Goal: Task Accomplishment & Management: Complete application form

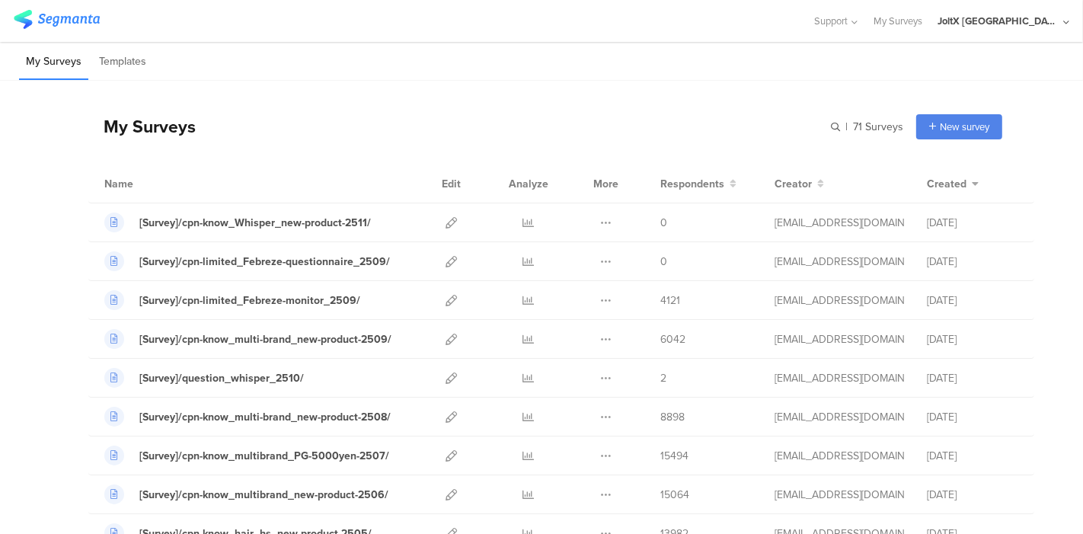
click at [491, 102] on div "My Surveys | 71 Surveys New survey Start from scratch Choose from templates" at bounding box center [545, 126] width 914 height 61
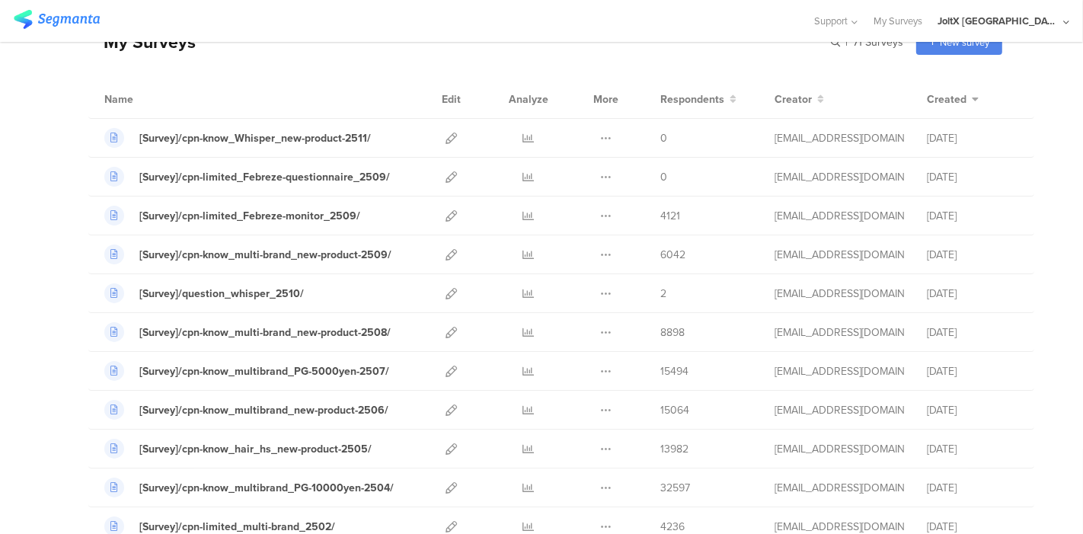
scroll to position [169, 0]
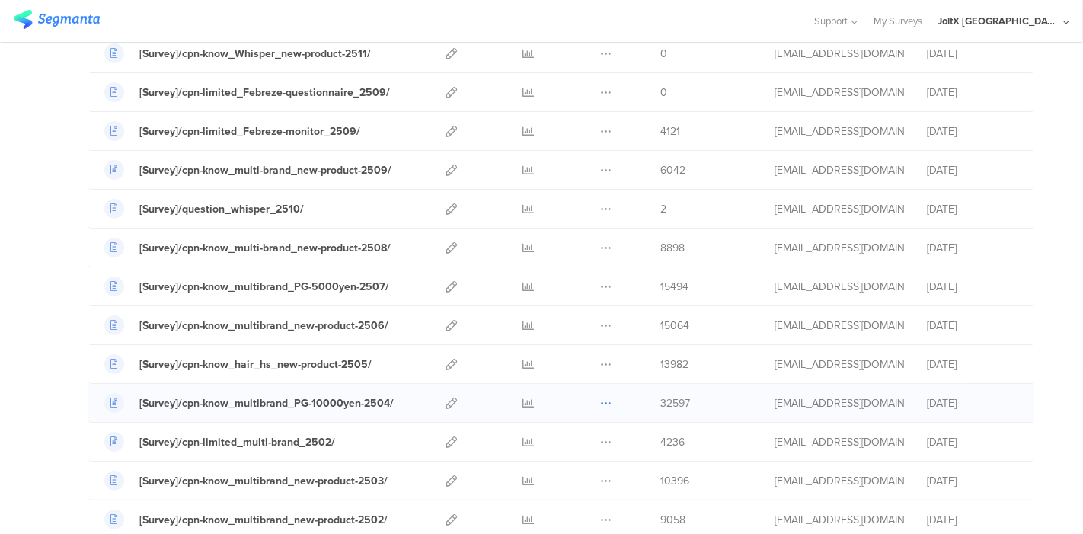
click at [600, 399] on icon at bounding box center [605, 403] width 11 height 11
click at [600, 404] on icon at bounding box center [605, 403] width 11 height 11
click at [565, 437] on button "Duplicate" at bounding box center [576, 441] width 84 height 27
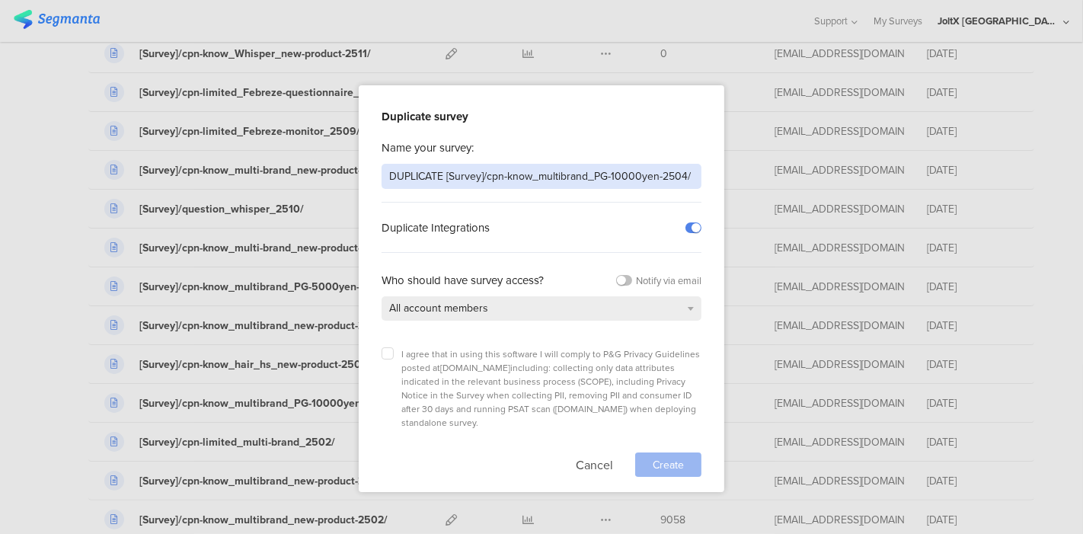
click at [598, 169] on input "DUPLICATE [Survey]/cpn-know_multibrand_PG-10000yen-2504/" at bounding box center [542, 176] width 320 height 25
paste input "[Survey]/cpn-know_multibrand_PG-10000yen-2510"
type input "[Survey]/cpn-know_multibrand_PG-10000yen-2510/"
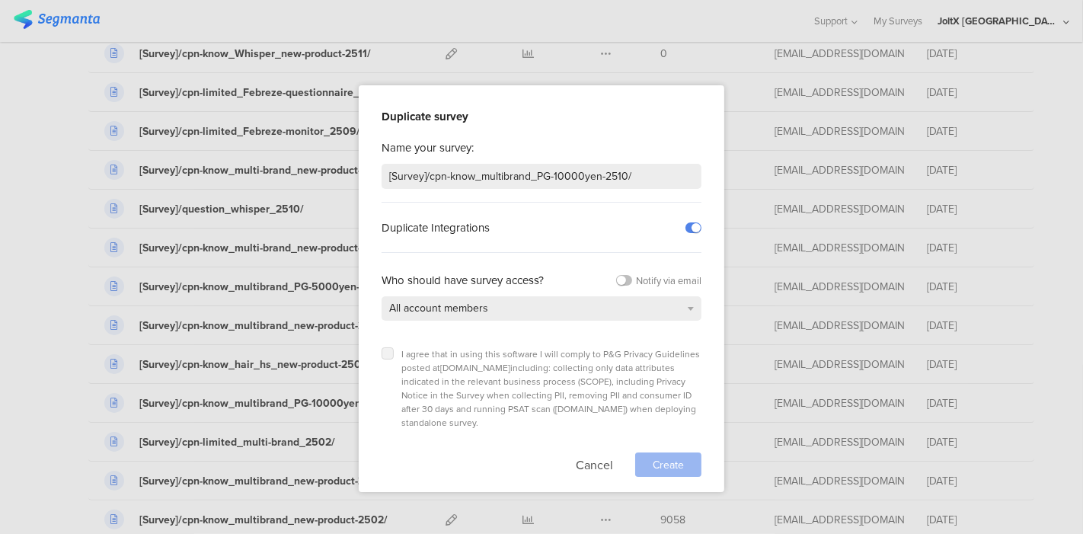
click at [382, 356] on label at bounding box center [388, 353] width 12 height 12
click at [0, 0] on input "checkbox" at bounding box center [0, 0] width 0 height 0
click at [647, 452] on div "Create" at bounding box center [668, 464] width 66 height 24
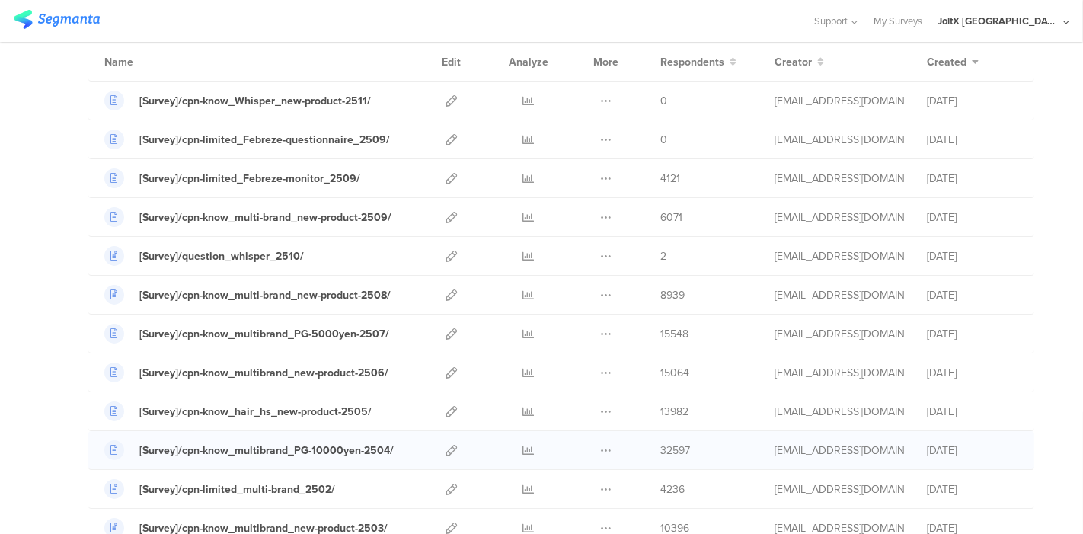
scroll to position [169, 0]
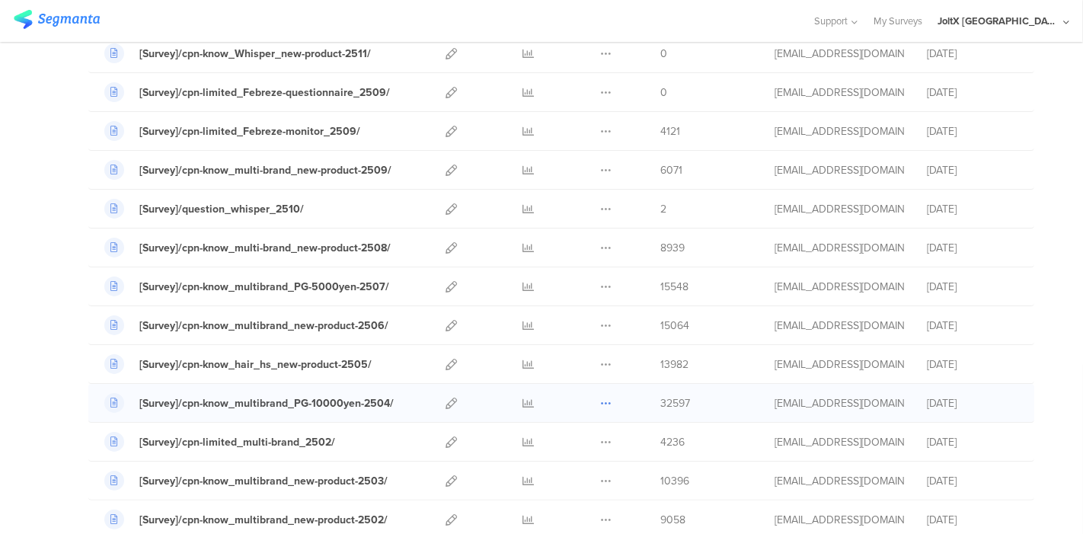
click at [600, 400] on icon at bounding box center [605, 403] width 11 height 11
click at [564, 439] on button "Duplicate" at bounding box center [576, 441] width 84 height 27
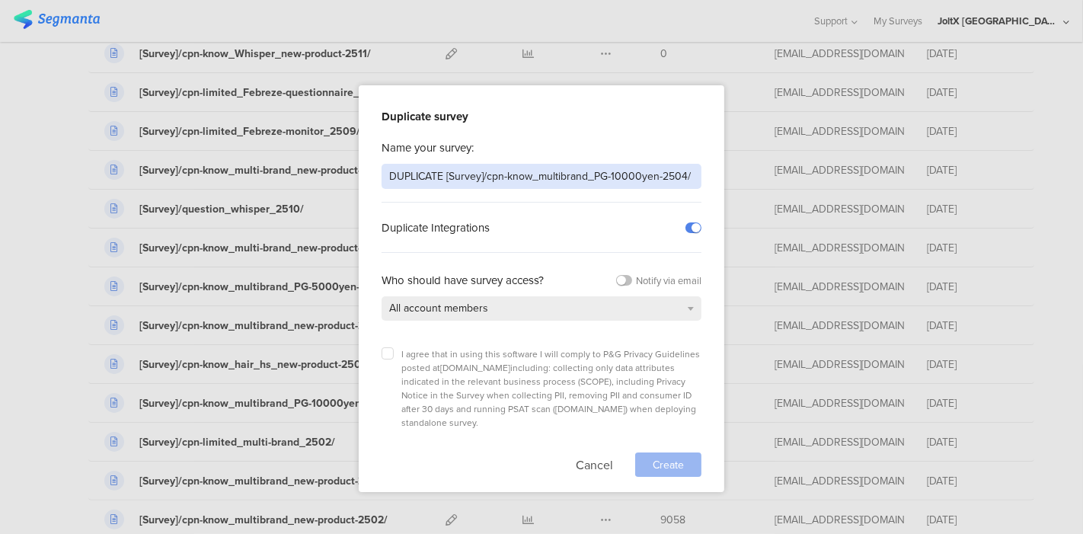
click at [518, 176] on input "DUPLICATE [Survey]/cpn-know_multibrand_PG-10000yen-2504/" at bounding box center [542, 176] width 320 height 25
paste input "[Survey]/cpn-know_multibrand_PG-10000yen-2510"
type input "[Survey]/cpn-know_multibrand_PG-10000yen-2510/"
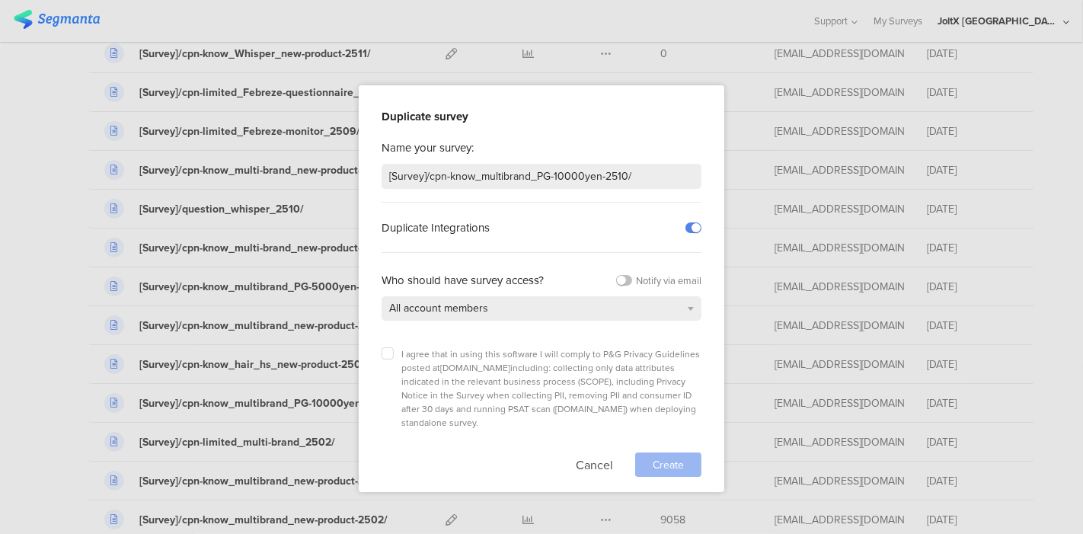
click at [526, 226] on div "Duplicate Integrations" at bounding box center [458, 227] width 152 height 17
click at [389, 359] on label at bounding box center [388, 353] width 12 height 12
click at [0, 0] on input "checkbox" at bounding box center [0, 0] width 0 height 0
click at [673, 457] on span "Create" at bounding box center [668, 465] width 31 height 16
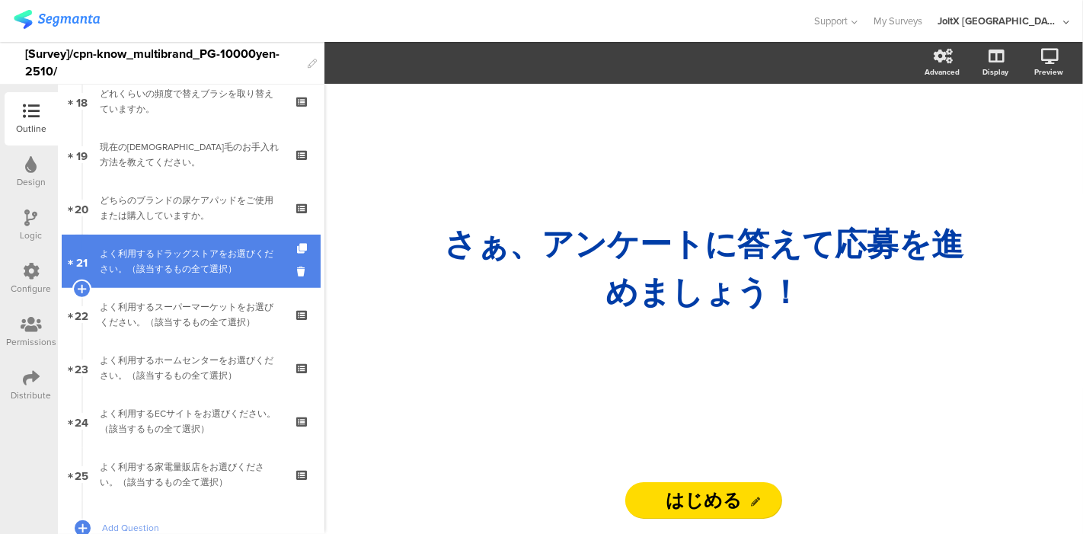
scroll to position [1015, 0]
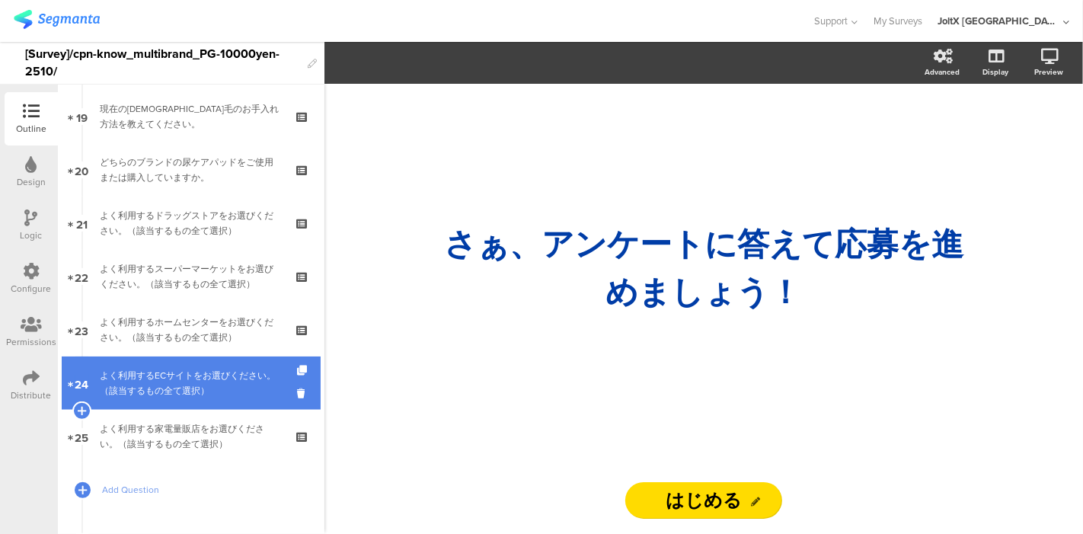
click at [187, 382] on div "よく利用するECサイトをお選びください。（該当するもの全て選択）" at bounding box center [191, 383] width 182 height 30
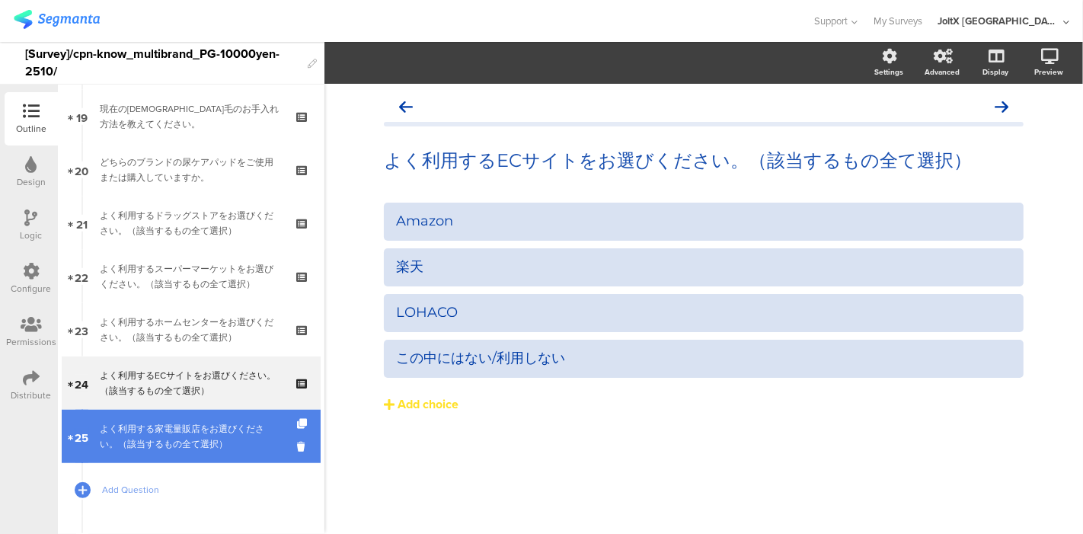
click at [168, 431] on div "よく利用する家電量販店をお選びください。（該当するもの全て選択）" at bounding box center [191, 436] width 182 height 30
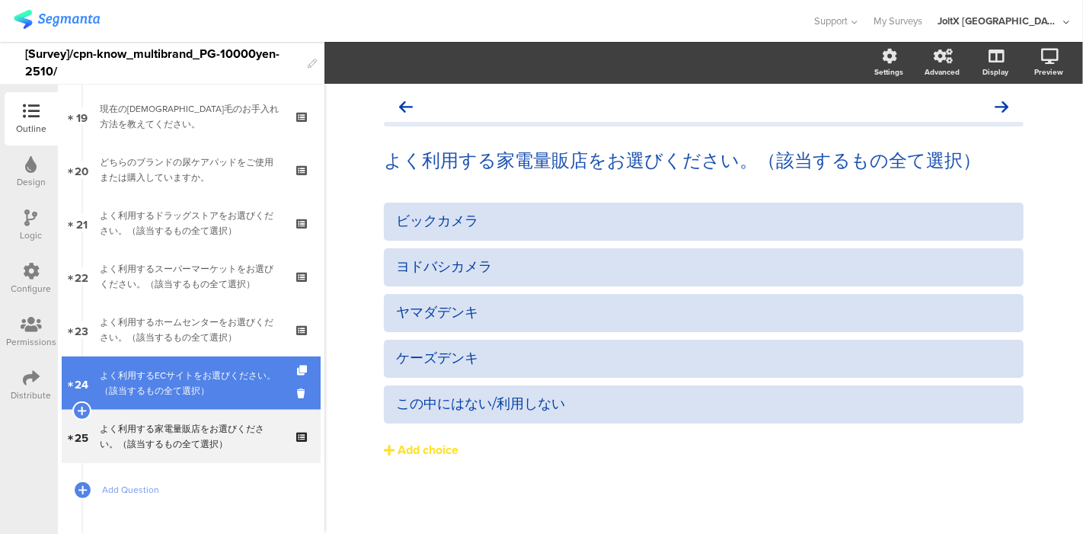
click at [184, 360] on link "24 よく利用するECサイトをお選びください。（該当するもの全て選択）" at bounding box center [191, 382] width 259 height 53
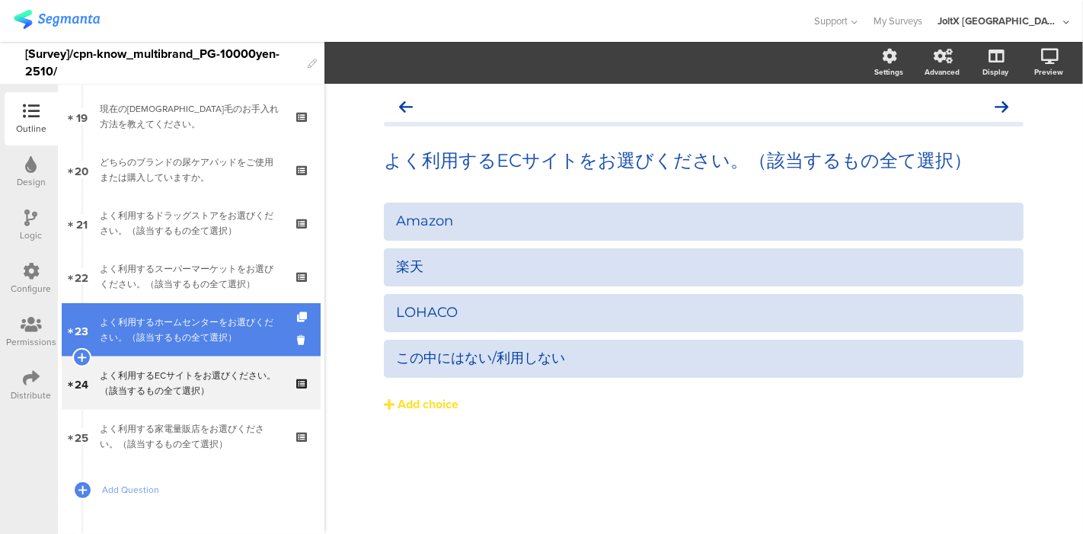
click at [186, 331] on div "よく利用するホームセンターをお選びください。（該当するもの全て選択）" at bounding box center [191, 330] width 182 height 30
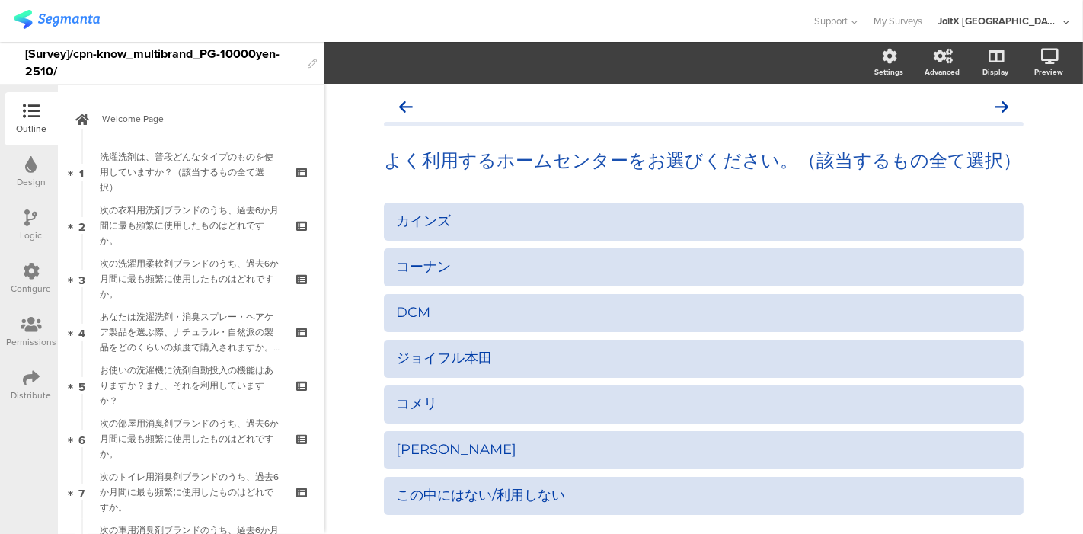
click at [88, 21] on img at bounding box center [57, 19] width 86 height 19
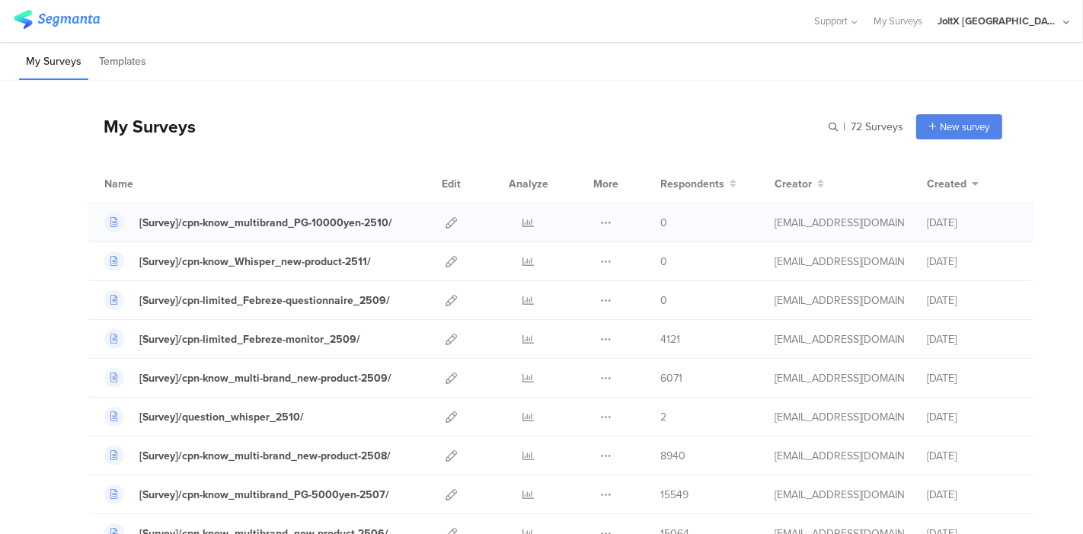
click at [389, 206] on div "[Survey]/cpn-know_multibrand_PG-10000yen-2510/ Duplicate 0" at bounding box center [561, 222] width 946 height 39
drag, startPoint x: 394, startPoint y: 220, endPoint x: 138, endPoint y: 238, distance: 256.5
click at [138, 238] on div "[Survey]/cpn-know_multibrand_PG-10000yen-2510/ Duplicate 0" at bounding box center [561, 222] width 946 height 39
copy link "[Survey]/cpn-know_multibrand_PG-10000yen-2510/"
click at [697, 66] on div "My Surveys Templates" at bounding box center [541, 61] width 1083 height 39
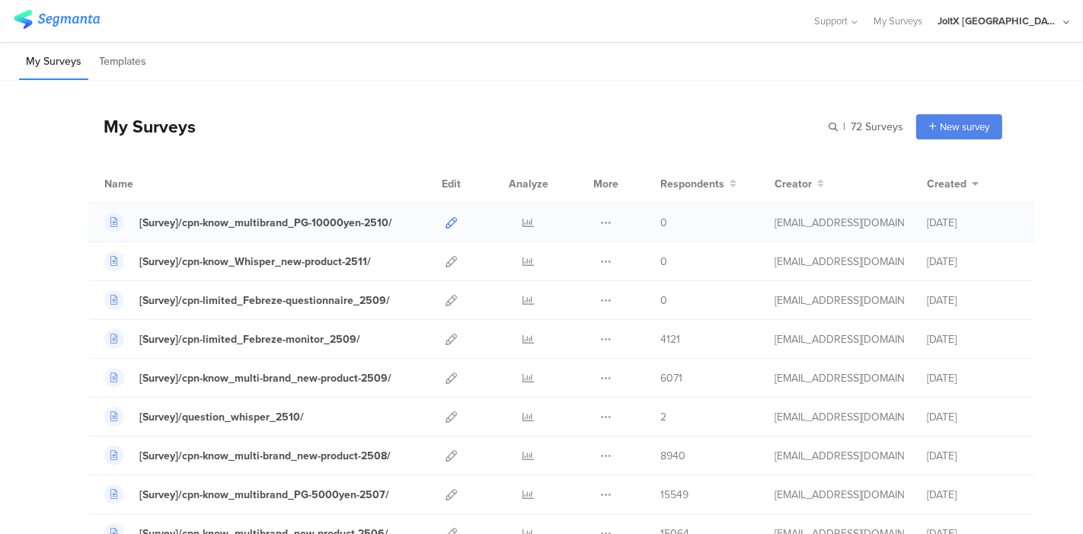
click at [446, 219] on icon at bounding box center [451, 222] width 11 height 11
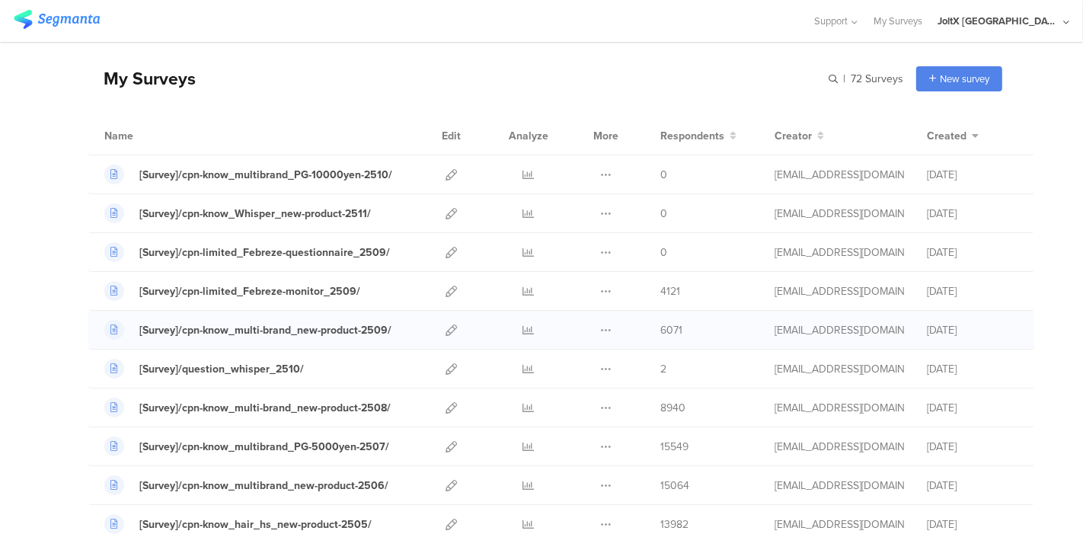
scroll to position [85, 0]
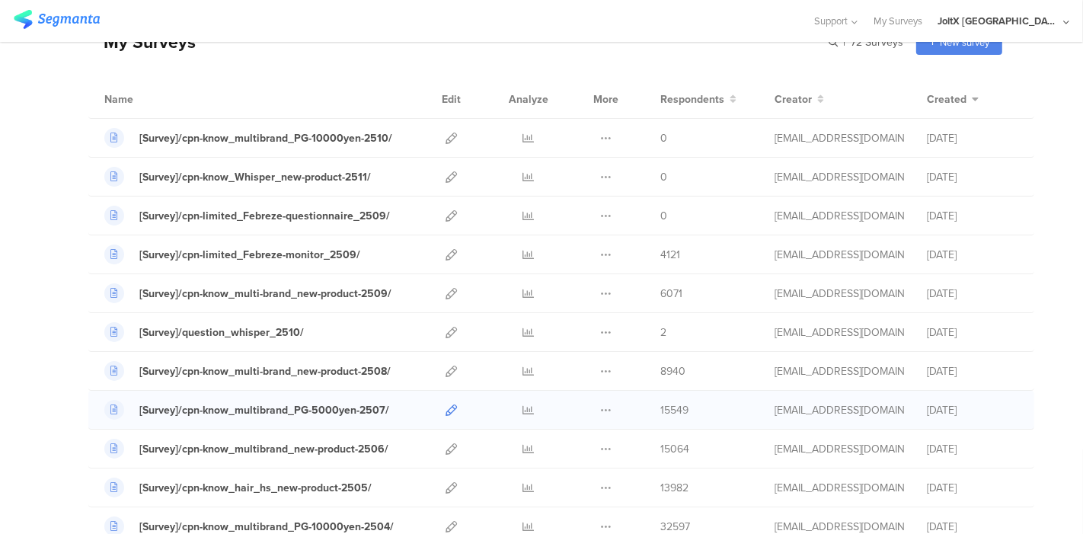
click at [446, 412] on icon at bounding box center [451, 409] width 11 height 11
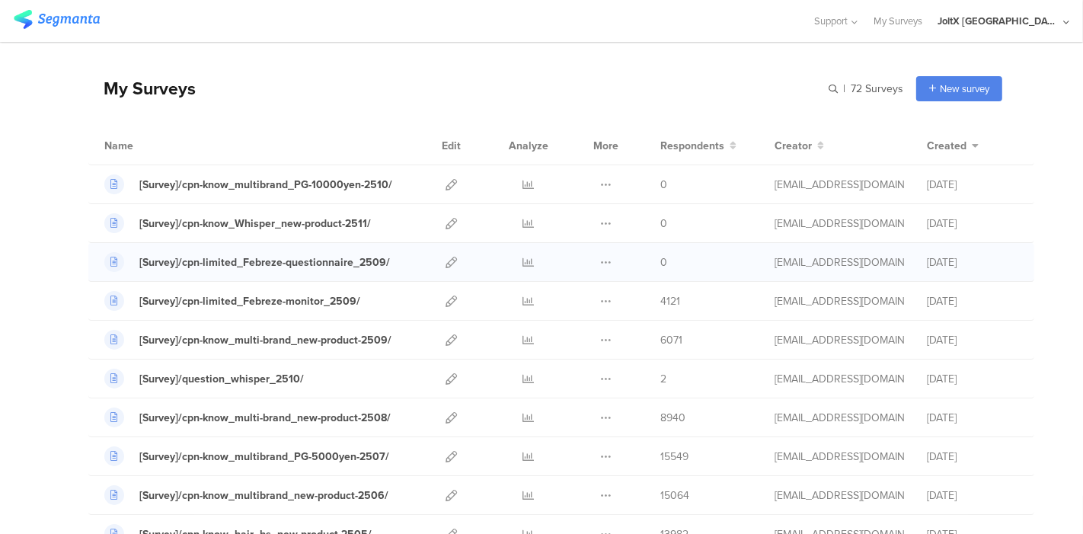
scroll to position [0, 0]
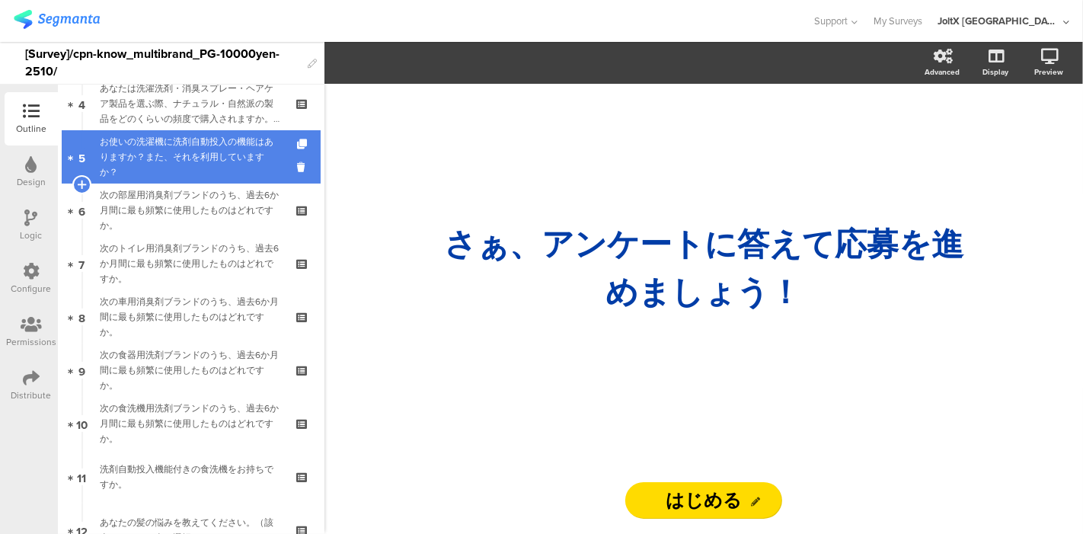
scroll to position [254, 0]
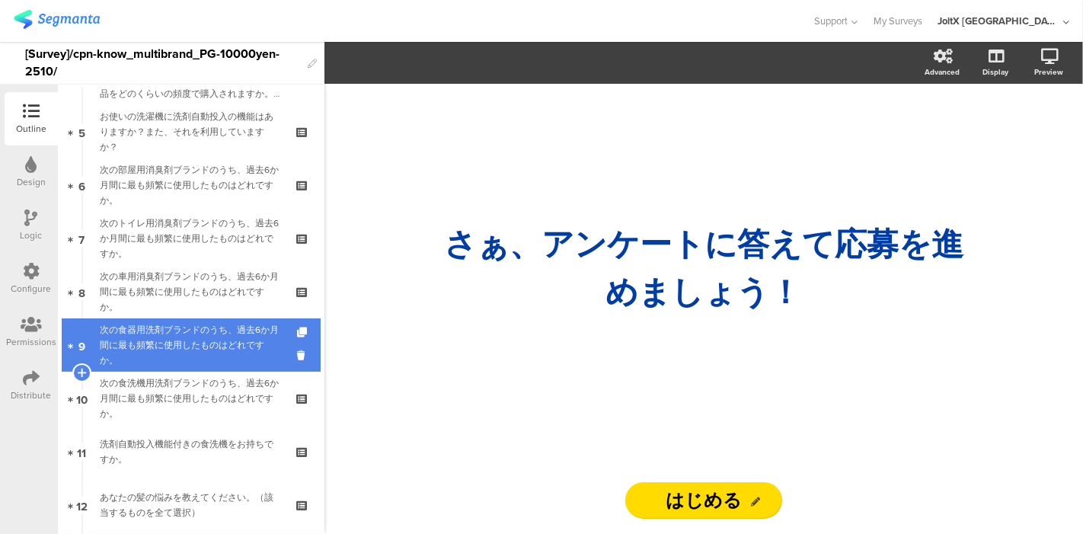
click at [171, 356] on div "次の食器用洗剤ブランドのうち、過去6か月間に最も頻繁に使用したものはどれですか。" at bounding box center [191, 345] width 182 height 46
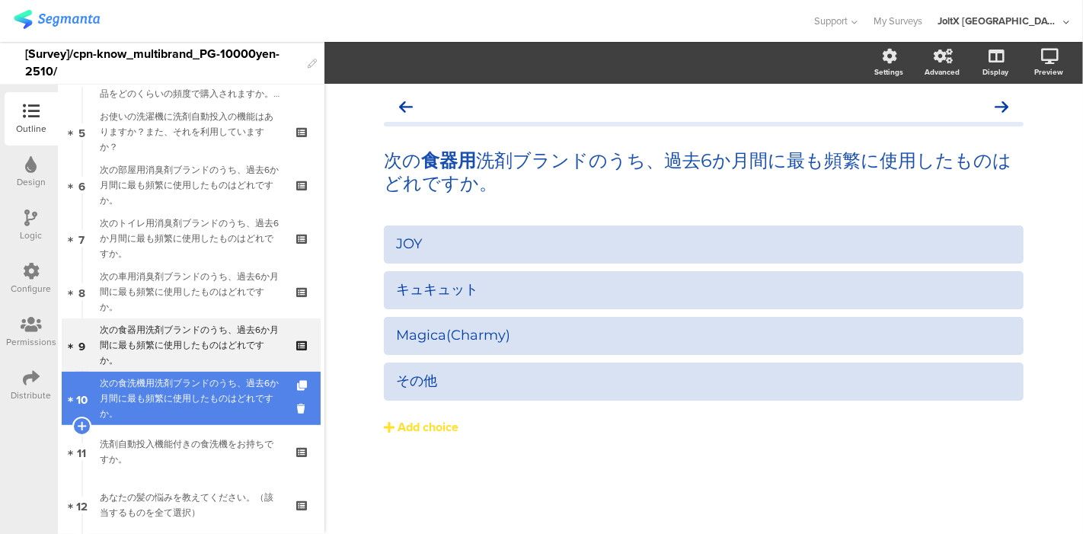
click at [169, 398] on div "次の食洗機用洗剤ブランドのうち、過去6か月間に最も頻繁に使用したものはどれですか。" at bounding box center [191, 399] width 182 height 46
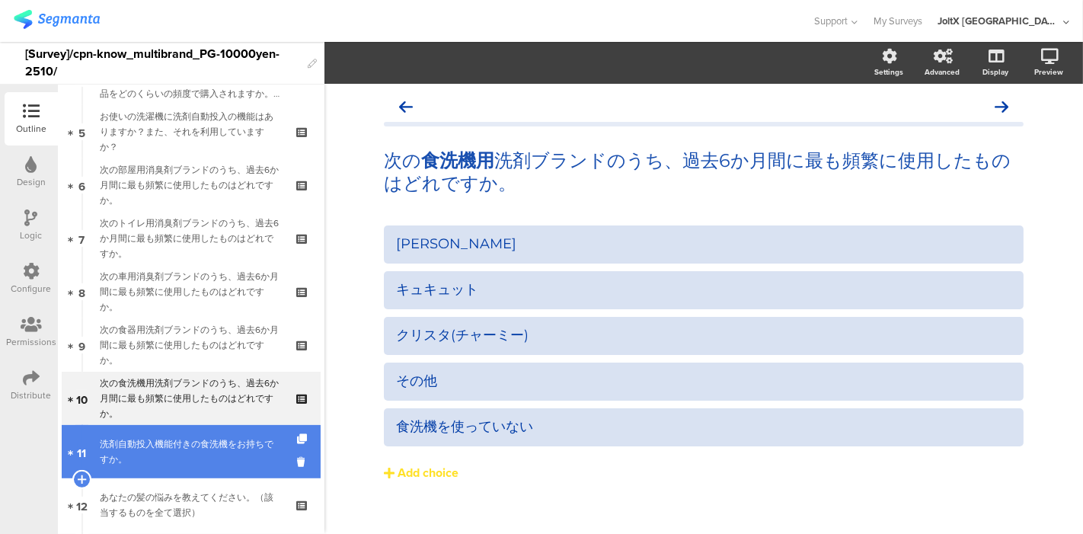
click at [145, 447] on div "洗剤自動投入機能付きの食洗機をお持ちですか。" at bounding box center [191, 451] width 182 height 30
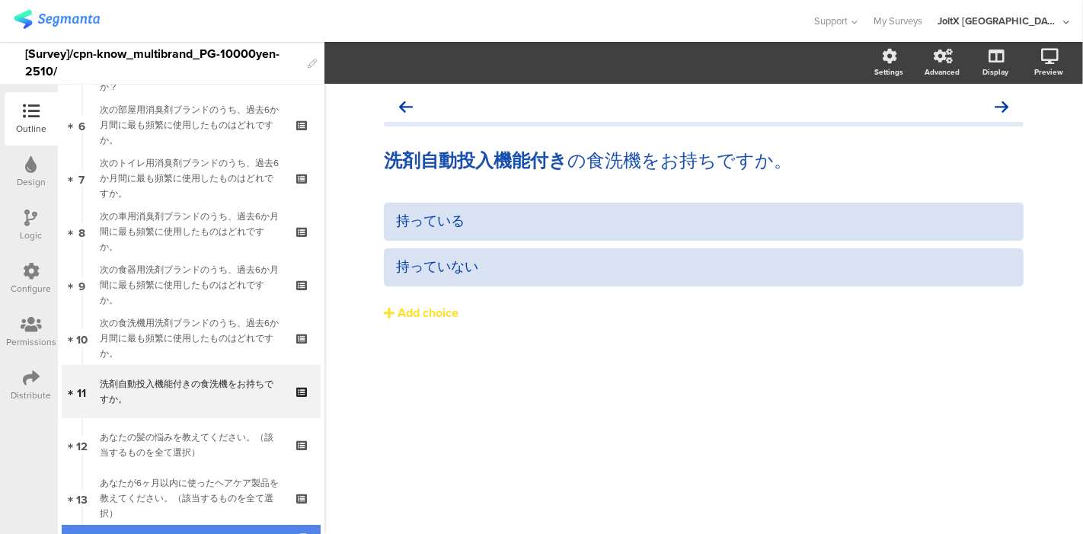
scroll to position [423, 0]
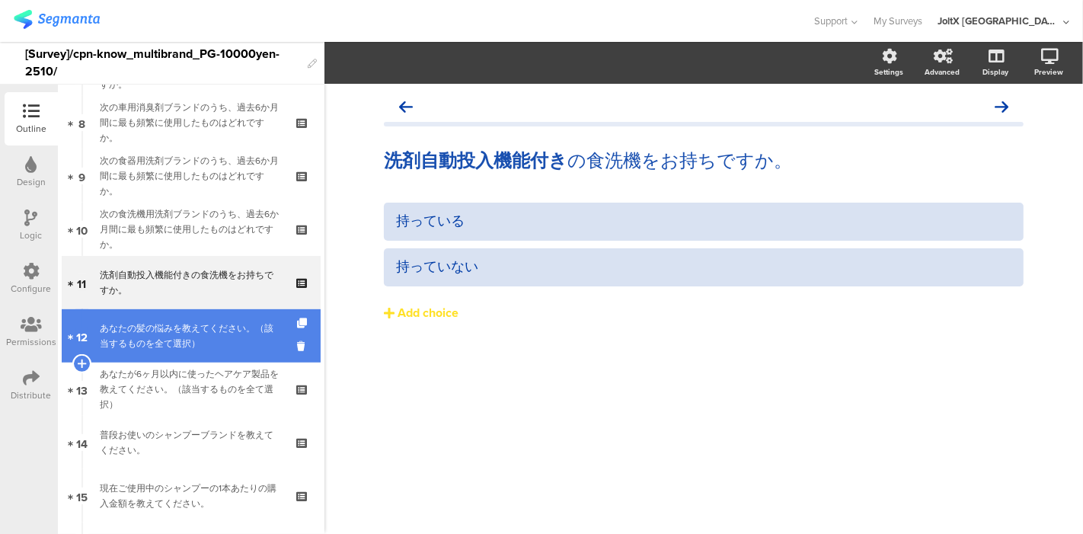
click at [158, 343] on div "あなたの髪の悩みを教えてください。（該当するものを全て選択）" at bounding box center [191, 336] width 182 height 30
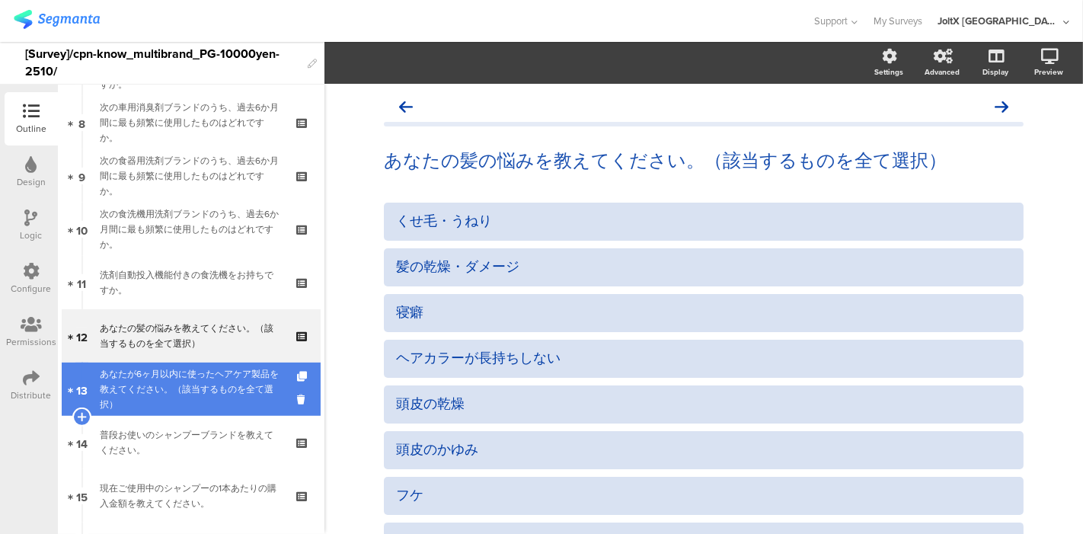
click at [159, 375] on div "あなたが6ヶ月以内に使ったヘアケア製品を教えてください。（該当するものを全て選択）" at bounding box center [191, 389] width 182 height 46
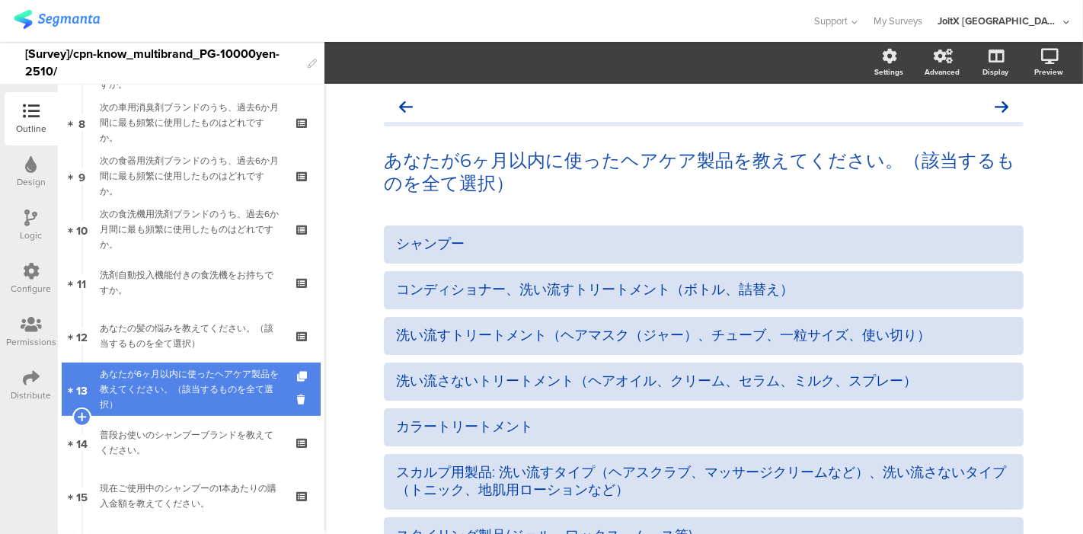
scroll to position [507, 0]
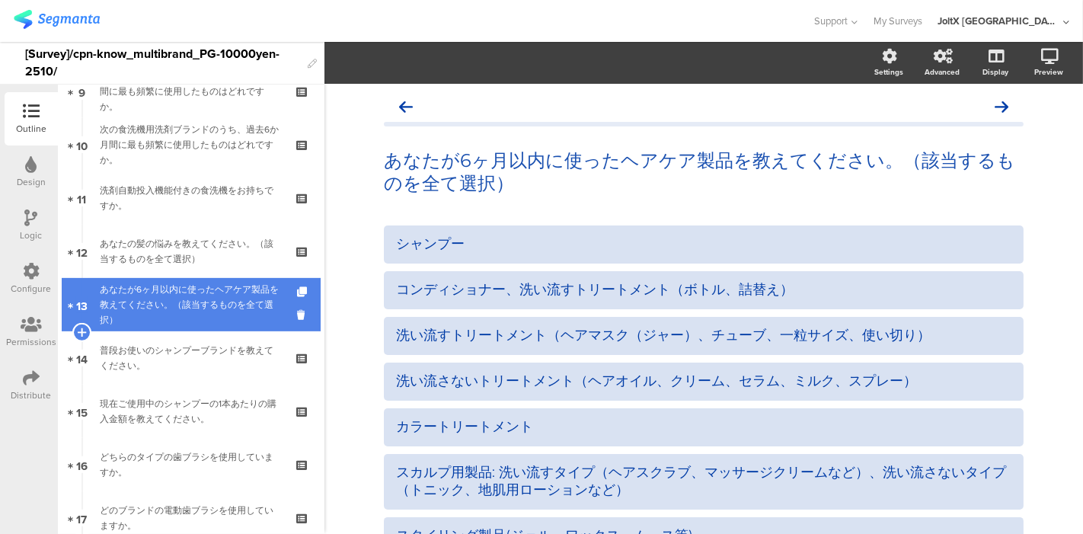
click at [160, 375] on link "14 普段お使いのシャンプーブランドを教えてください。" at bounding box center [191, 357] width 259 height 53
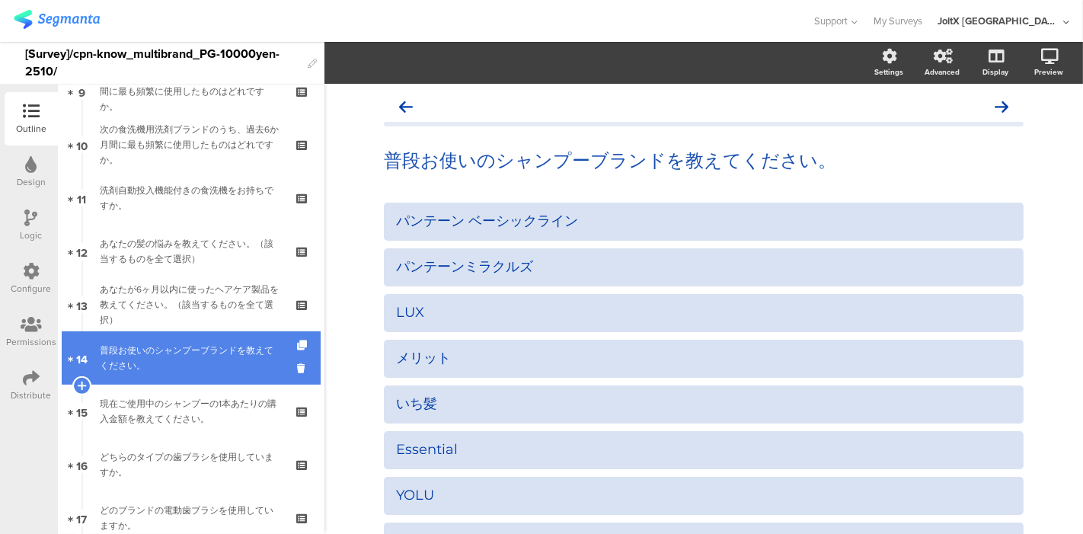
scroll to position [592, 0]
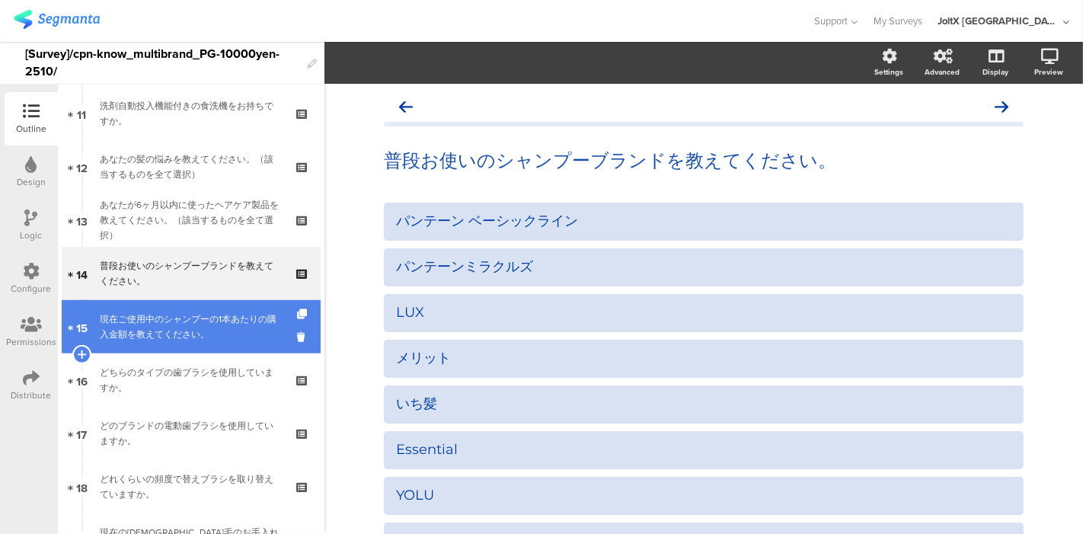
click at [164, 346] on link "15 現在ご使用中のシャンプーの1本あたりの購入金額を教えてください。" at bounding box center [191, 326] width 259 height 53
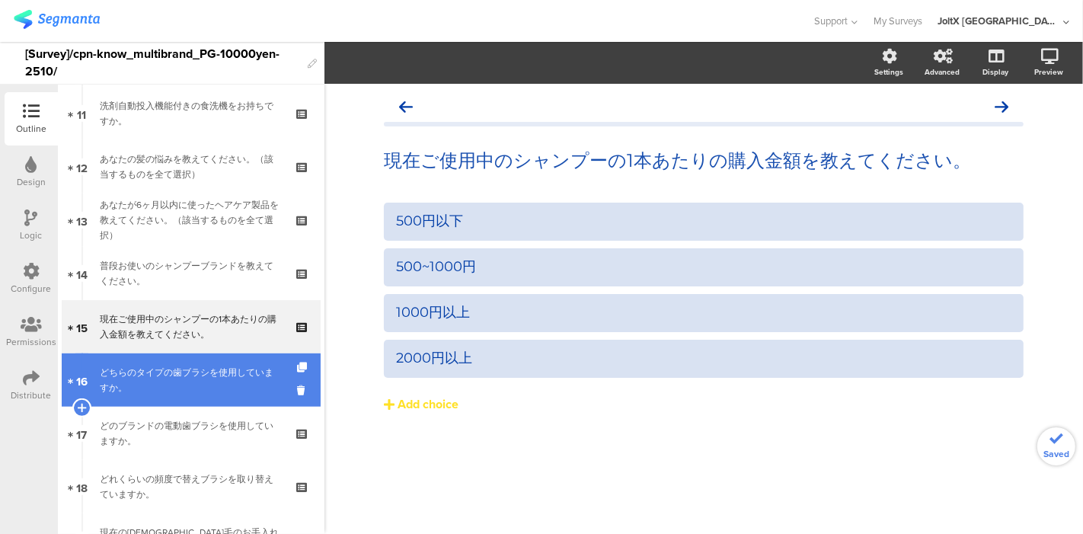
click at [161, 368] on div "どちらのタイプの歯ブラシを使用していますか。" at bounding box center [191, 380] width 182 height 30
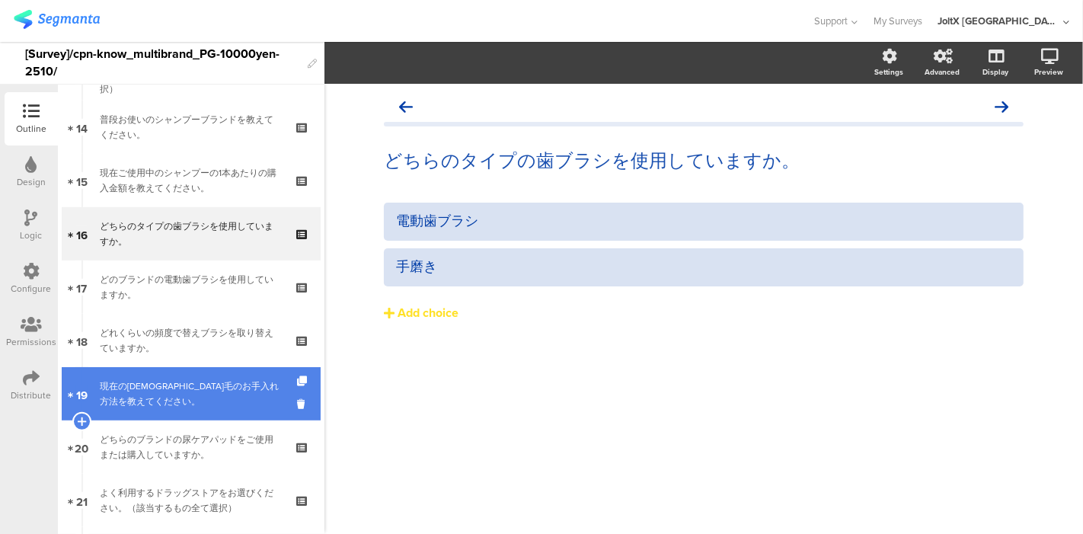
scroll to position [762, 0]
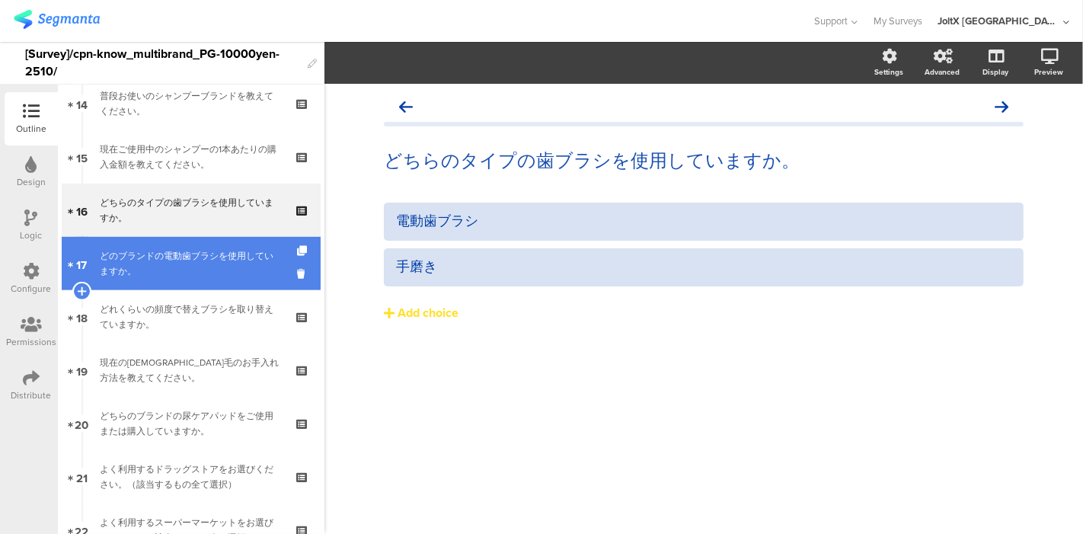
click at [169, 275] on div "どのブランドの電動歯ブラシを使用していますか。" at bounding box center [191, 263] width 182 height 30
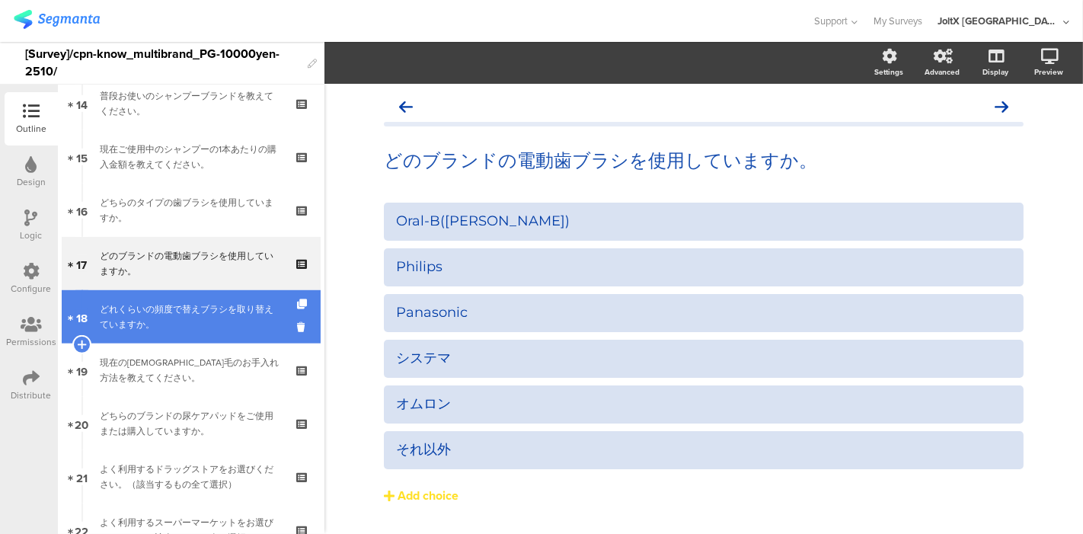
click at [165, 312] on div "どれくらいの頻度で替えブラシを取り替えていますか。" at bounding box center [191, 317] width 182 height 30
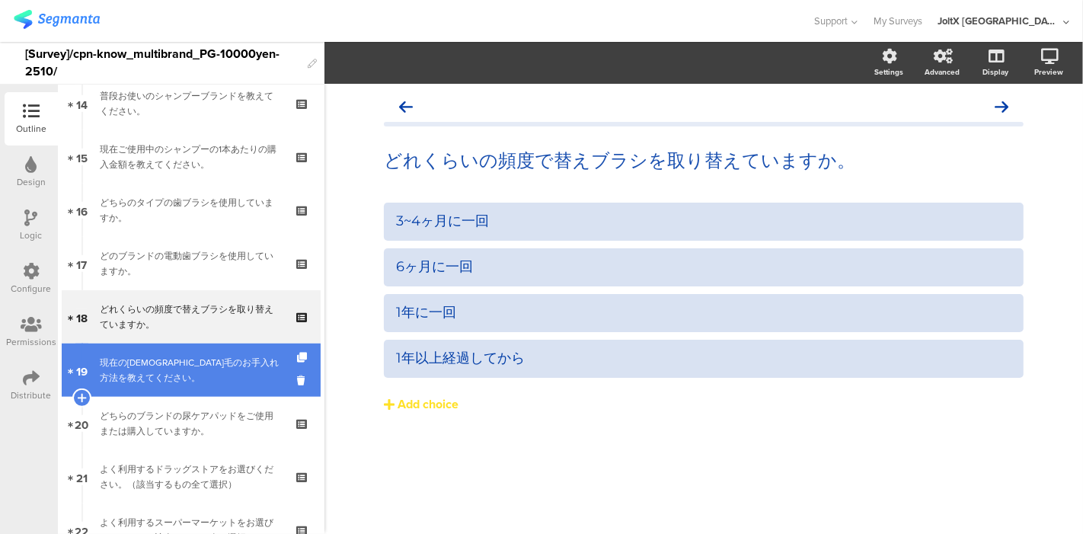
click at [159, 350] on link "19 現在のムダ毛のお手入れ方法を教えてください。" at bounding box center [191, 370] width 259 height 53
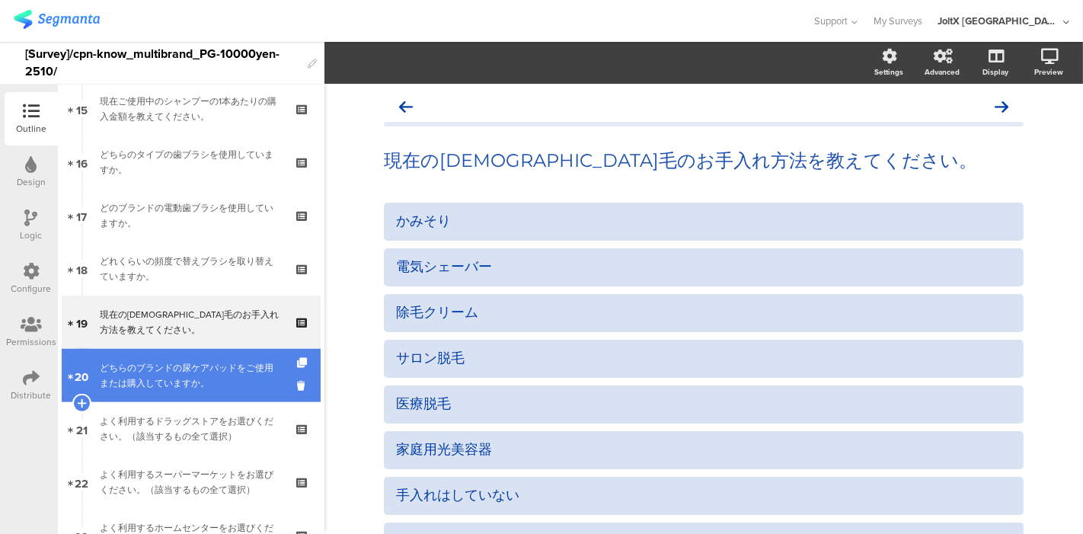
scroll to position [846, 0]
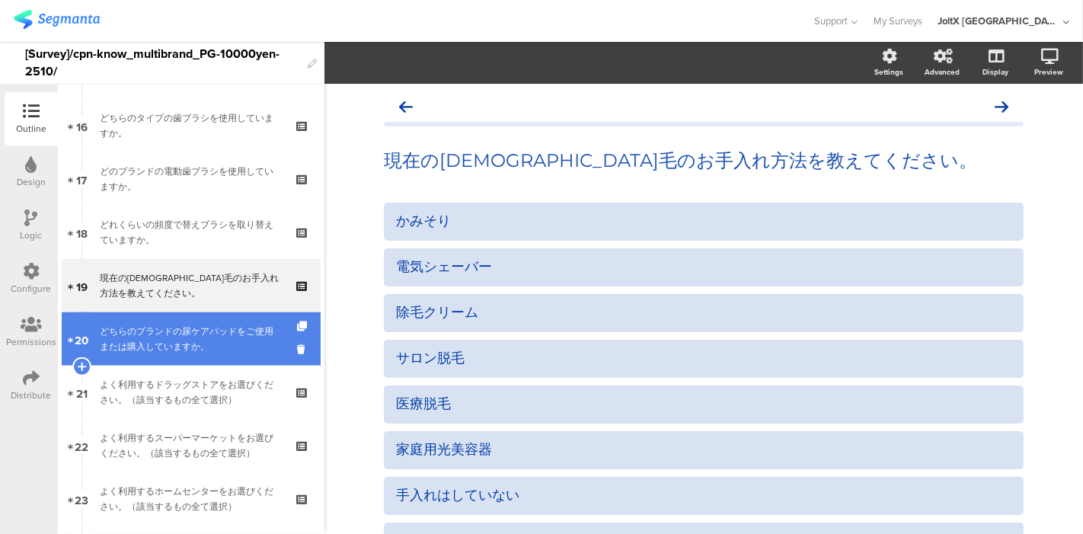
click at [159, 343] on div "どちらのブランドの尿ケアパッドをご使用または購入していますか。" at bounding box center [191, 339] width 182 height 30
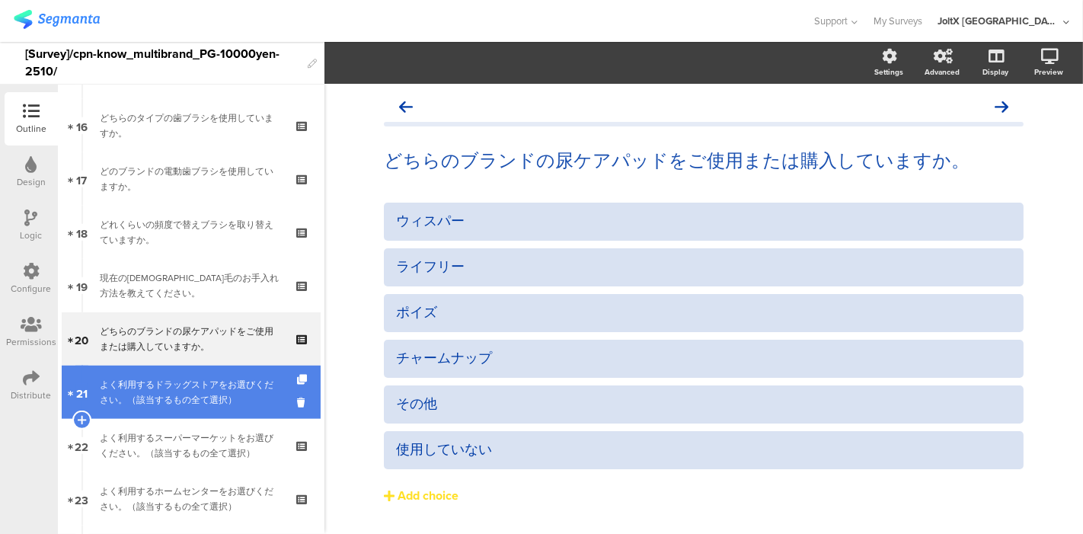
click at [159, 383] on div "よく利用するドラッグストアをお選びください。（該当するもの全て選択）" at bounding box center [191, 392] width 182 height 30
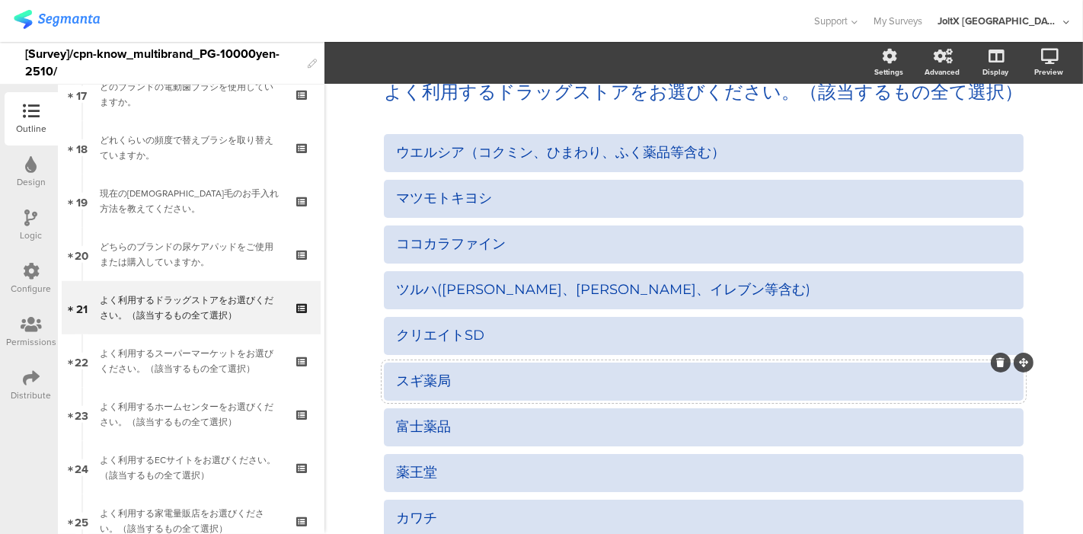
scroll to position [85, 0]
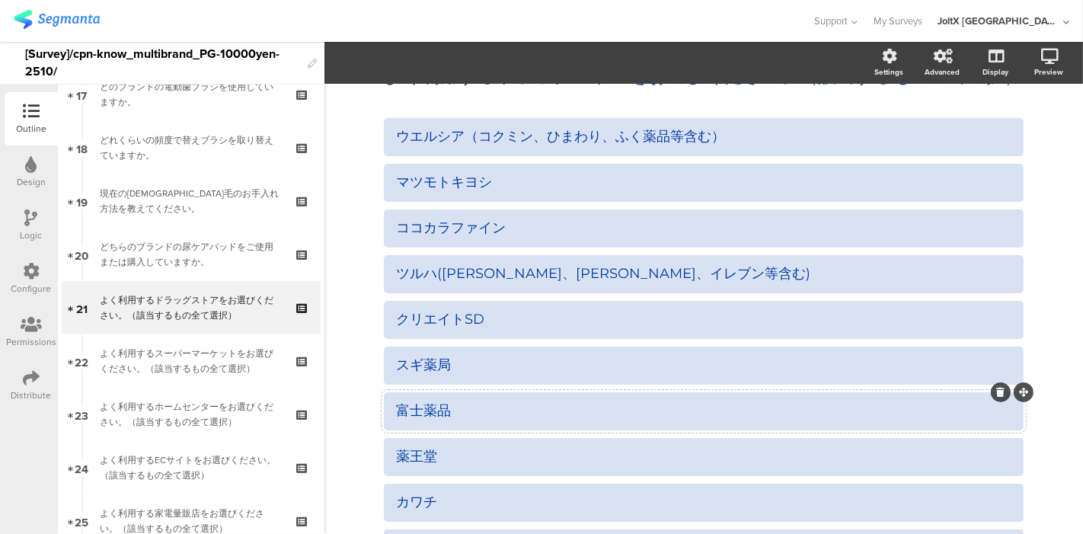
click at [483, 413] on div "富士薬品" at bounding box center [703, 411] width 615 height 18
drag, startPoint x: 481, startPoint y: 414, endPoint x: 377, endPoint y: 414, distance: 103.6
click at [384, 414] on div "富士薬品" at bounding box center [704, 411] width 640 height 38
paste div
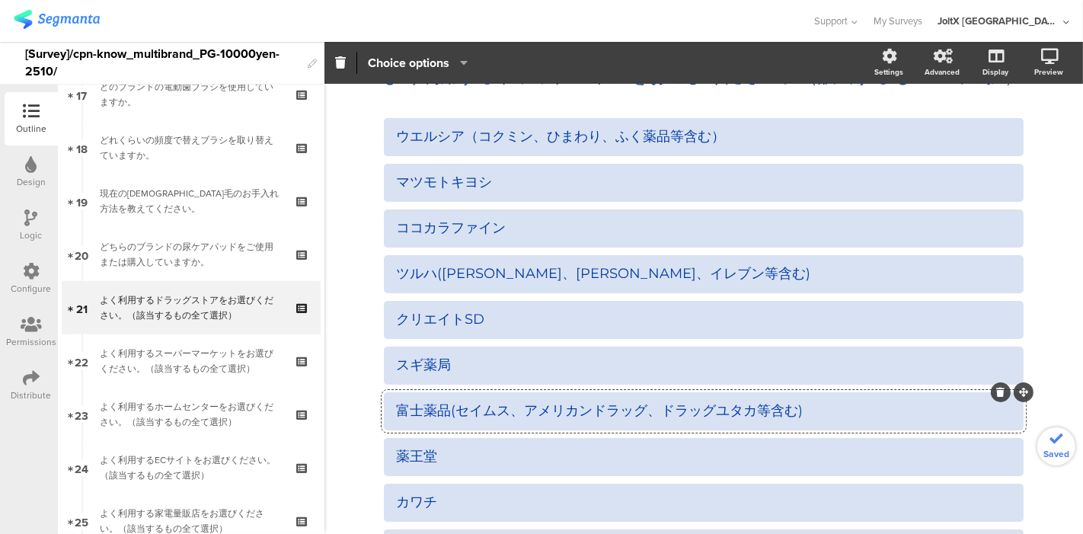
click at [671, 23] on div at bounding box center [406, 20] width 785 height 25
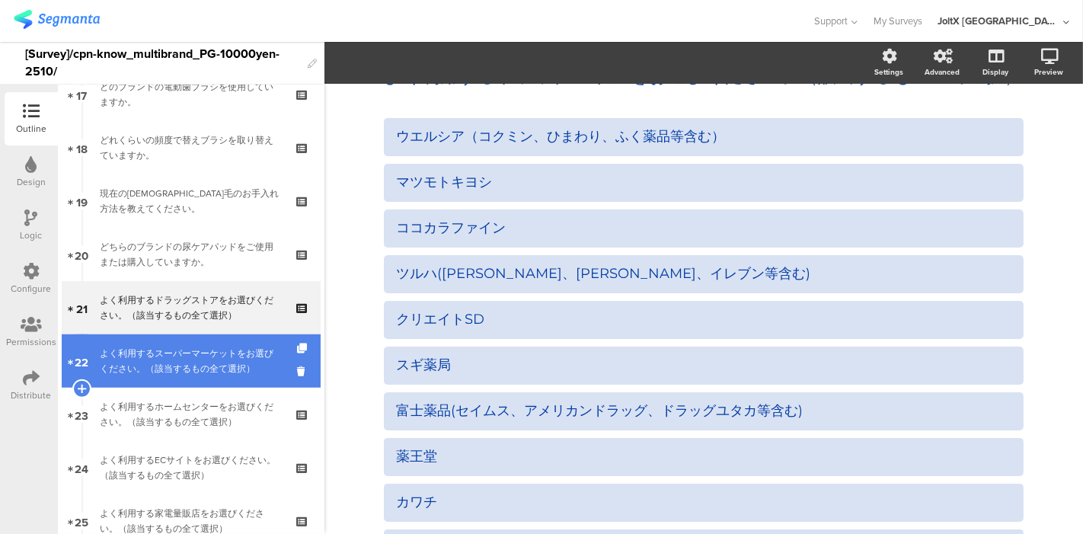
drag, startPoint x: 174, startPoint y: 350, endPoint x: 169, endPoint y: 374, distance: 24.2
click at [174, 350] on div "よく利用するスーパーマーケットをお選びください。（該当するもの全て選択）" at bounding box center [191, 361] width 182 height 30
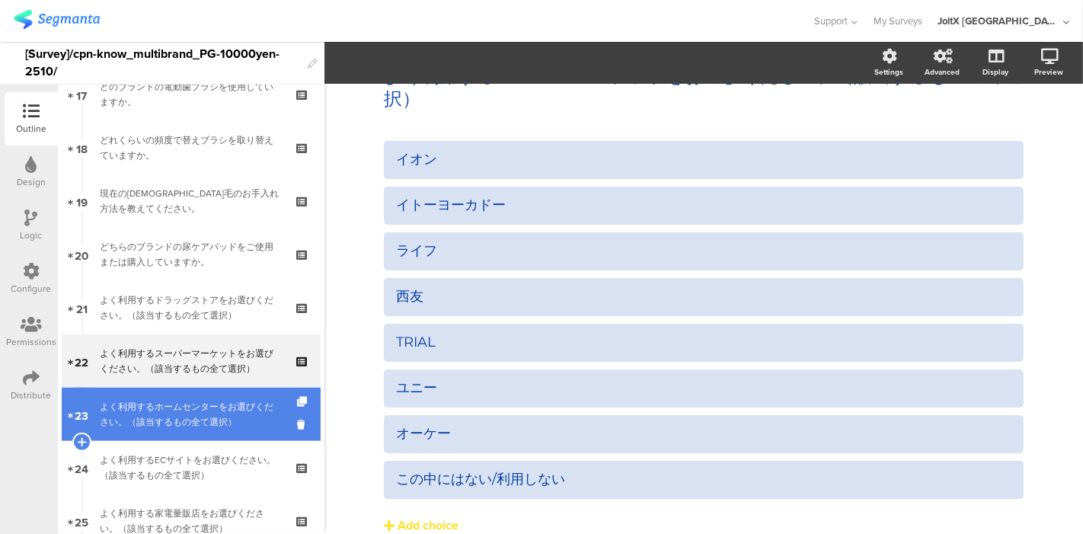
click at [161, 406] on div "よく利用するホームセンターをお選びください。（該当するもの全て選択）" at bounding box center [191, 414] width 182 height 30
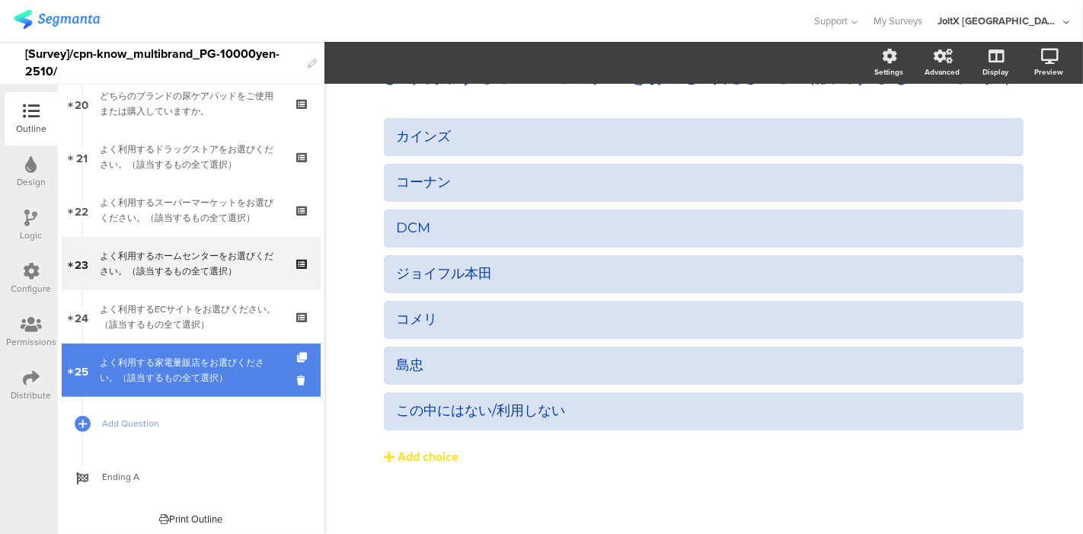
scroll to position [1085, 0]
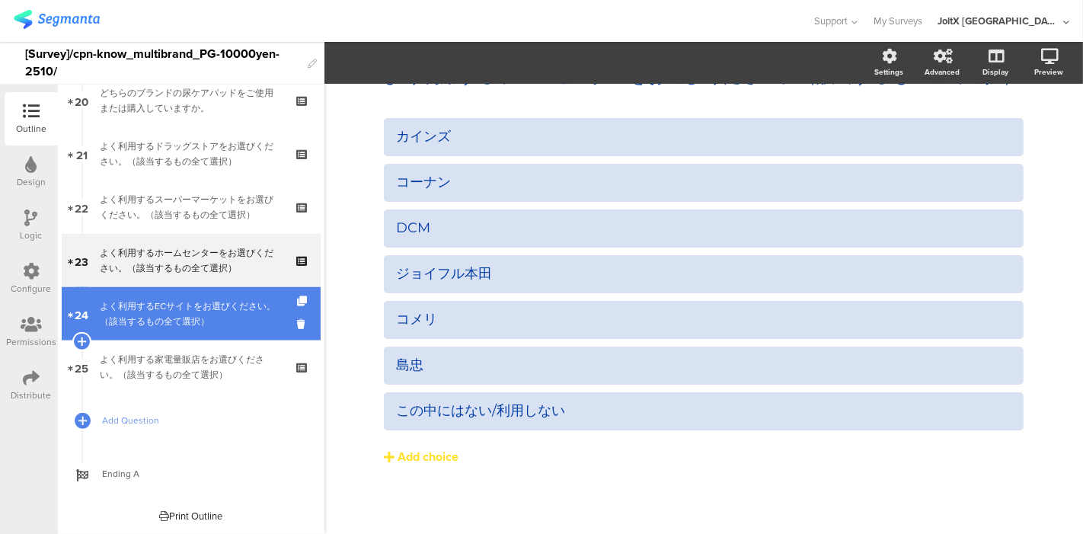
click at [166, 325] on div "よく利用するECサイトをお選びください。（該当するもの全て選択）" at bounding box center [191, 314] width 182 height 30
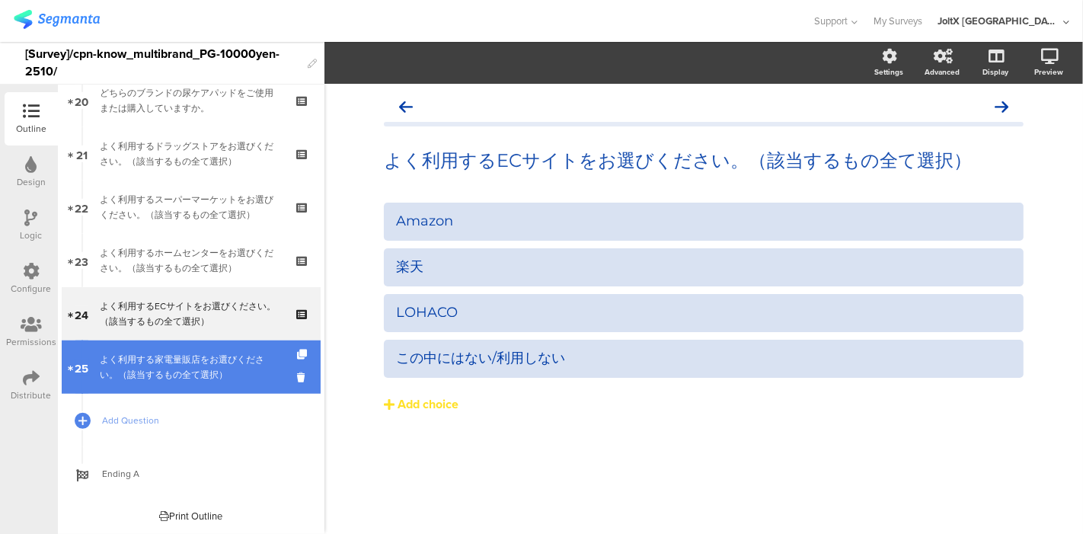
click at [160, 361] on div "よく利用する家電量販店をお選びください。（該当するもの全て選択）" at bounding box center [191, 367] width 182 height 30
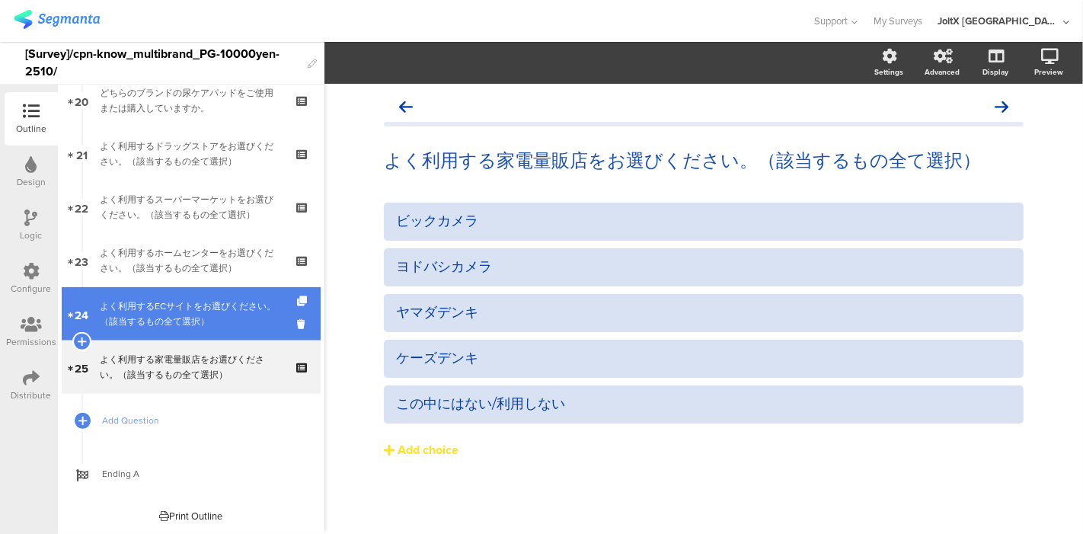
click at [175, 324] on div "よく利用するECサイトをお選びください。（該当するもの全て選択）" at bounding box center [191, 314] width 182 height 30
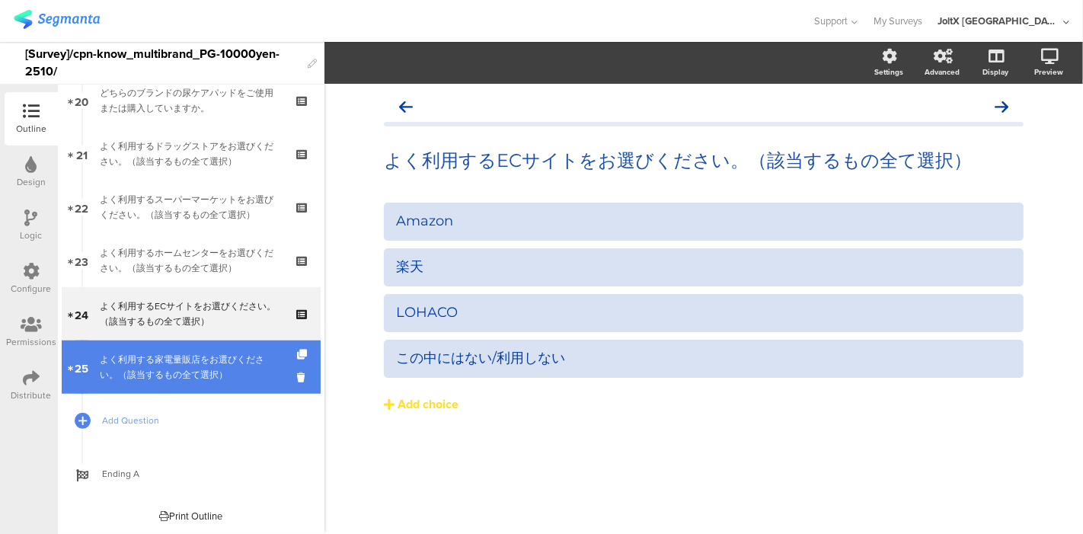
click at [155, 369] on div "よく利用する家電量販店をお選びください。（該当するもの全て選択）" at bounding box center [191, 367] width 182 height 30
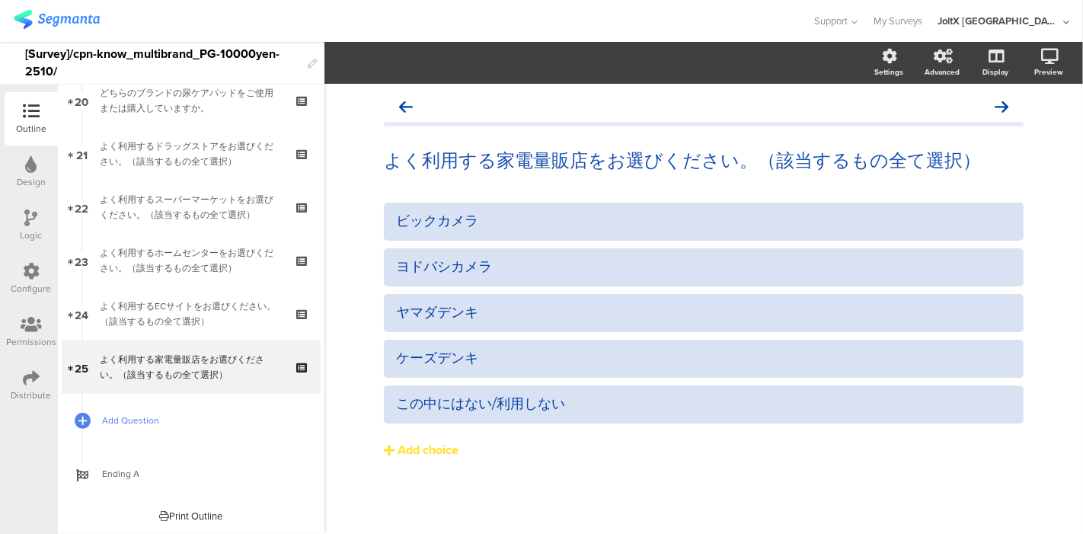
click at [123, 417] on span "Add Question" at bounding box center [199, 420] width 195 height 15
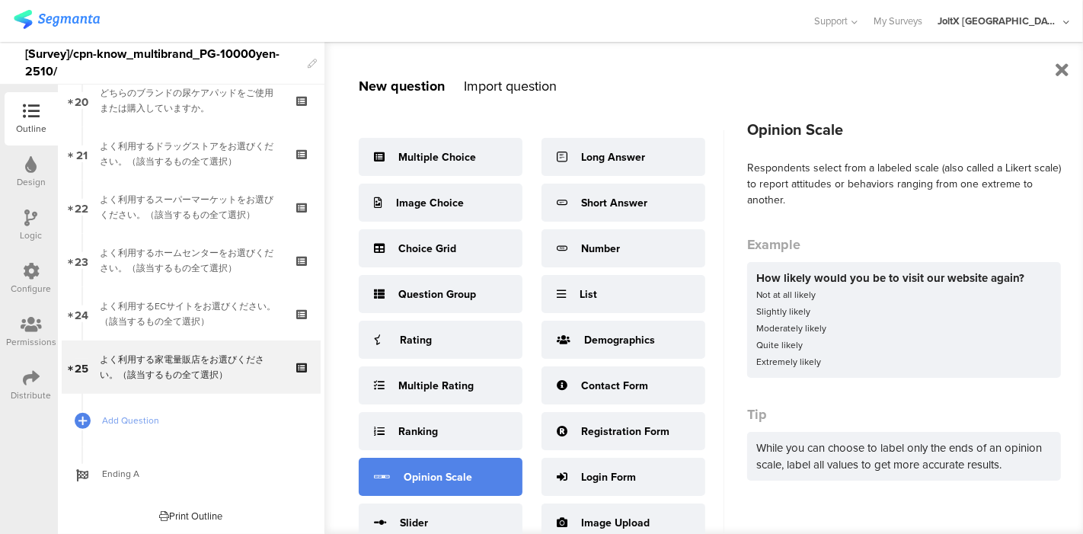
click at [435, 463] on div "Opinion Scale" at bounding box center [441, 477] width 164 height 38
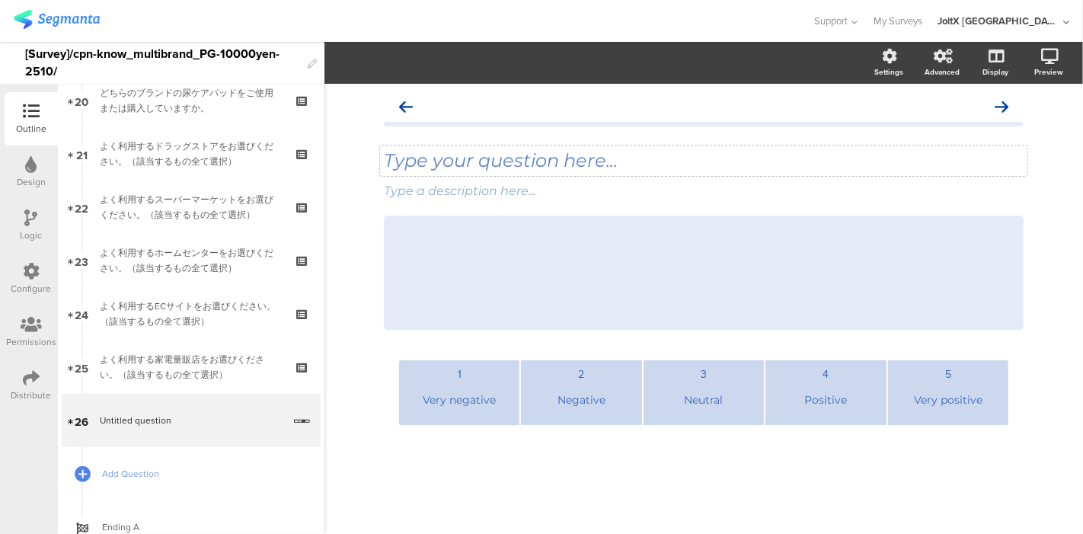
click at [611, 166] on div "Type your question here..." at bounding box center [704, 160] width 640 height 23
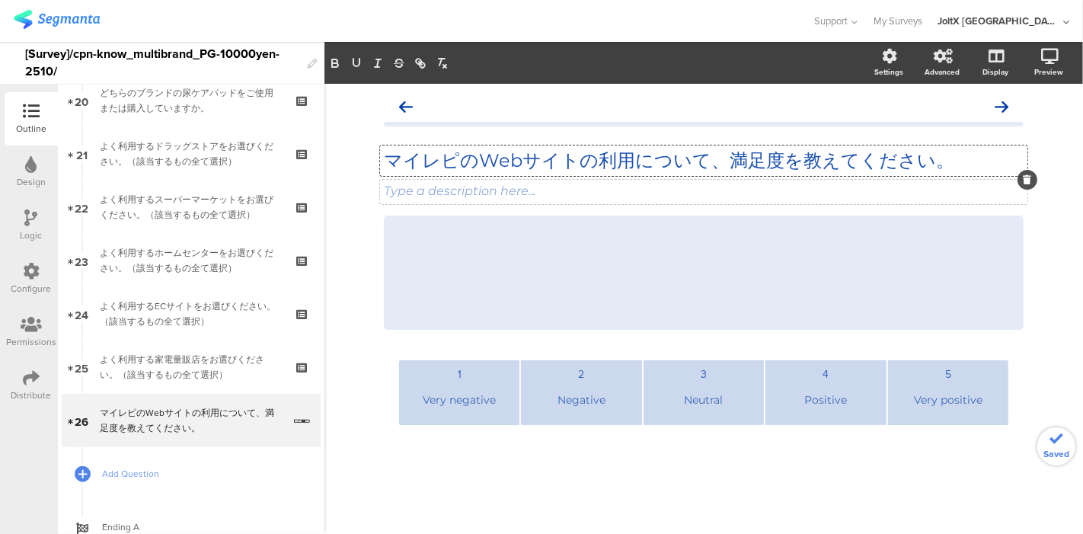
click at [1028, 181] on icon at bounding box center [1028, 179] width 8 height 9
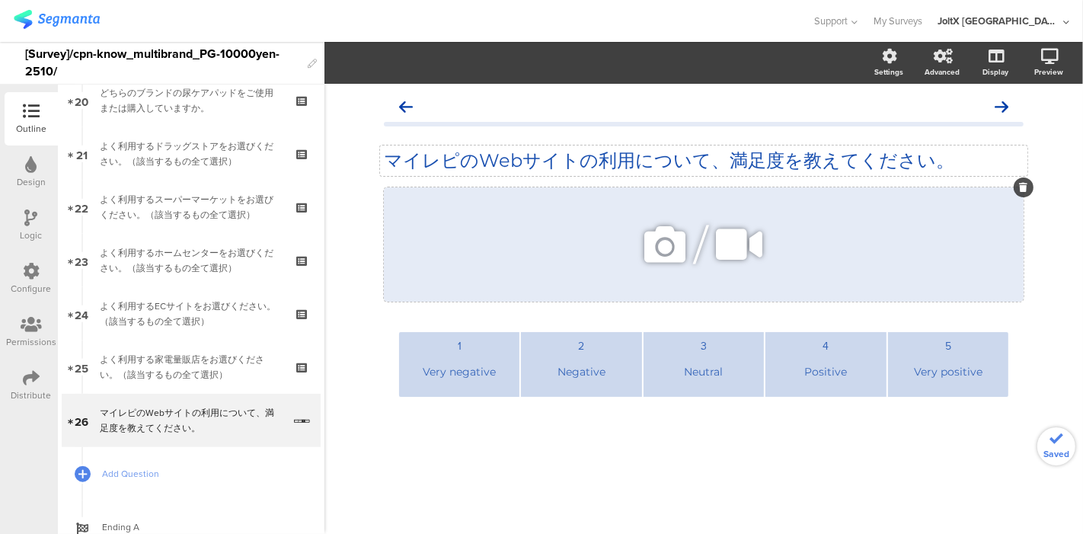
click at [1021, 189] on icon at bounding box center [1024, 187] width 8 height 9
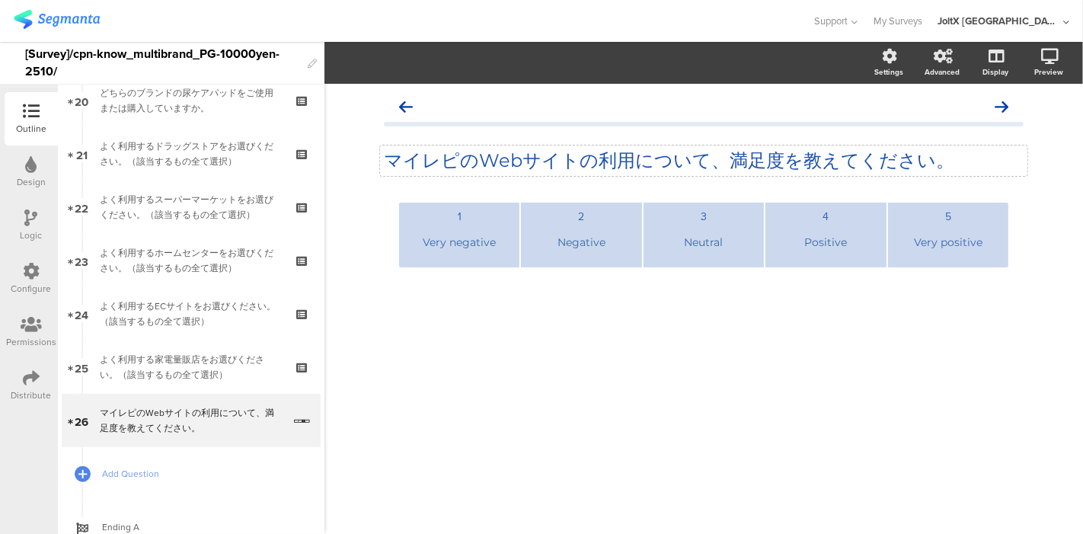
click at [494, 248] on div "Very negative" at bounding box center [459, 242] width 108 height 37
drag, startPoint x: 498, startPoint y: 245, endPoint x: 401, endPoint y: 238, distance: 97.8
click at [401, 238] on li "1 Very negative" at bounding box center [459, 235] width 120 height 65
paste div
click at [615, 247] on div "Negative" at bounding box center [581, 242] width 108 height 37
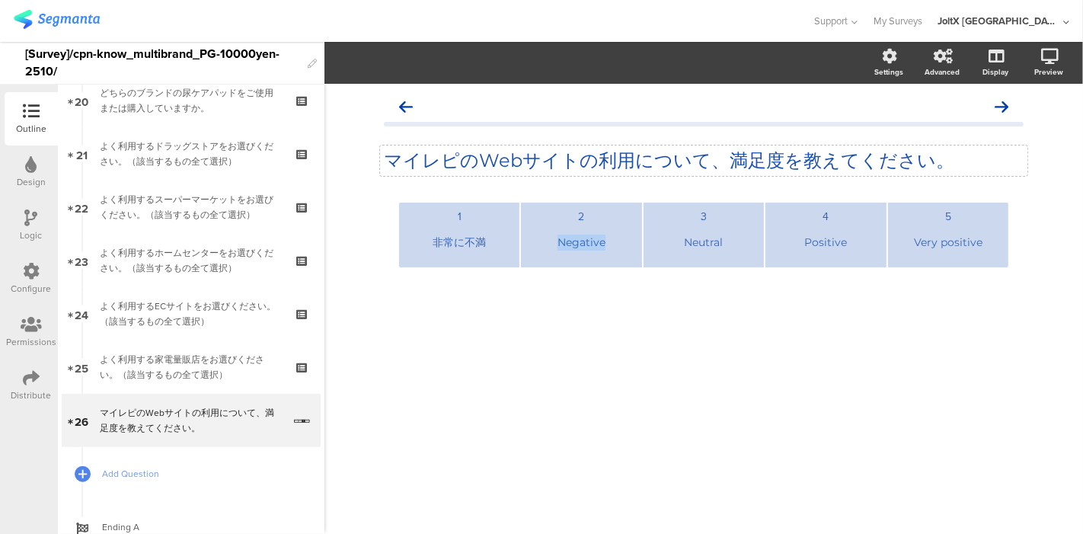
paste div
click at [724, 243] on div "Neutral" at bounding box center [704, 242] width 108 height 37
paste div
click at [830, 238] on div "Positive" at bounding box center [826, 242] width 108 height 37
paste div
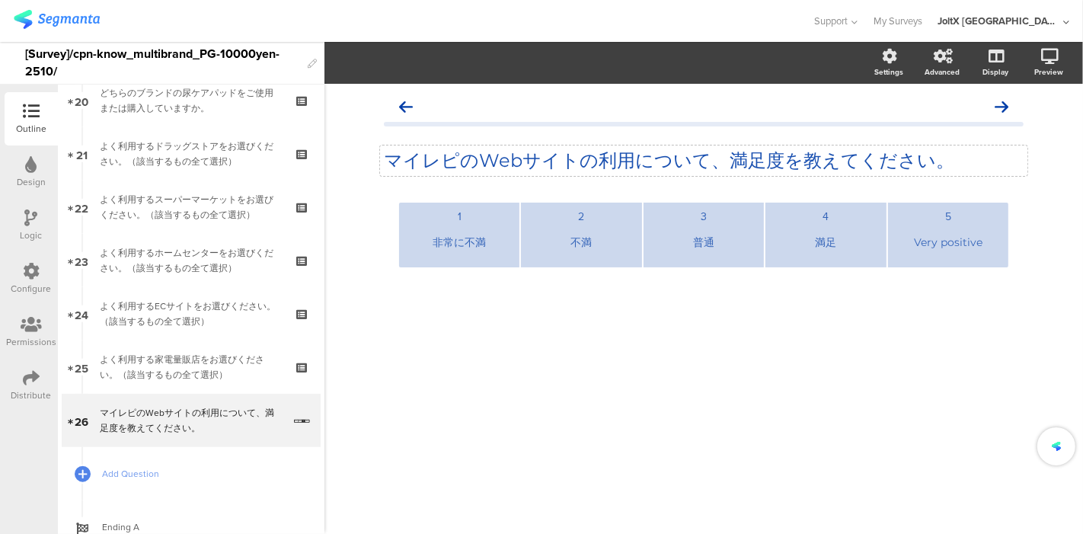
drag, startPoint x: 929, startPoint y: 254, endPoint x: 921, endPoint y: 245, distance: 11.9
click at [929, 253] on div "Very positive" at bounding box center [948, 242] width 108 height 37
paste div
click at [861, 328] on div "マイレピのWebサイトの利用について、満足度を教えてください。 マイレピのWebサイトの利用について、満足度を教えてください。 1 非常に不満 2 不満 3 …" at bounding box center [704, 206] width 670 height 245
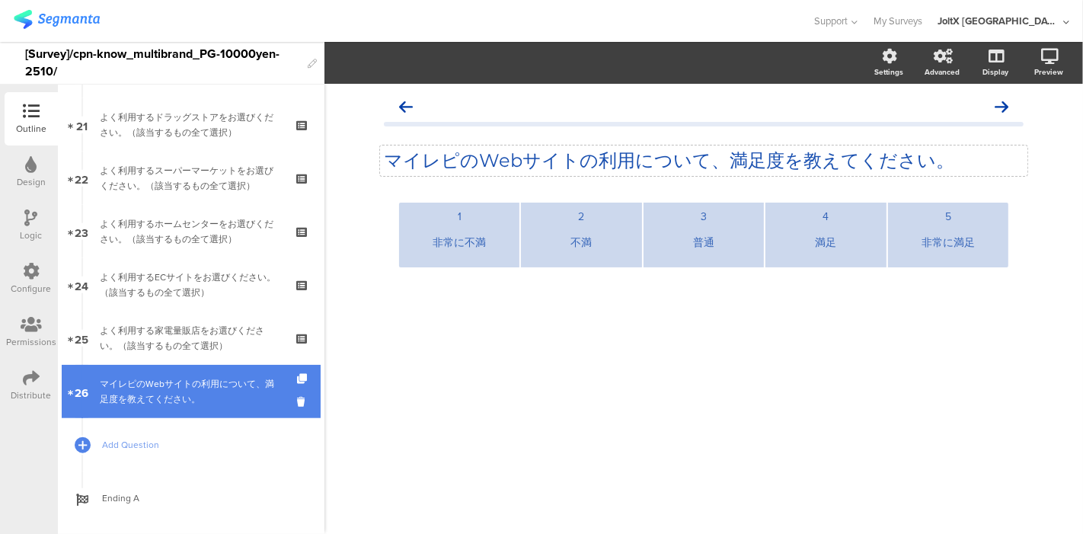
scroll to position [1138, 0]
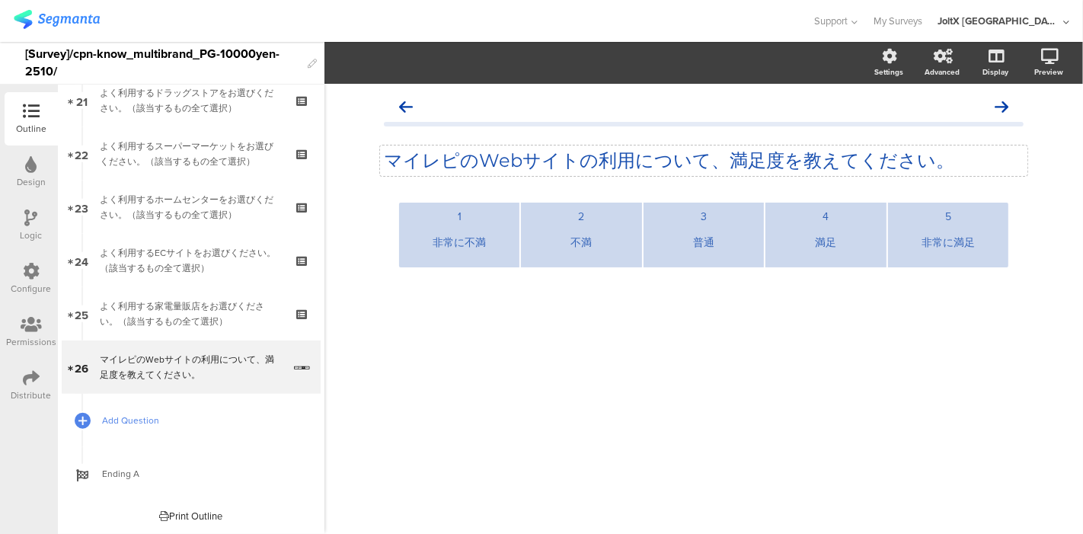
click at [124, 422] on span "Add Question" at bounding box center [199, 420] width 195 height 15
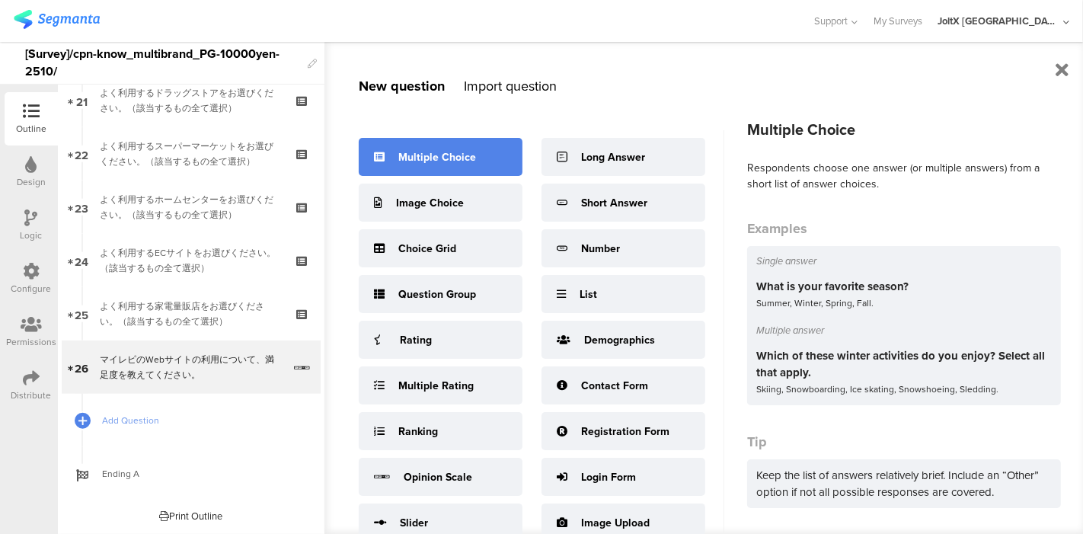
click at [465, 158] on div "Multiple Choice" at bounding box center [437, 157] width 78 height 16
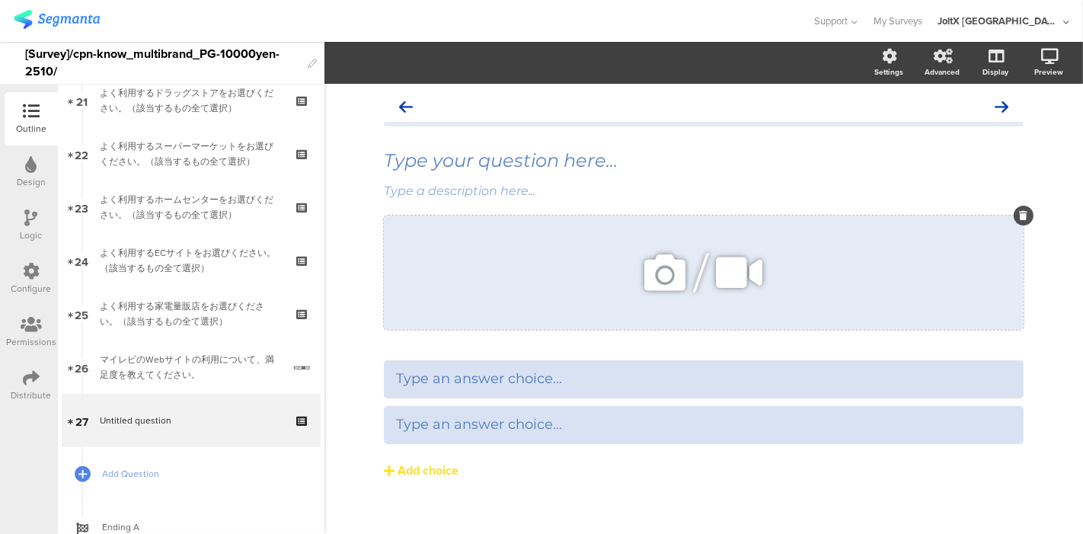
click at [1020, 219] on icon at bounding box center [1024, 215] width 8 height 9
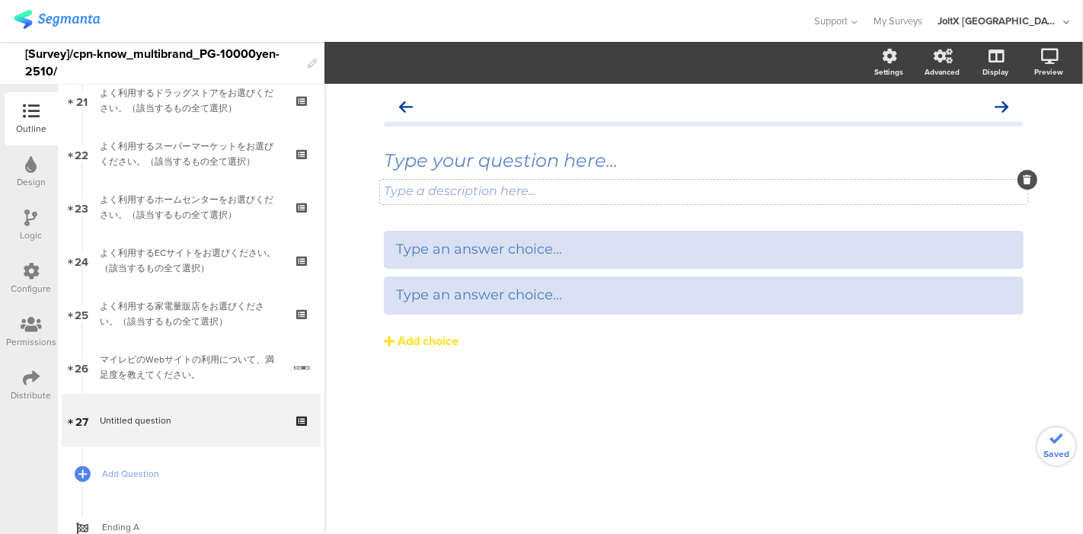
click at [1022, 186] on div at bounding box center [1028, 180] width 20 height 20
click at [1026, 181] on icon at bounding box center [1028, 179] width 8 height 9
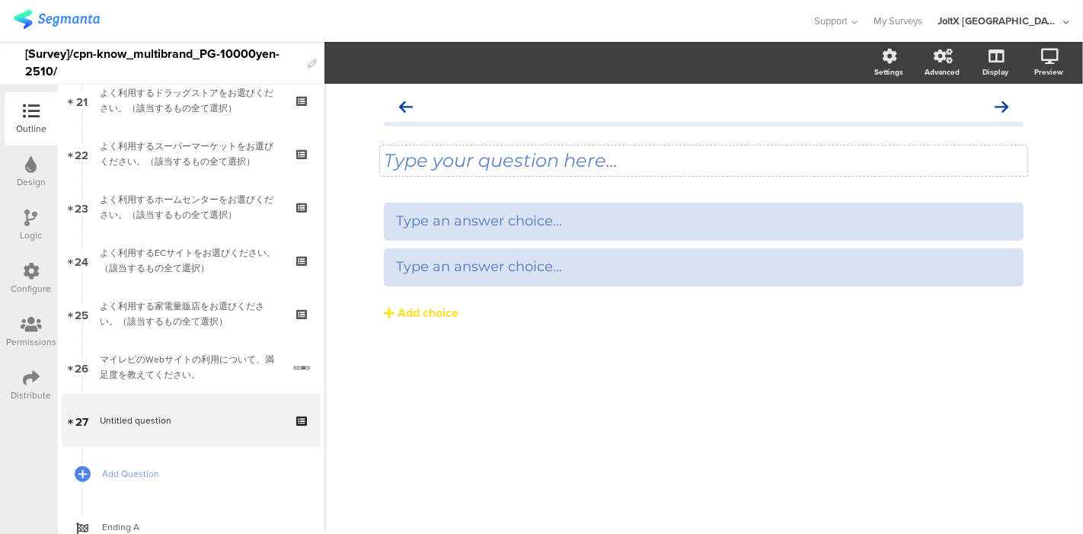
click at [618, 160] on div "Type your question here..." at bounding box center [703, 160] width 647 height 30
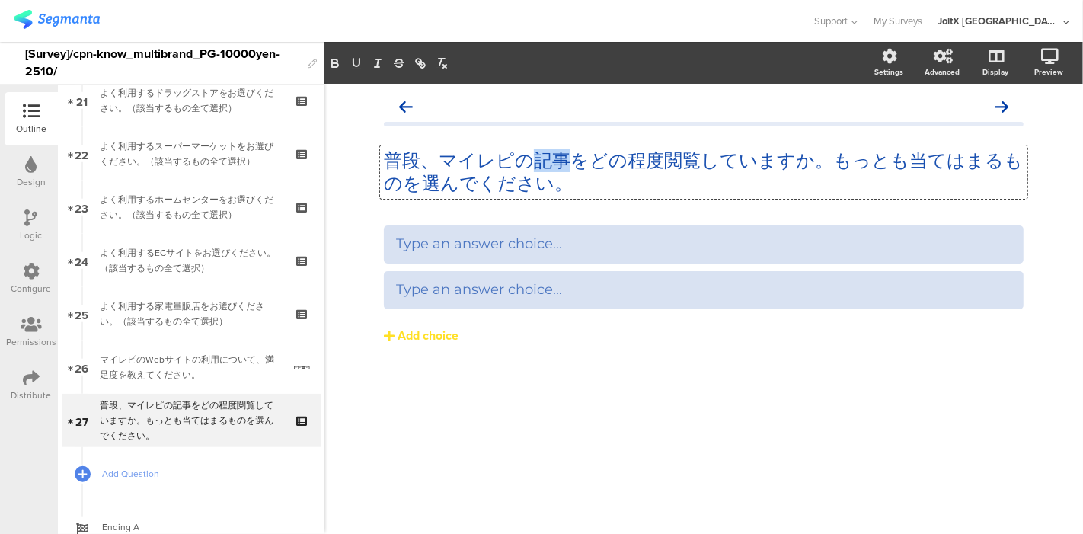
drag, startPoint x: 531, startPoint y: 160, endPoint x: 559, endPoint y: 164, distance: 28.4
click at [559, 164] on p "普段、マイレピの記事をどの程度閲覧していますか。もっとも当てはまるものを選んでください。" at bounding box center [704, 172] width 640 height 46
click at [339, 62] on icon "button" at bounding box center [335, 63] width 14 height 14
click at [539, 379] on div "Type an answer choice... Type an answer choice... Add choice" at bounding box center [704, 316] width 640 height 183
click at [565, 242] on div "Type an answer choice..." at bounding box center [703, 244] width 615 height 18
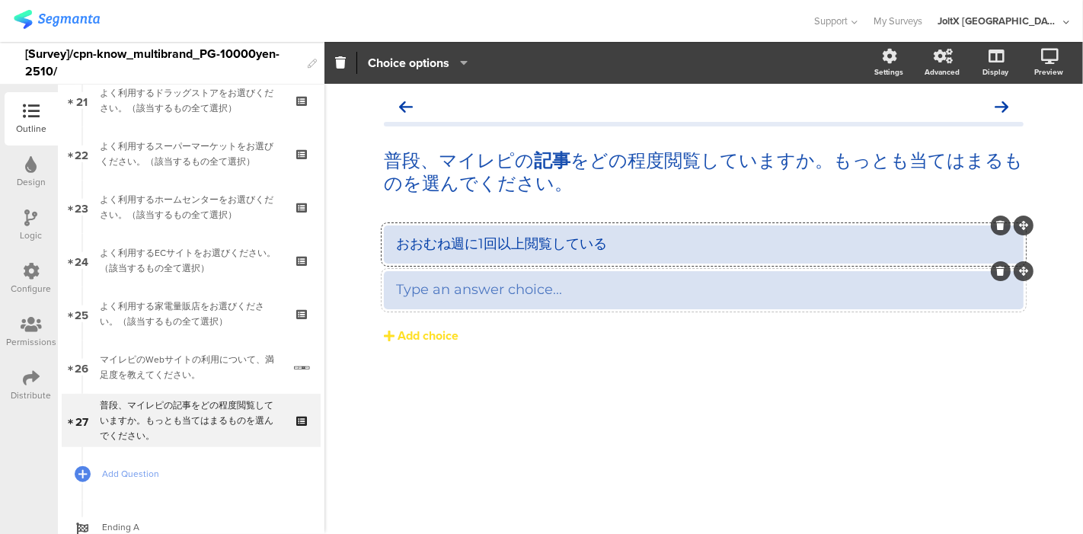
click at [638, 297] on div "Type an answer choice..." at bounding box center [703, 290] width 615 height 18
click at [402, 340] on div "Add choice" at bounding box center [428, 336] width 61 height 16
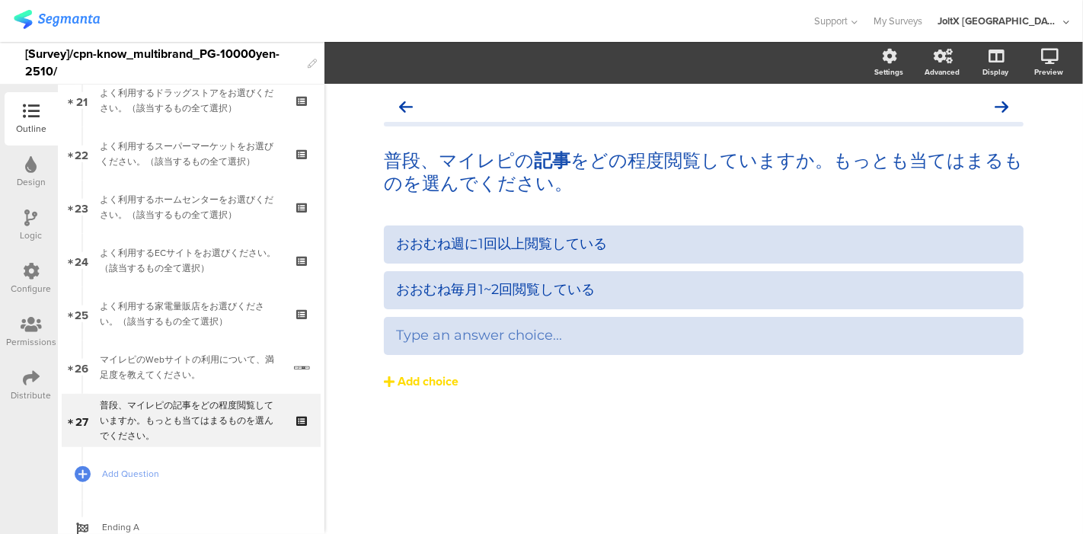
click at [409, 384] on div "Add choice" at bounding box center [428, 382] width 61 height 16
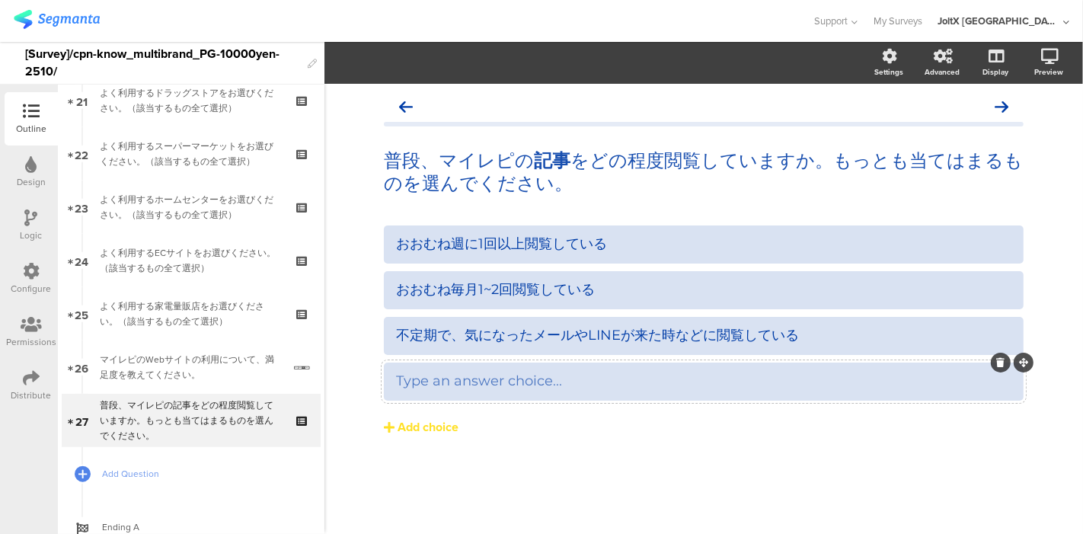
click at [604, 384] on div "Type an answer choice..." at bounding box center [703, 381] width 615 height 18
click at [572, 455] on div "おおむね週に1回以上閲覧している おおむね毎月1~2回閲覧している 不定期で、気になったメールやLINEが来た時などに閲覧している" at bounding box center [704, 362] width 640 height 274
click at [1031, 133] on icon at bounding box center [1030, 136] width 12 height 19
click at [587, 446] on div "おおむね週に1回以上閲覧している おおむね毎月1~2回閲覧している 不定期で、気になったメールやLINEが来た時などに閲覧している" at bounding box center [704, 362] width 640 height 274
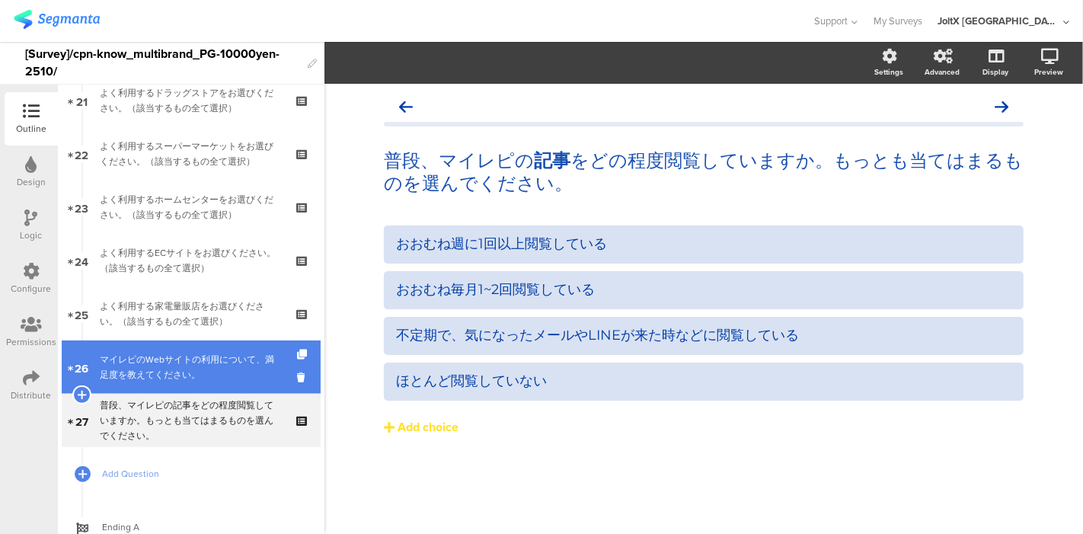
scroll to position [1191, 0]
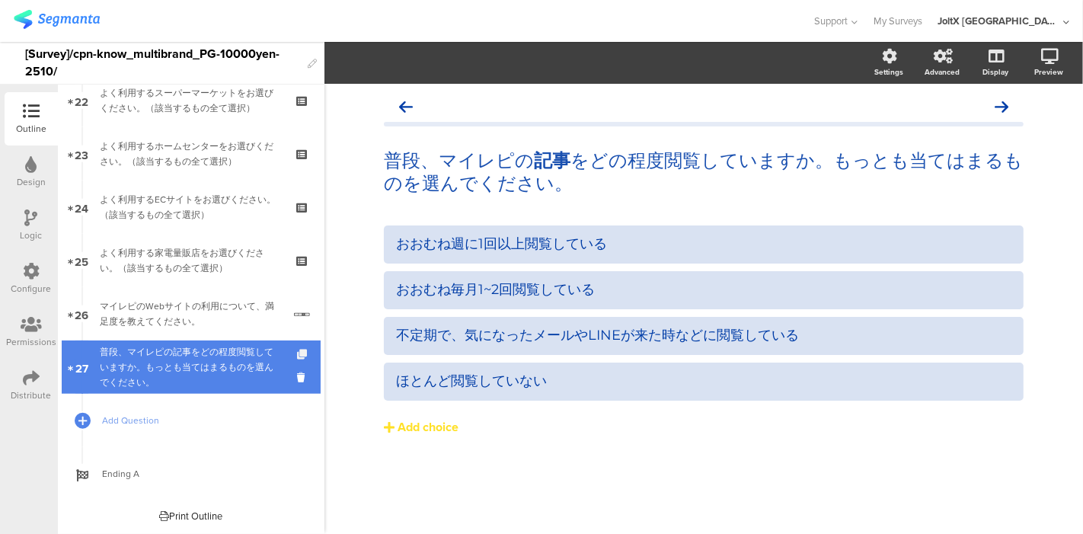
click at [297, 351] on icon at bounding box center [303, 355] width 13 height 10
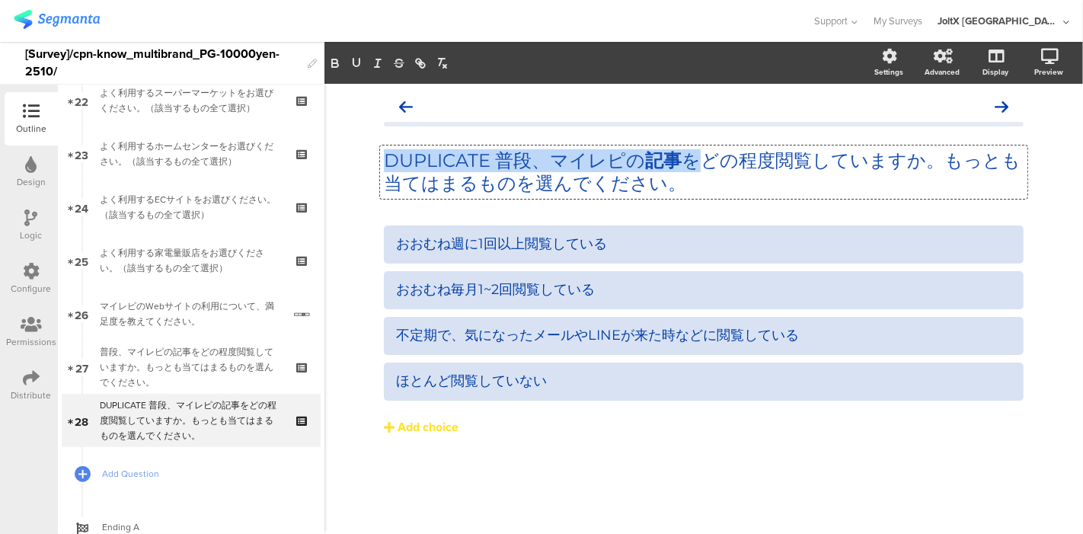
drag, startPoint x: 692, startPoint y: 185, endPoint x: 355, endPoint y: 155, distance: 338.8
click at [355, 155] on div "DUPLICATE 普段、マイレピの 記事 をどの程度閲覧していますか。もっとも当てはまるものを選んでください。 DUPLICATE 普段、マイレピの 記事 …" at bounding box center [703, 309] width 759 height 450
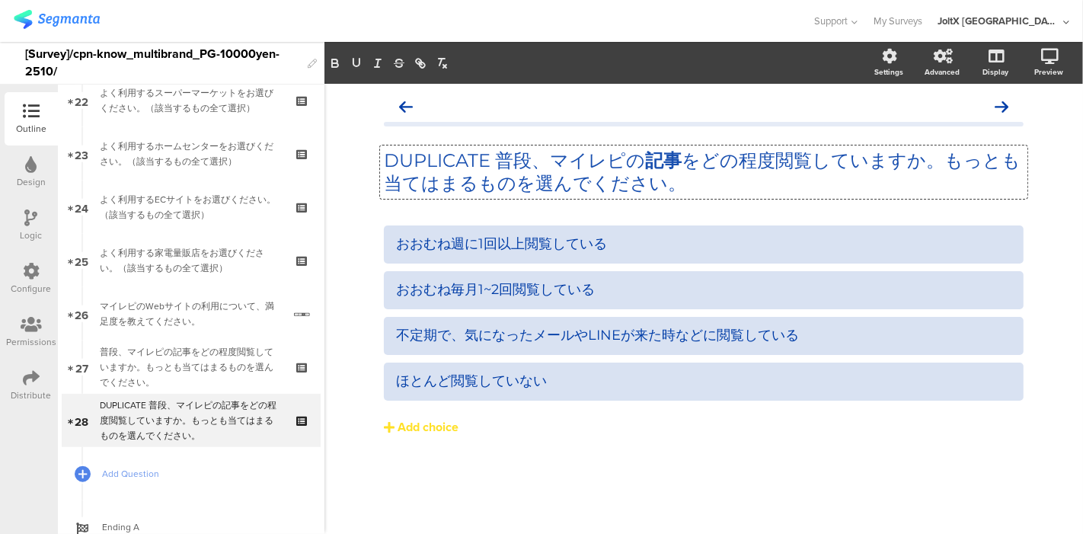
click at [702, 179] on p "DUPLICATE 普段、マイレピの 記事 をどの程度閲覧していますか。もっとも当てはまるものを選んでください。" at bounding box center [704, 172] width 640 height 46
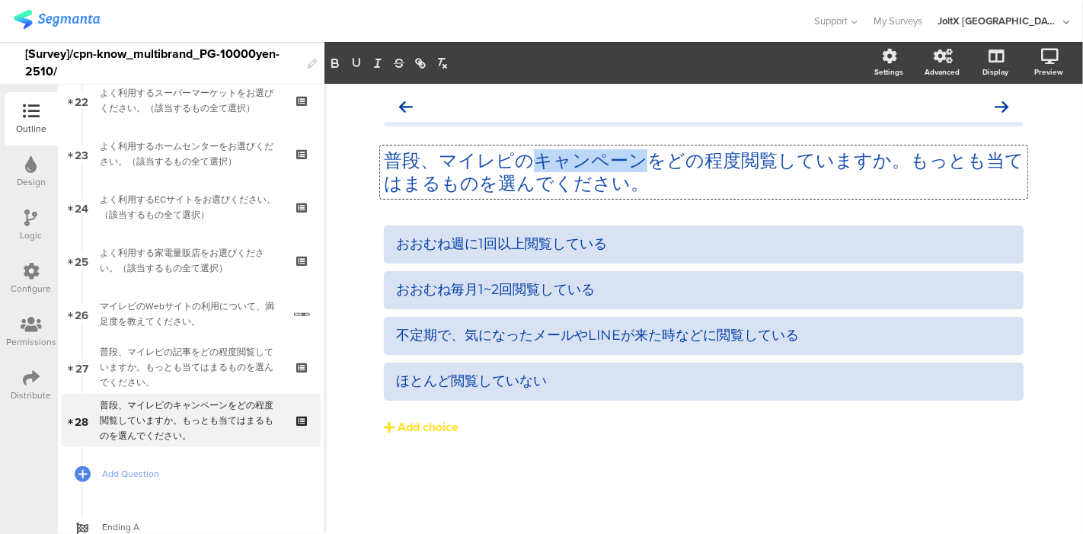
drag, startPoint x: 533, startPoint y: 158, endPoint x: 641, endPoint y: 166, distance: 108.4
click at [641, 166] on p "普段、マイレピのキャンペーンをどの程度閲覧していますか。もっとも当てはまるものを選んでください。" at bounding box center [704, 172] width 640 height 46
click at [346, 59] on button "button" at bounding box center [356, 63] width 21 height 18
click at [347, 64] on button "button" at bounding box center [356, 63] width 21 height 18
click at [345, 59] on span at bounding box center [388, 63] width 128 height 18
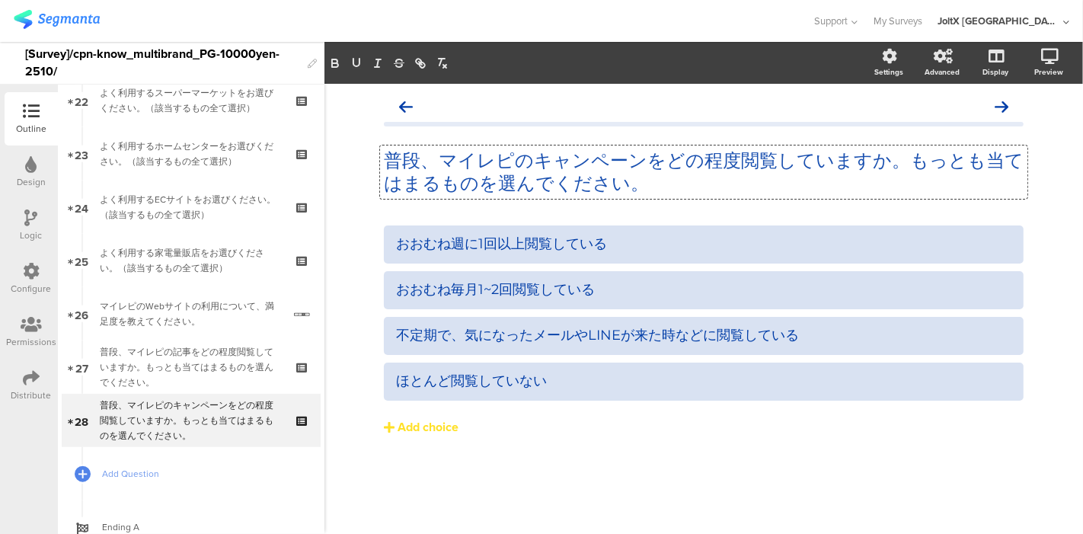
click at [565, 452] on div "おおむね週に1回以上閲覧している おおむね毎月1~2回閲覧している 不定期で、気になったメールやLINEが来た時などに閲覧している" at bounding box center [704, 362] width 640 height 274
drag, startPoint x: 538, startPoint y: 165, endPoint x: 630, endPoint y: 165, distance: 92.2
click at [630, 165] on div "普段、マイレピのキャンペーンをどの程度閲覧していますか。もっとも当てはまるものを選んでください。 普段、マイレピのキャンペーンをどの程度閲覧していますか。もっ…" at bounding box center [703, 171] width 647 height 53
click at [337, 64] on icon "button" at bounding box center [335, 65] width 6 height 4
click at [532, 428] on button "Add choice" at bounding box center [704, 427] width 640 height 38
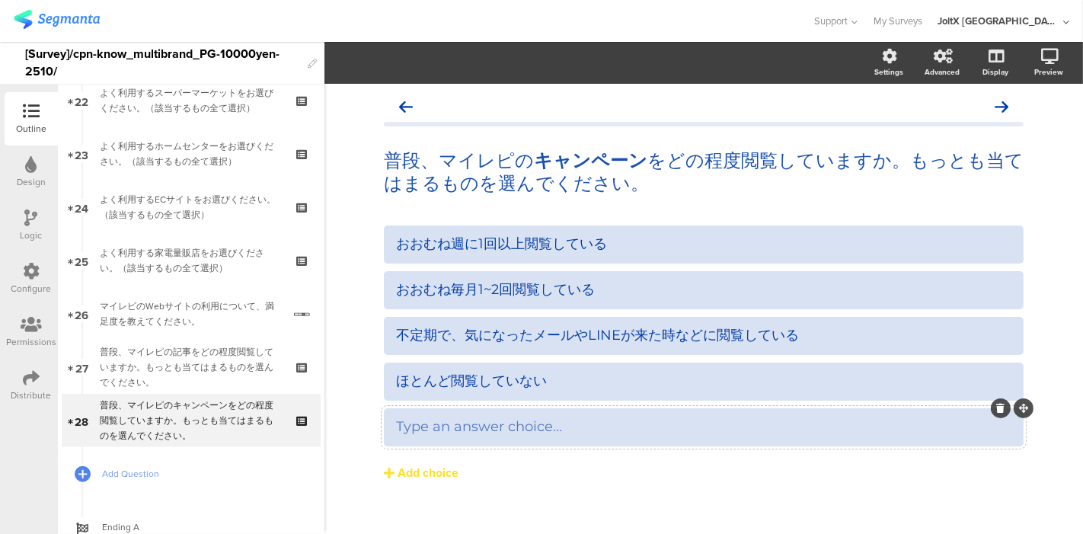
click at [995, 414] on div at bounding box center [1001, 408] width 20 height 20
click at [991, 406] on div at bounding box center [1001, 408] width 20 height 20
click at [997, 407] on icon at bounding box center [1001, 408] width 8 height 9
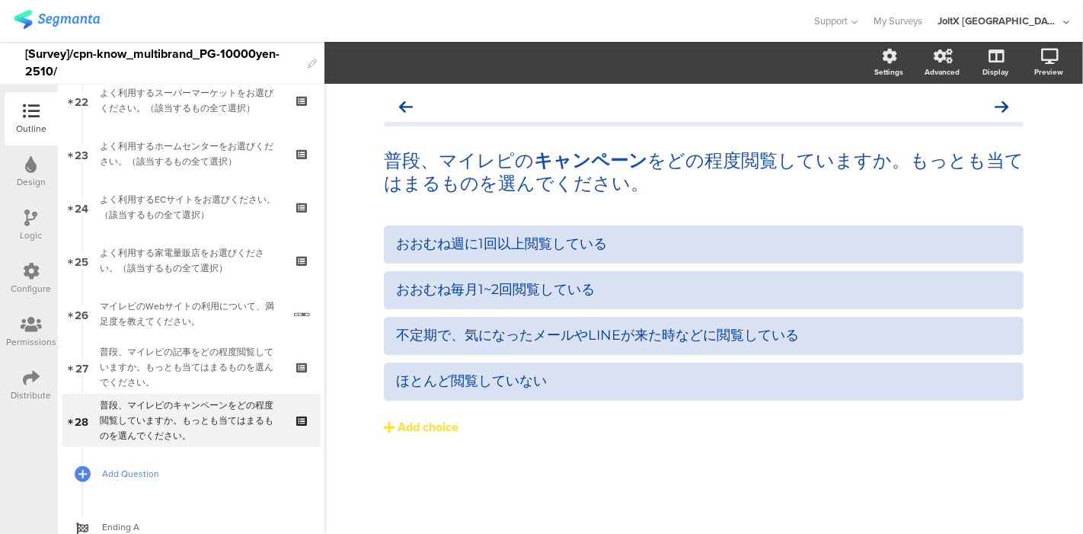
scroll to position [1245, 0]
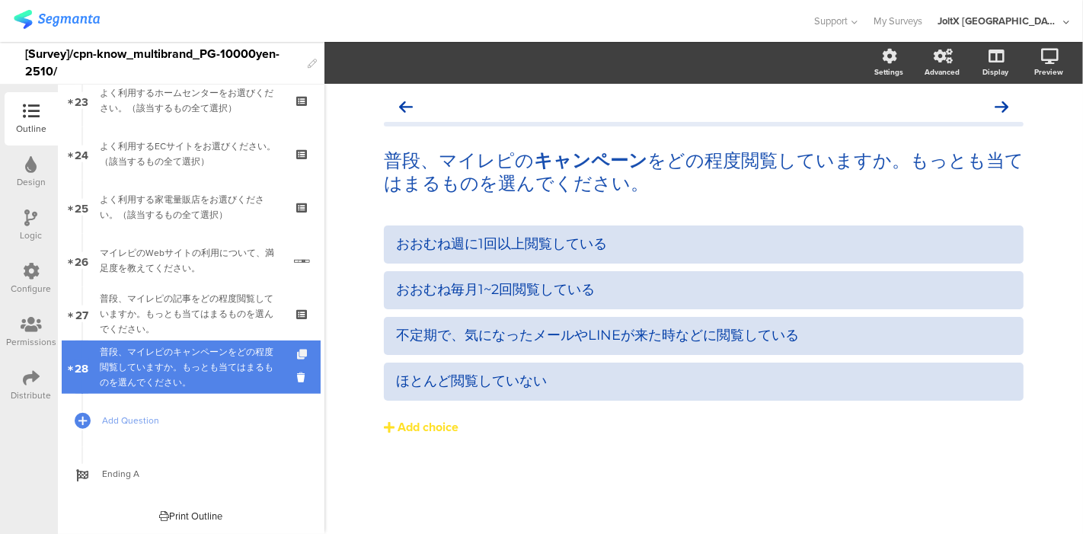
click at [297, 351] on icon at bounding box center [303, 355] width 13 height 10
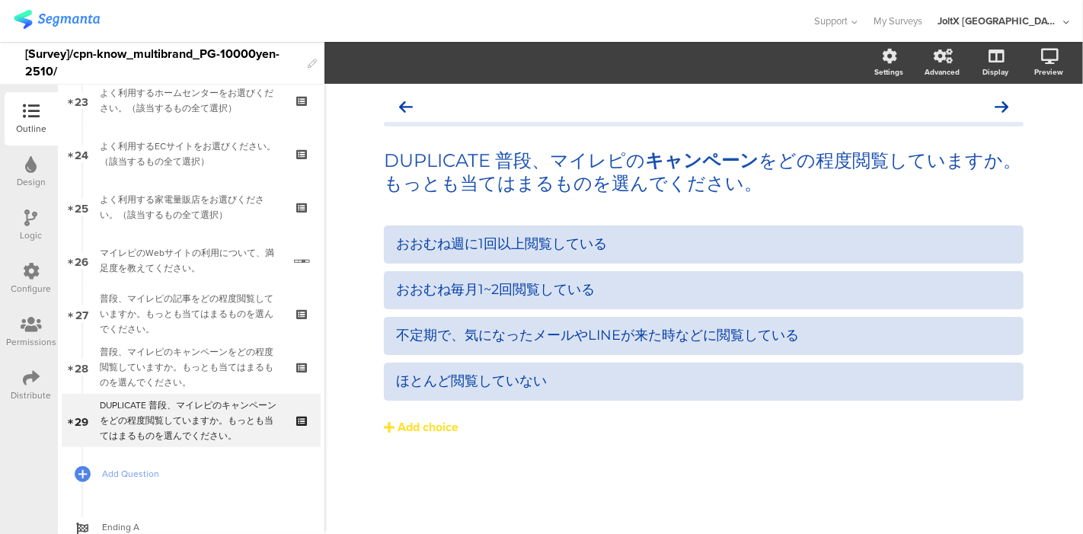
click at [498, 489] on div "おおむね週に1回以上閲覧している おおむね毎月1~2回閲覧している 不定期で、気になったメールやLINEが来た時などに閲覧している" at bounding box center [704, 362] width 640 height 274
click at [740, 168] on strong "キャンペーン" at bounding box center [701, 160] width 113 height 22
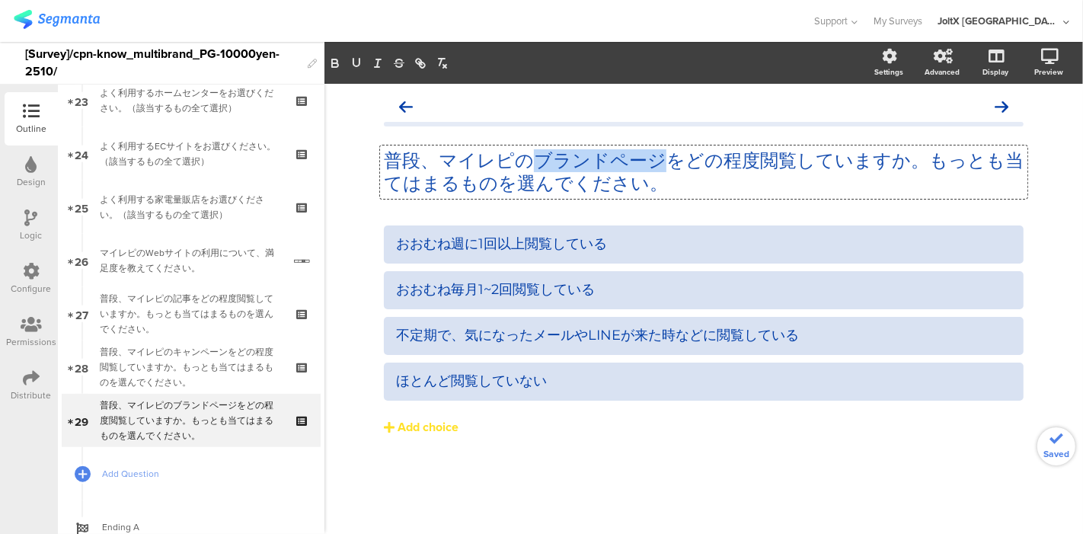
drag, startPoint x: 530, startPoint y: 160, endPoint x: 654, endPoint y: 166, distance: 124.3
click at [654, 166] on p "普段、マイレピのブランドページをどの程度閲覧していますか。もっとも当てはまるものを選んでください。" at bounding box center [704, 172] width 640 height 46
click at [333, 61] on icon "button" at bounding box center [335, 63] width 14 height 14
click at [615, 475] on div "おおむね週に1回以上閲覧している おおむね毎月1~2回閲覧している 不定期で、気になったメールやLINEが来た時などに閲覧している" at bounding box center [704, 362] width 640 height 274
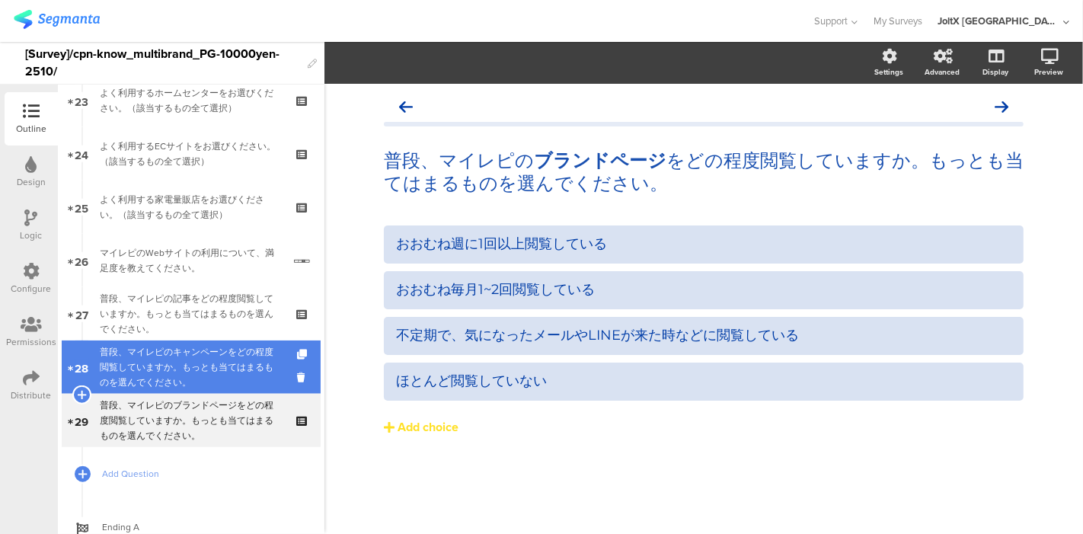
click at [170, 366] on div "普段、マイレピのキャンペーンをどの程度閲覧していますか。もっとも当てはまるものを選んでください。" at bounding box center [191, 367] width 182 height 46
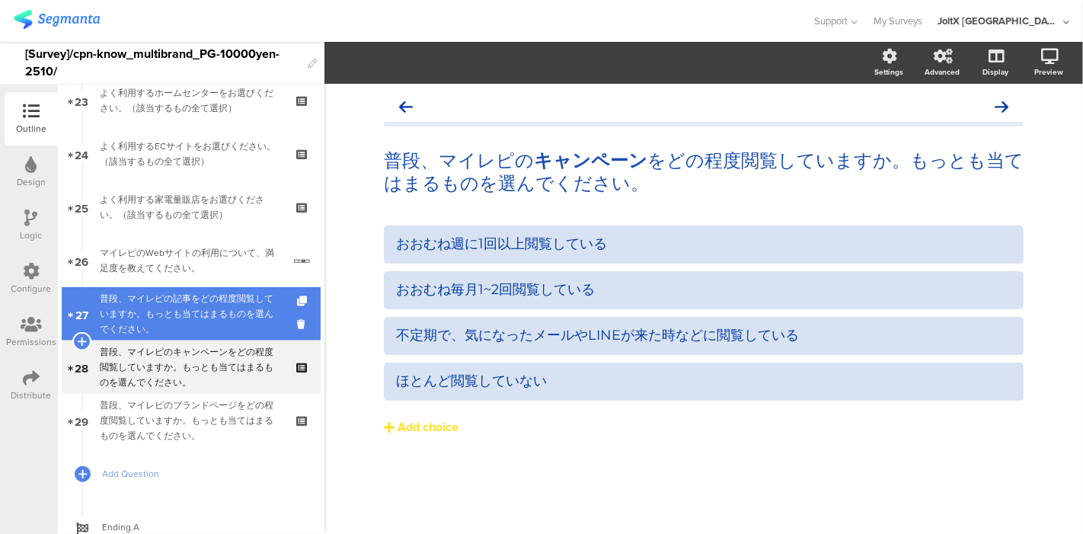
click at [154, 329] on div "普段、マイレピの記事をどの程度閲覧していますか。もっとも当てはまるものを選んでください。" at bounding box center [191, 314] width 182 height 46
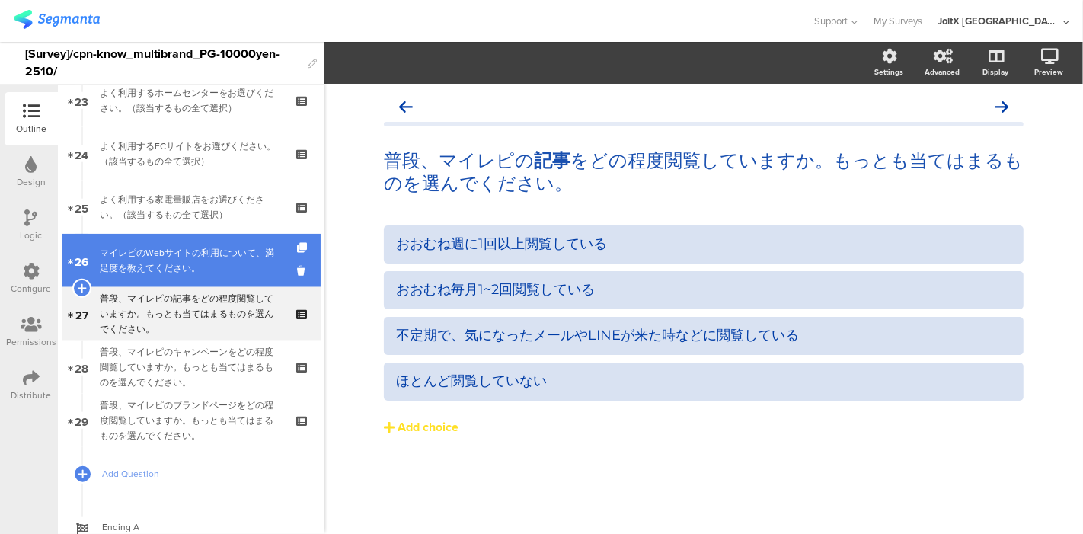
click at [169, 262] on div "マイレピのWebサイトの利用について、満足度を教えてください。" at bounding box center [191, 260] width 183 height 30
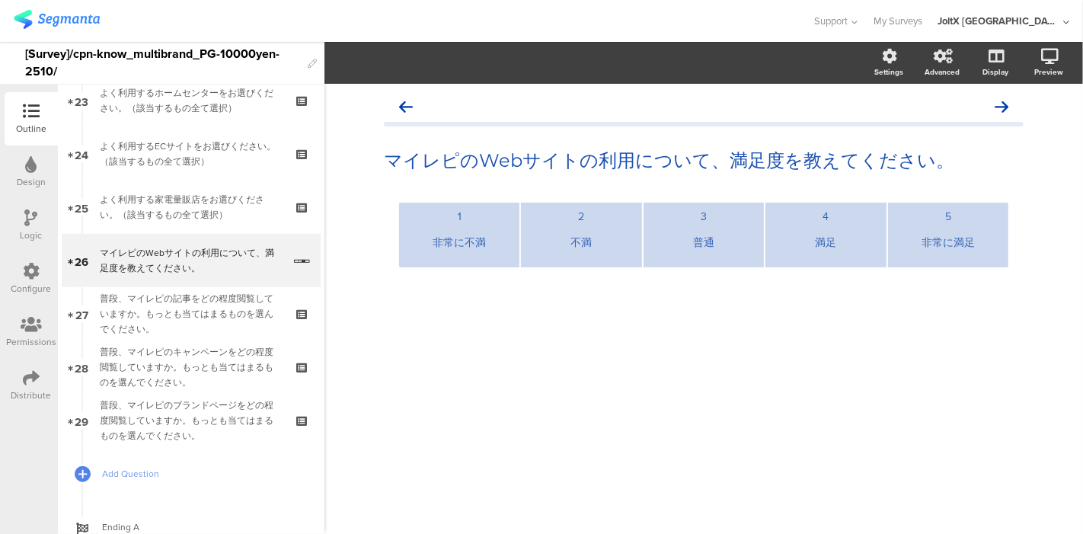
click at [583, 419] on div "マイレピのWebサイトの利用について、満足度を教えてください。 マイレピのWebサイトの利用について、満足度を教えてください。 1 非常に不満 2 不満 3 …" at bounding box center [703, 309] width 759 height 450
click at [1029, 129] on icon at bounding box center [1030, 136] width 12 height 19
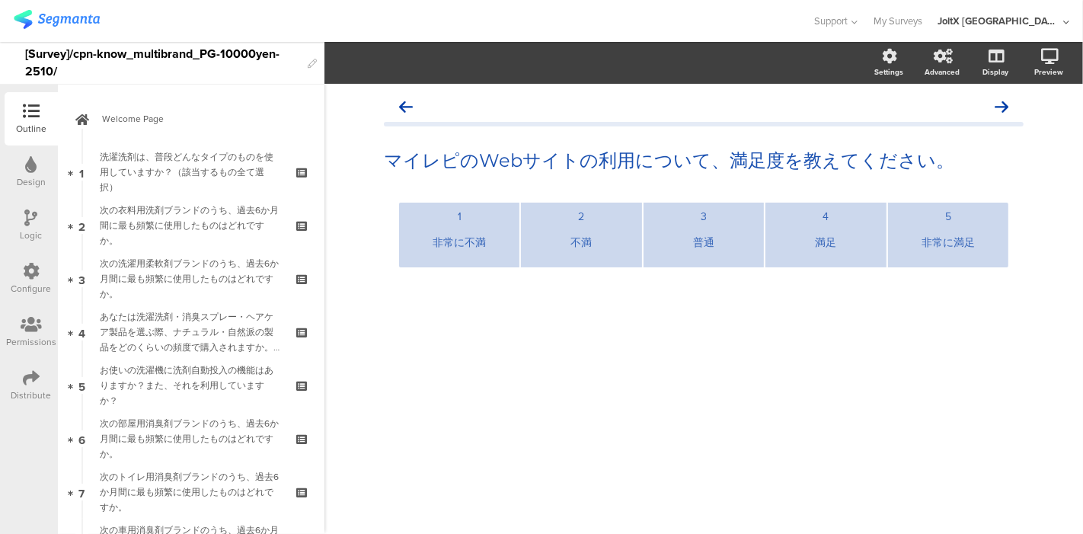
click at [544, 404] on div "マイレピのWebサイトの利用について、満足度を教えてください。 マイレピのWebサイトの利用について、満足度を教えてください。 1 非常に不満 2 不満 3 …" at bounding box center [703, 309] width 759 height 450
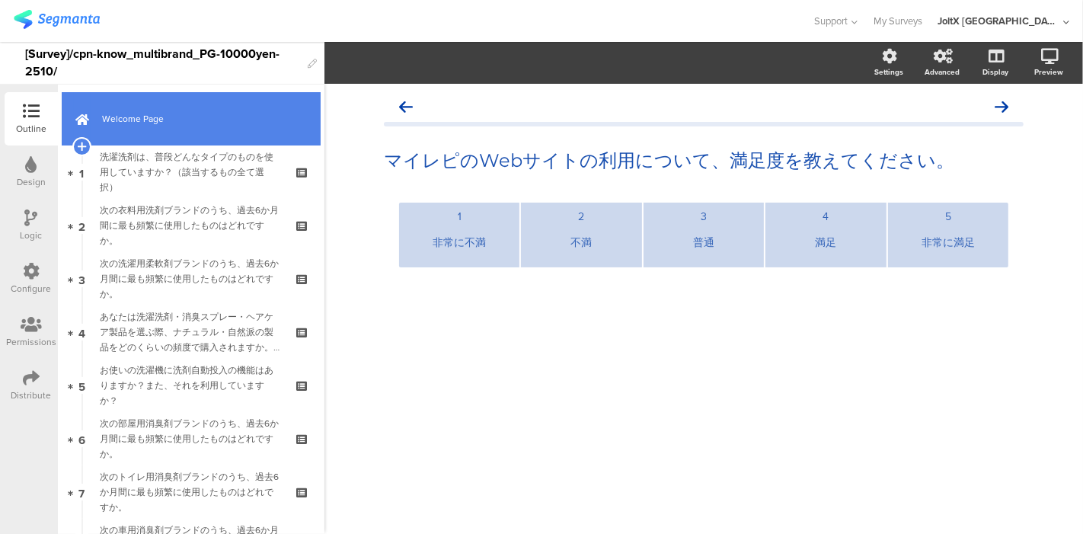
click at [152, 116] on span "Welcome Page" at bounding box center [199, 118] width 195 height 15
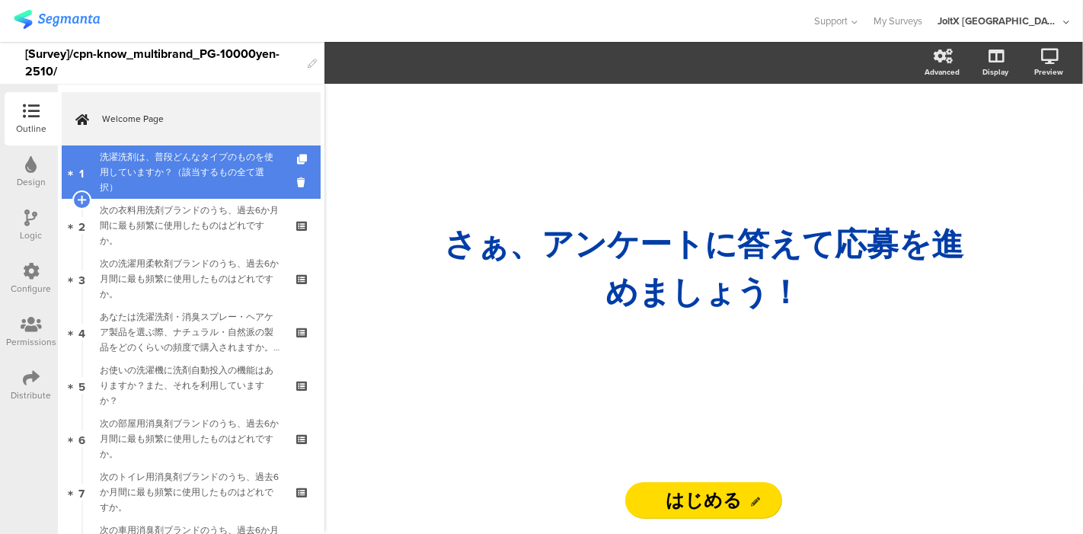
click at [179, 166] on div "洗濯洗剤は、普段どんなタイプのものを使用していますか？（該当するもの全て選択）" at bounding box center [191, 172] width 182 height 46
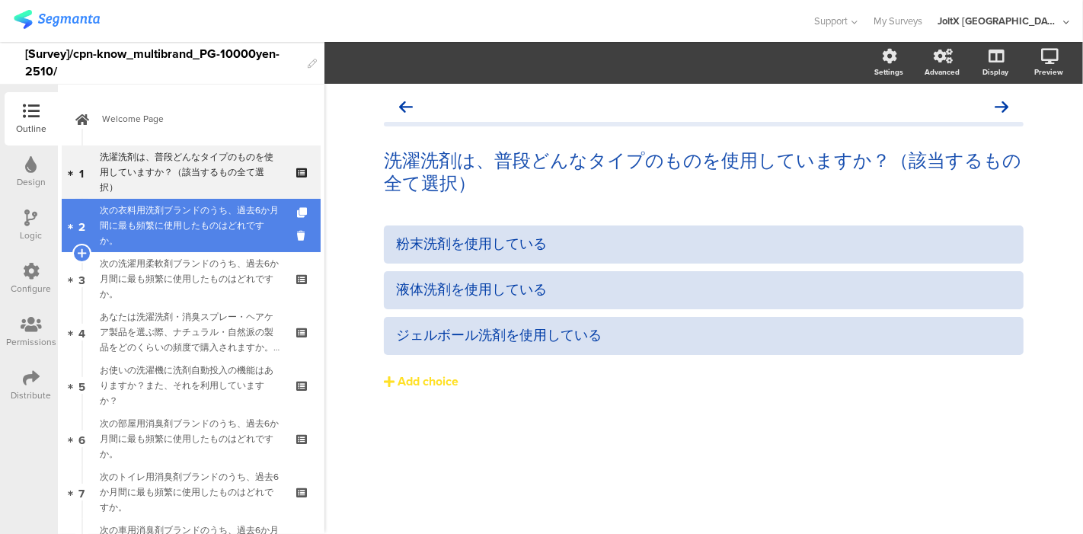
click at [139, 239] on div "次の衣料用洗剤ブランドのうち、過去6か月間に最も頻繁に使用したものはどれですか。" at bounding box center [191, 226] width 182 height 46
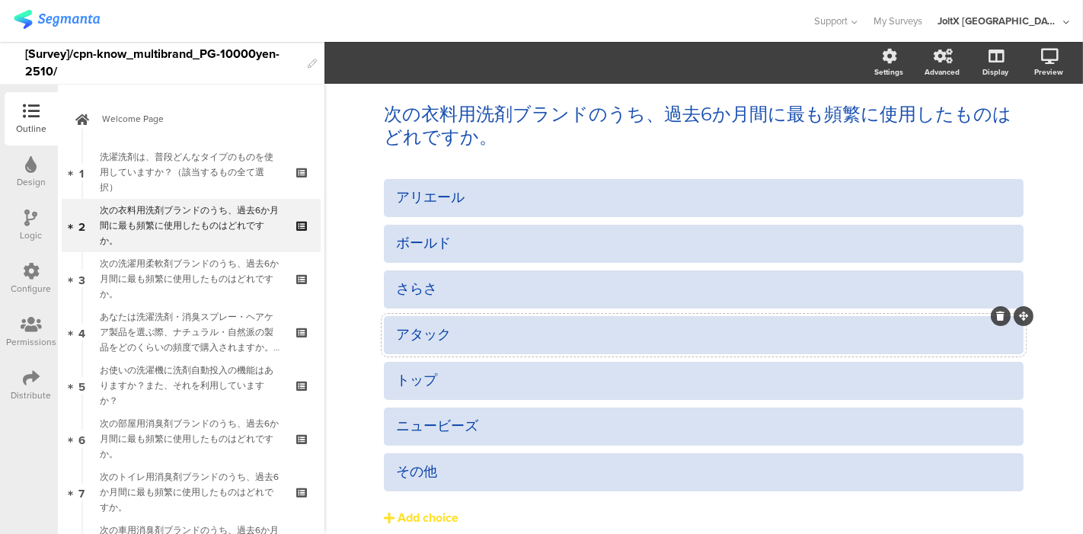
scroll to position [85, 0]
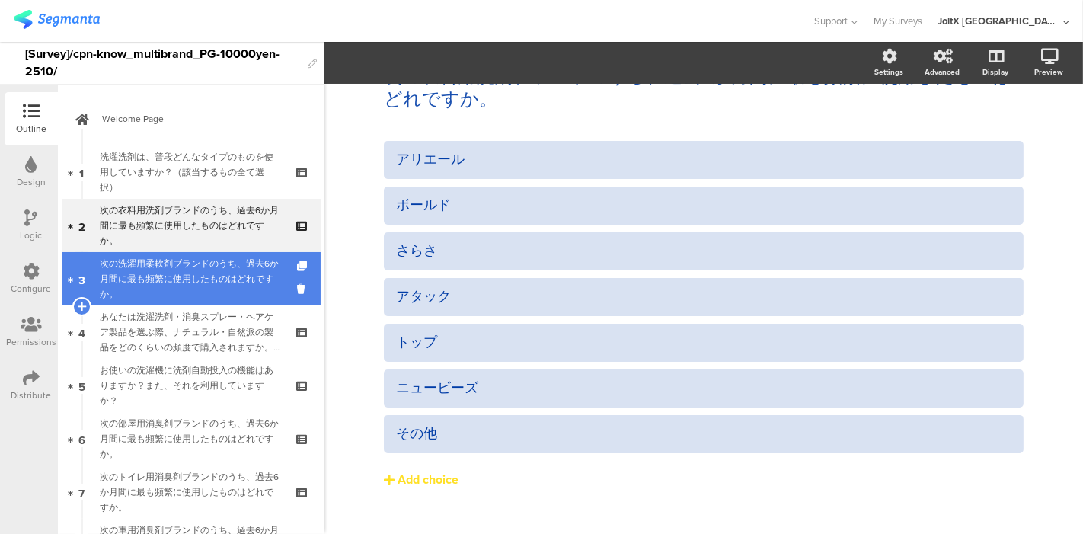
click at [162, 273] on div "次の洗濯用柔軟剤ブランドのうち、過去6か月間に最も頻繁に使用したものはどれですか。" at bounding box center [191, 279] width 182 height 46
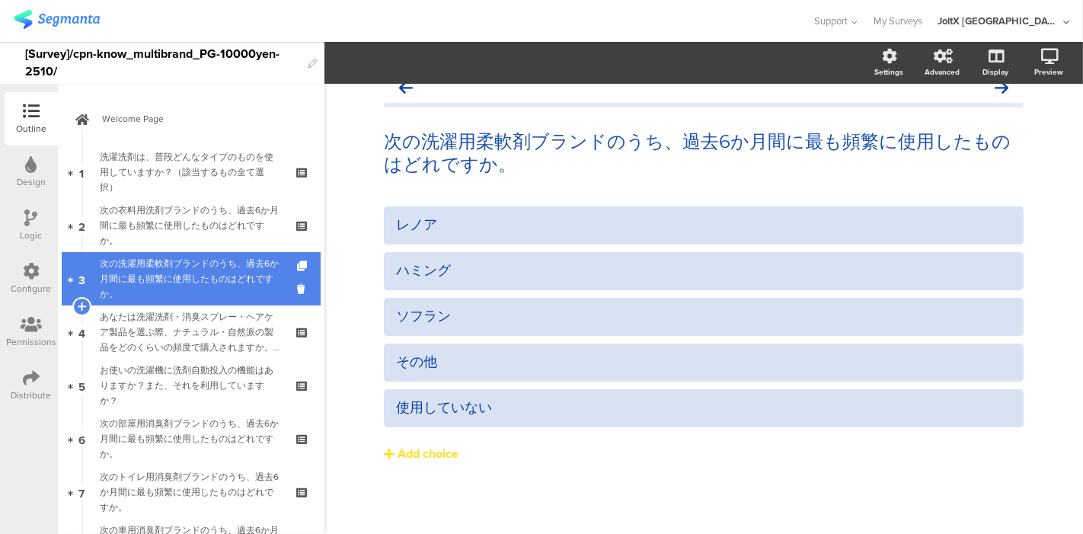
scroll to position [18, 0]
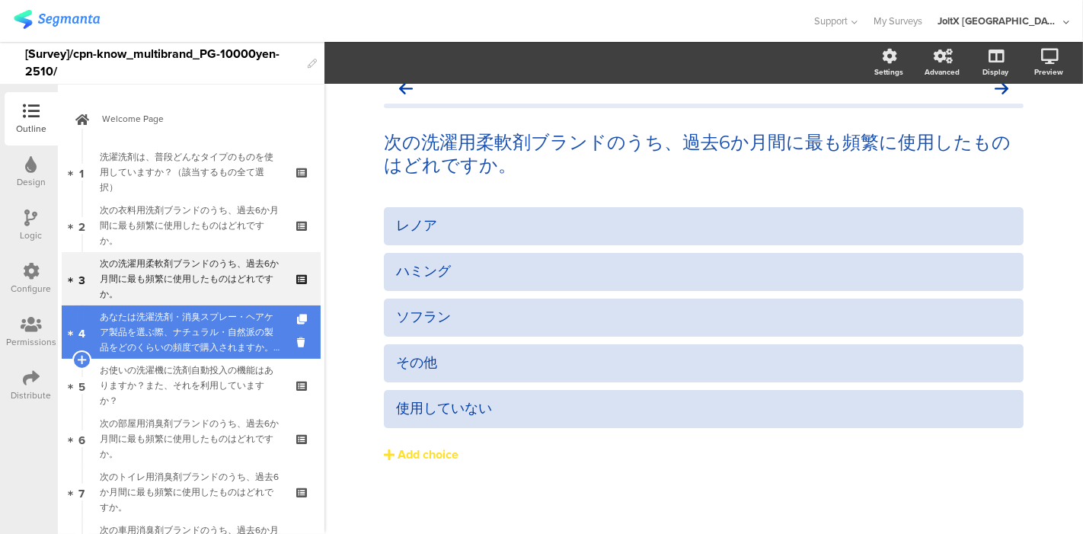
click at [162, 316] on div "あなたは洗濯洗剤・消臭スプレー・ヘアケア製品を選ぶ際、ナチュラル・自然派の製品をどのくらいの頻度で購入されますか。（いずれか一つを選択）" at bounding box center [191, 332] width 182 height 46
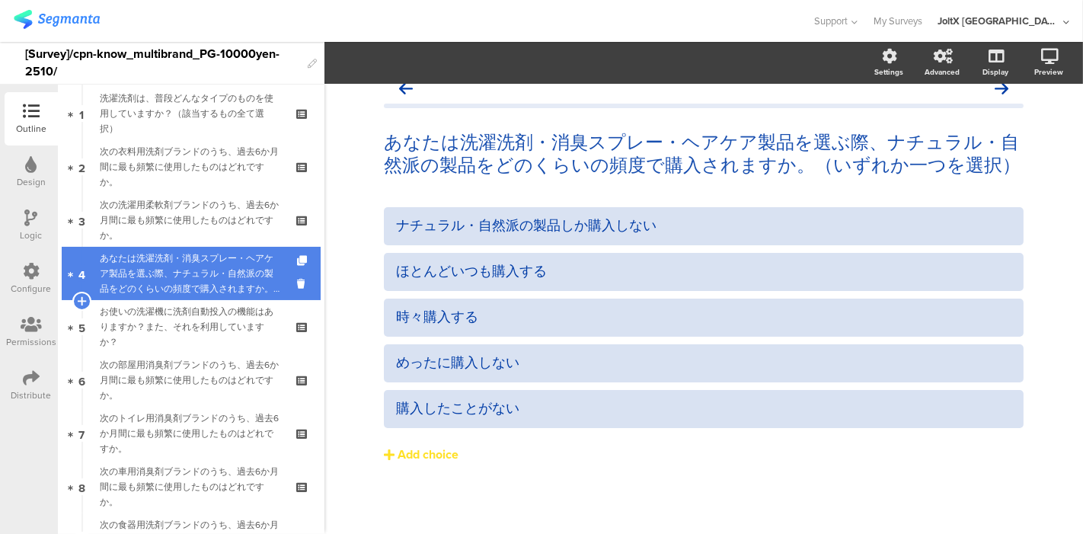
scroll to position [85, 0]
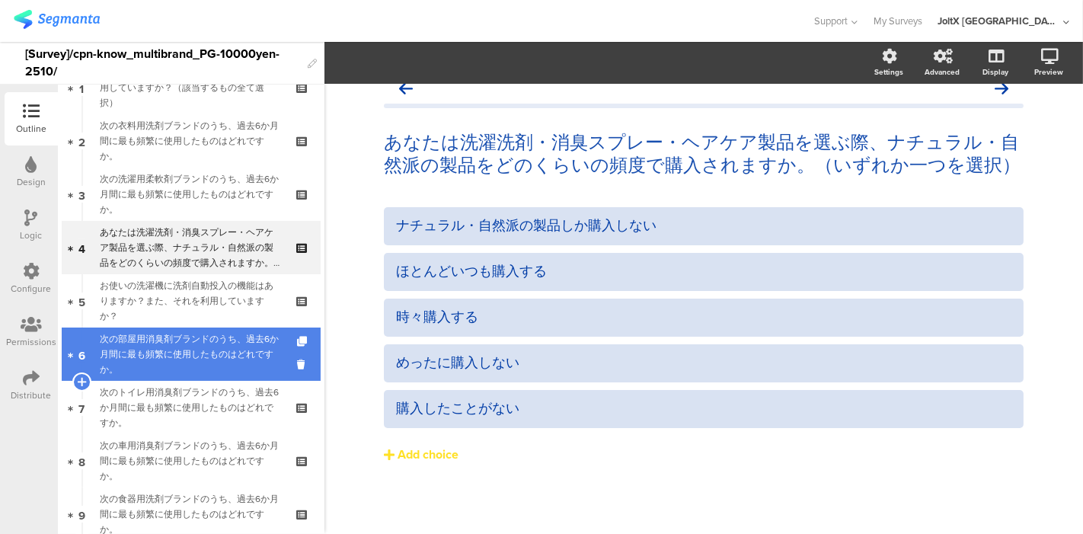
click at [147, 349] on div "次の部屋用消臭剤ブランドのうち、過去6か月間に最も頻繁に使用したものはどれですか。" at bounding box center [191, 354] width 182 height 46
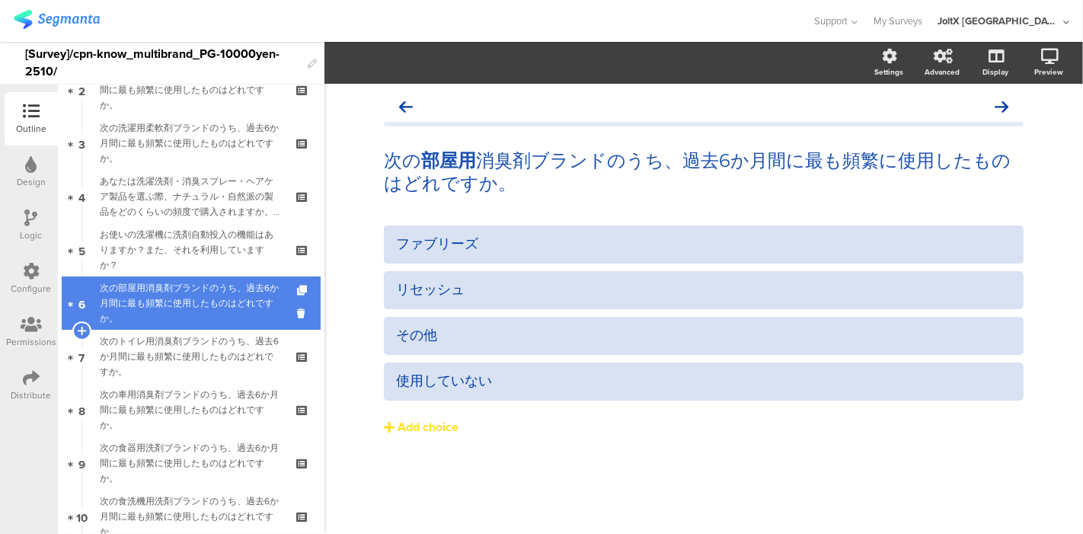
scroll to position [169, 0]
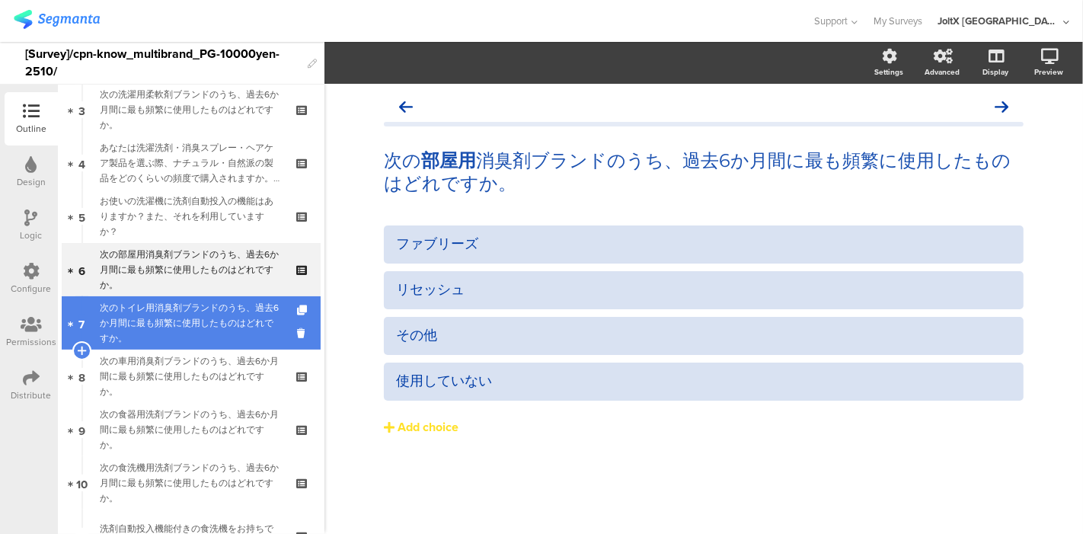
click at [148, 331] on div "次のトイレ用消臭剤ブランドのうち、過去6か月間に最も頻繁に使用したものはどれですか。" at bounding box center [191, 323] width 182 height 46
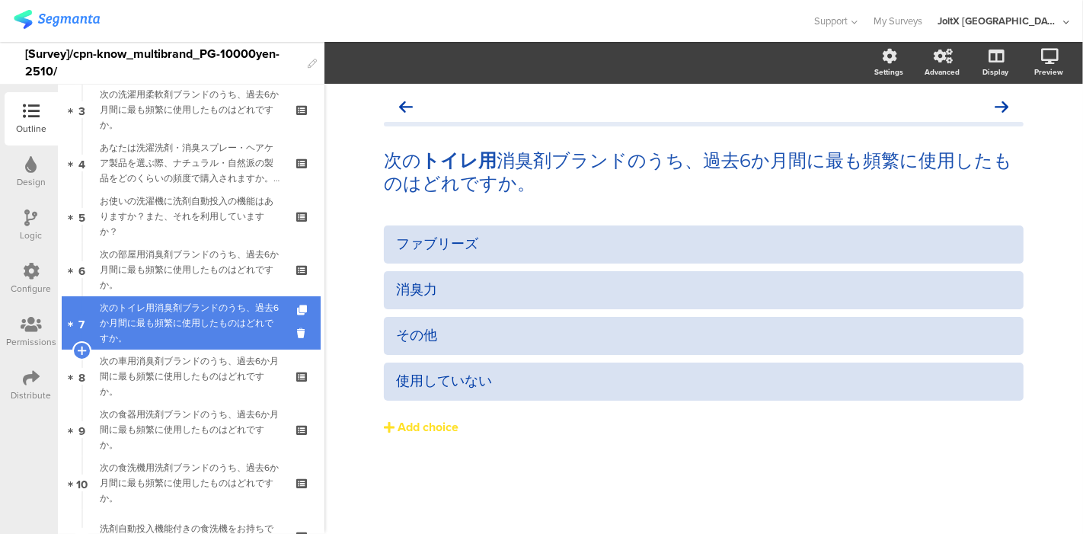
scroll to position [254, 0]
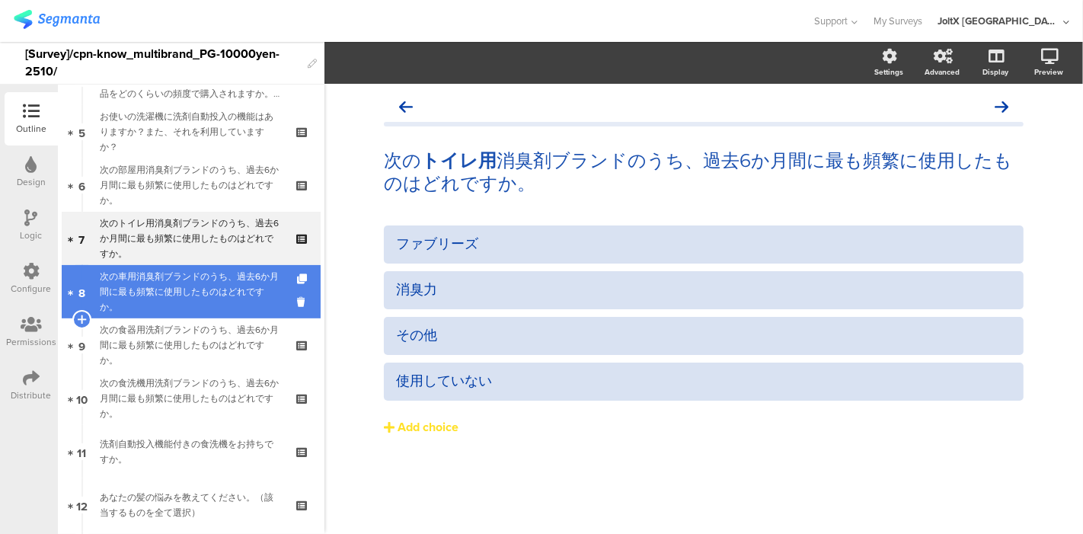
click at [159, 292] on div "次の車用消臭剤ブランドのうち、過去6か月間に最も頻繁に使用したものはどれですか。" at bounding box center [191, 292] width 182 height 46
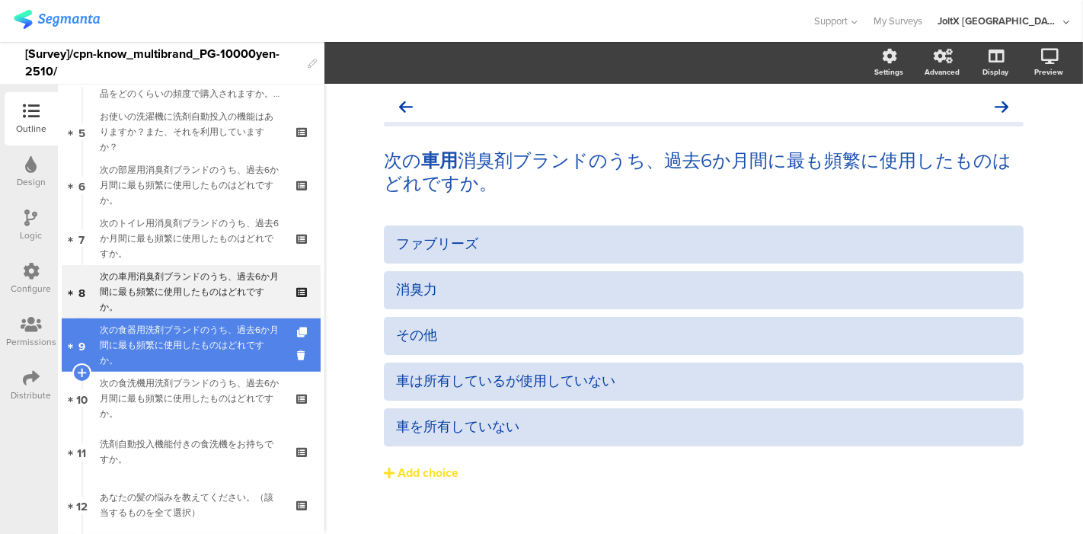
click at [154, 349] on div "次の食器用洗剤ブランドのうち、過去6か月間に最も頻繁に使用したものはどれですか。" at bounding box center [191, 345] width 182 height 46
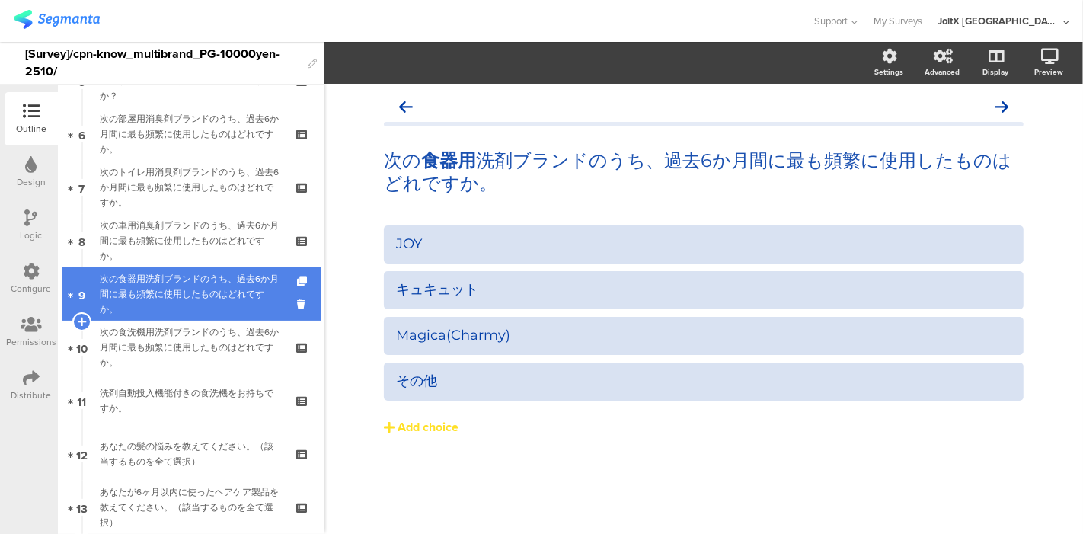
scroll to position [338, 0]
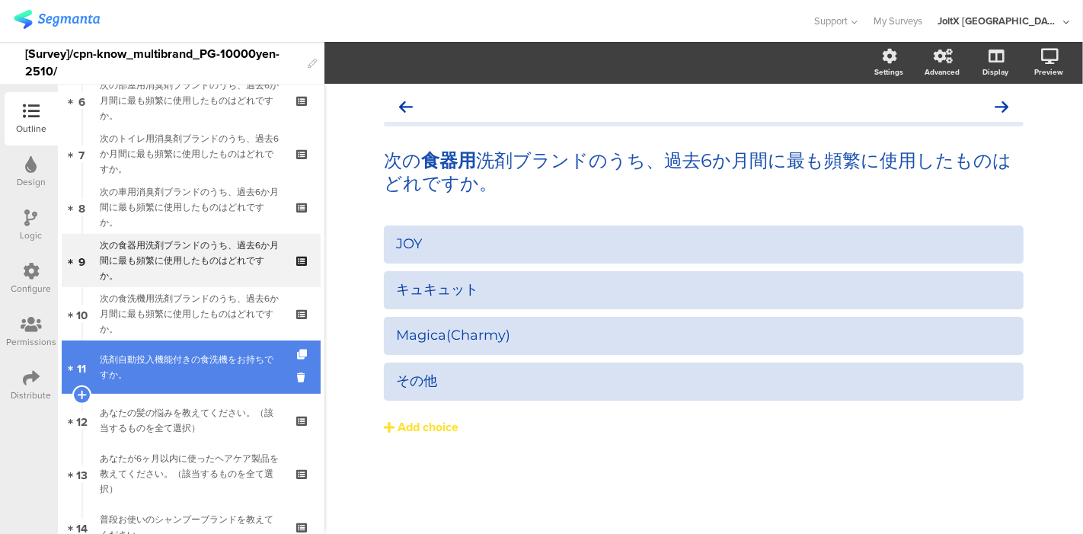
click at [147, 369] on div "洗剤自動投入機能付きの食洗機をお持ちですか。" at bounding box center [191, 367] width 182 height 30
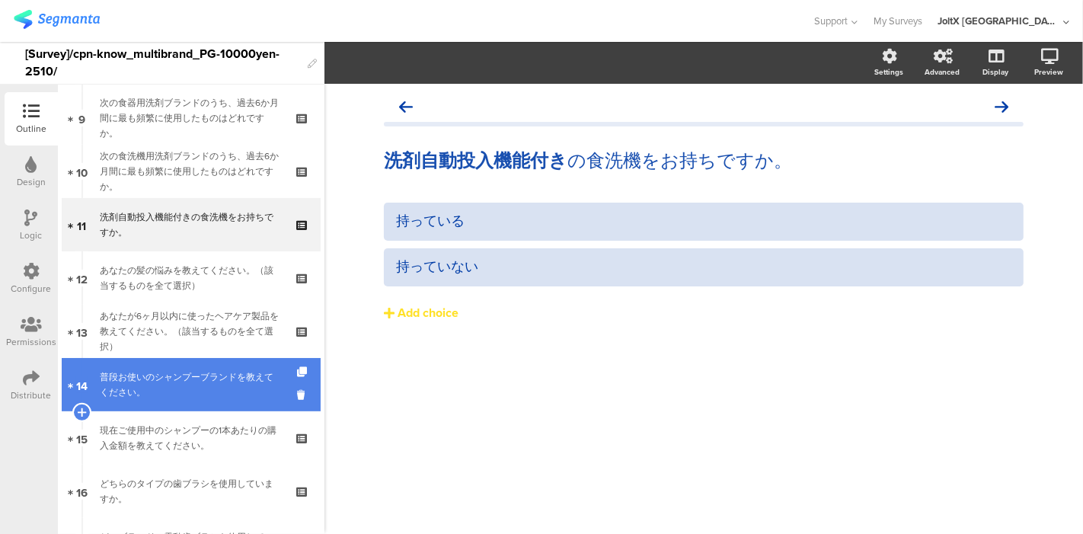
scroll to position [507, 0]
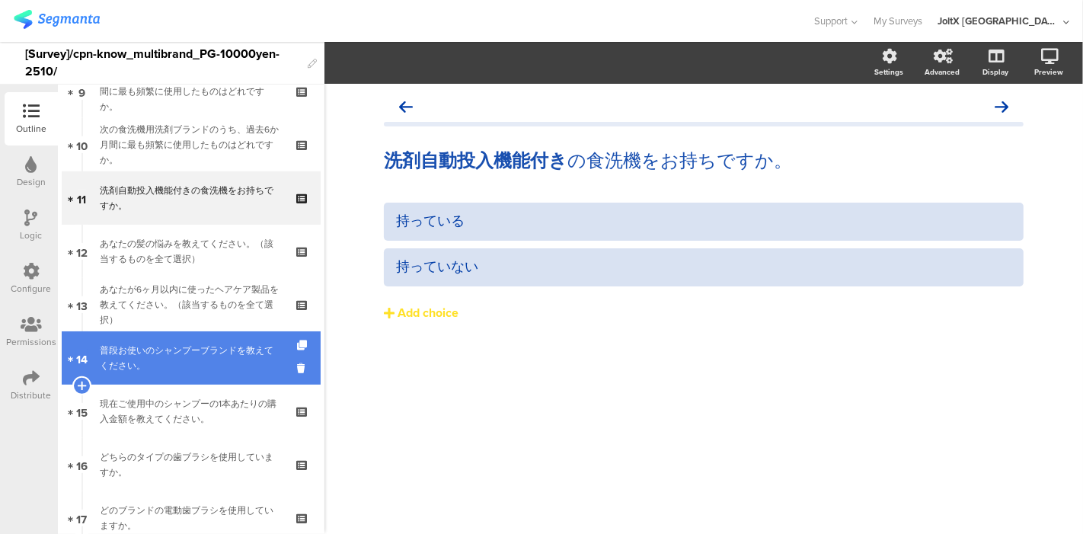
click at [152, 350] on div "普段お使いのシャンプーブランドを教えてください。" at bounding box center [191, 358] width 182 height 30
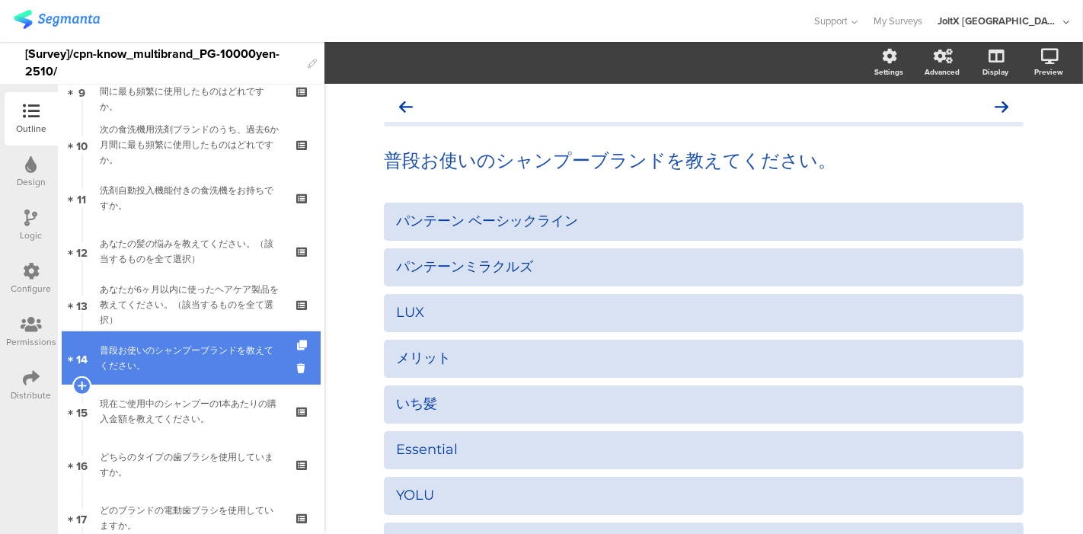
scroll to position [592, 0]
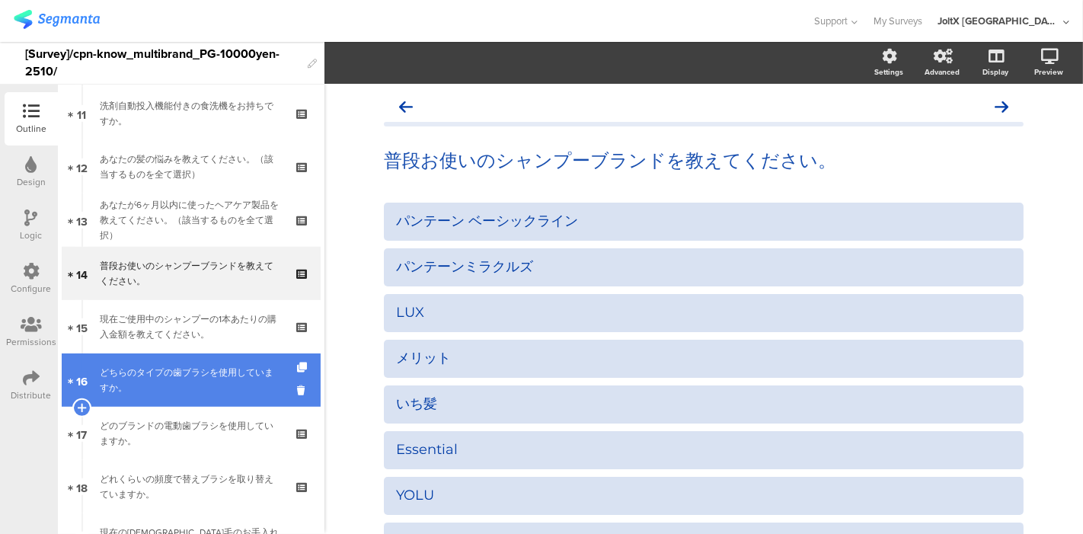
click at [154, 375] on div "どちらのタイプの歯ブラシを使用していますか。" at bounding box center [191, 380] width 182 height 30
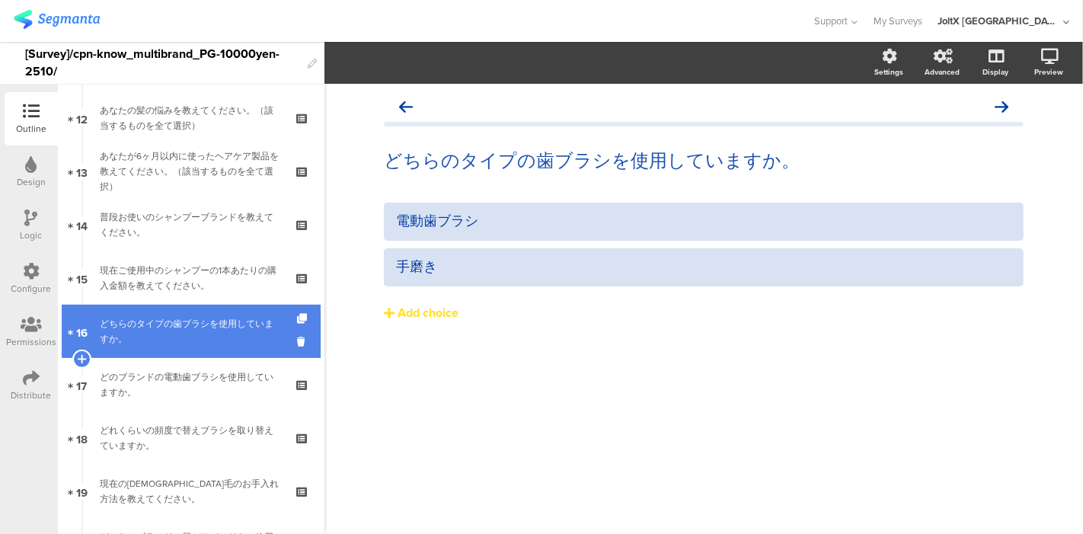
scroll to position [676, 0]
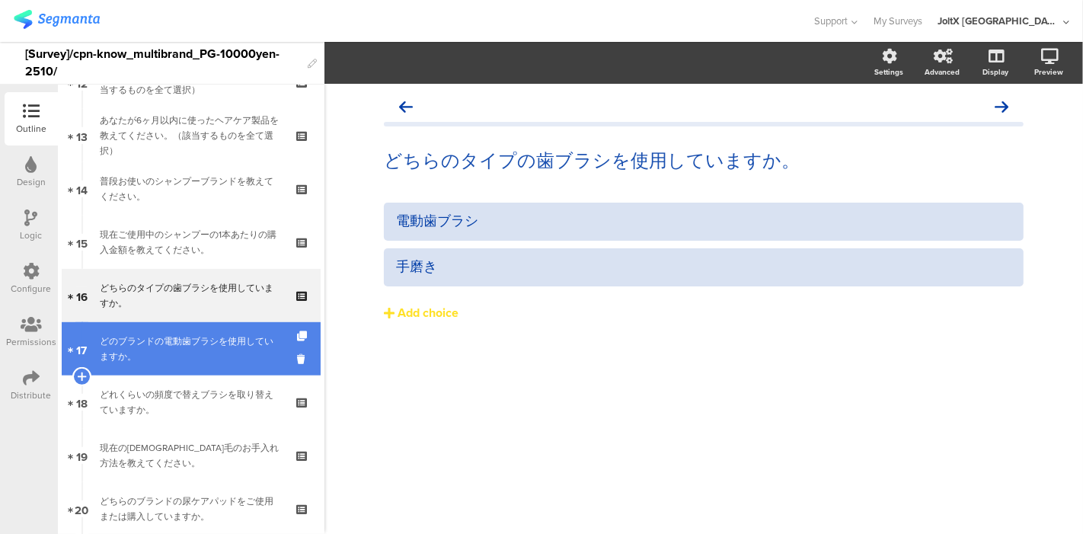
click at [155, 363] on link "17 どのブランドの電動歯ブラシを使用していますか。" at bounding box center [191, 348] width 259 height 53
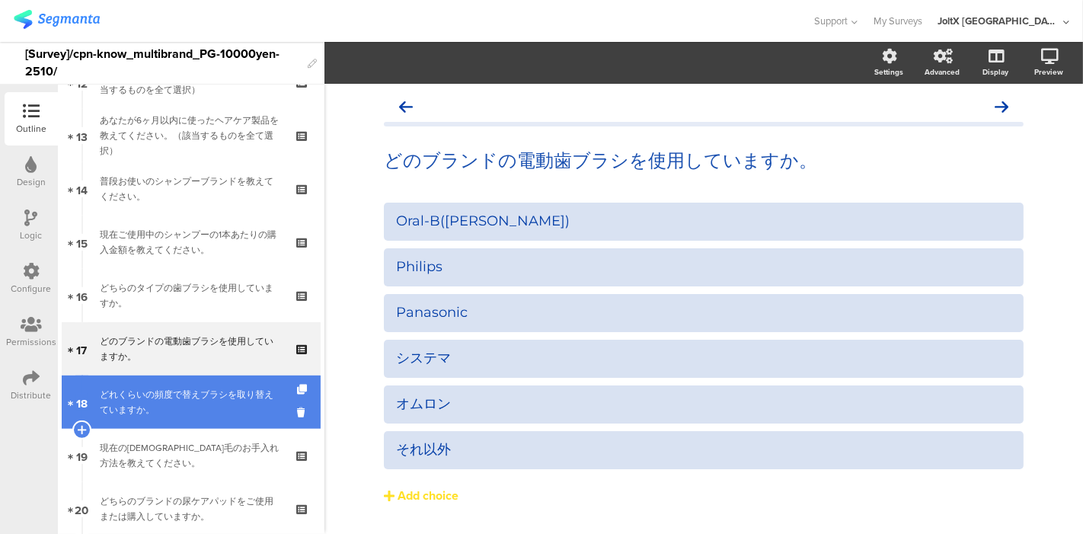
click at [158, 399] on div "どれくらいの頻度で替えブラシを取り替えていますか。" at bounding box center [191, 402] width 182 height 30
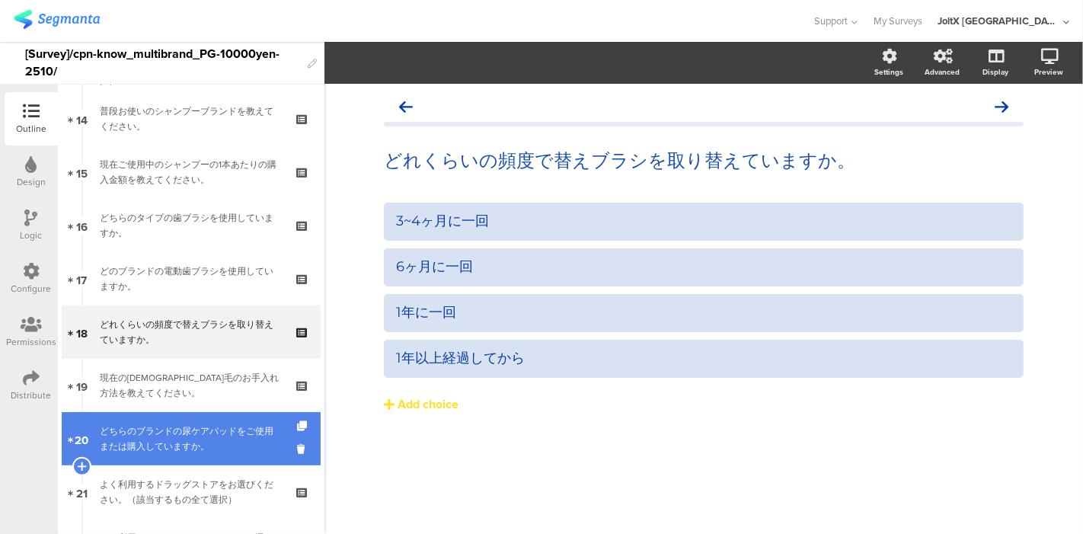
scroll to position [762, 0]
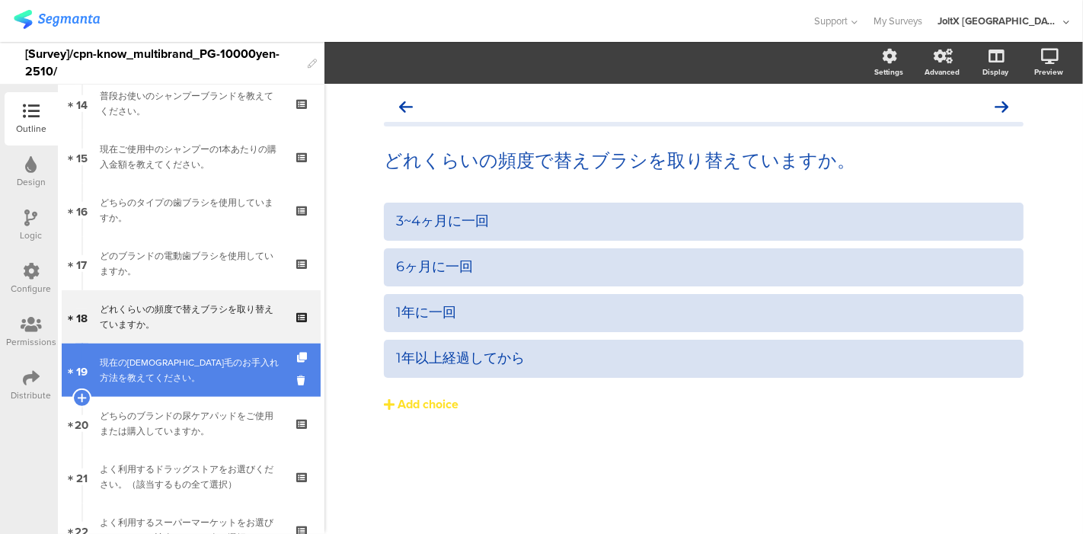
click at [161, 371] on div "現在のムダ毛のお手入れ方法を教えてください。" at bounding box center [191, 370] width 182 height 30
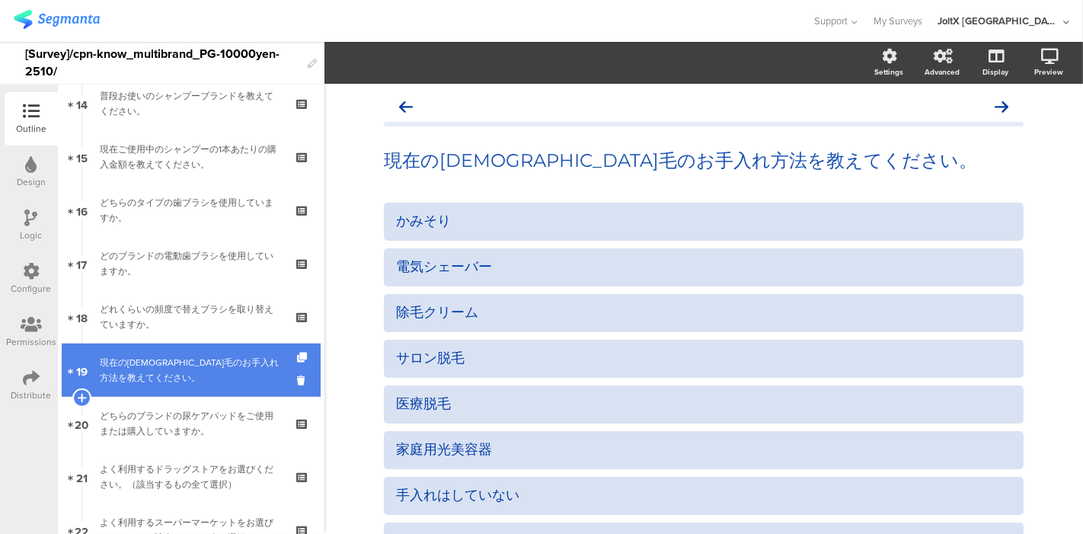
scroll to position [846, 0]
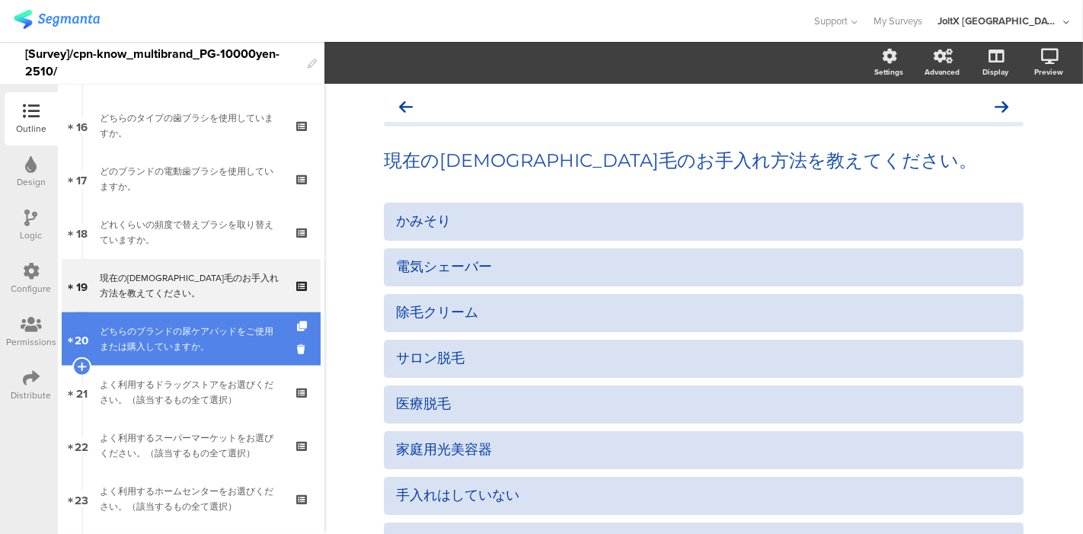
click at [178, 337] on div "どちらのブランドの尿ケアパッドをご使用または購入していますか。" at bounding box center [191, 339] width 182 height 30
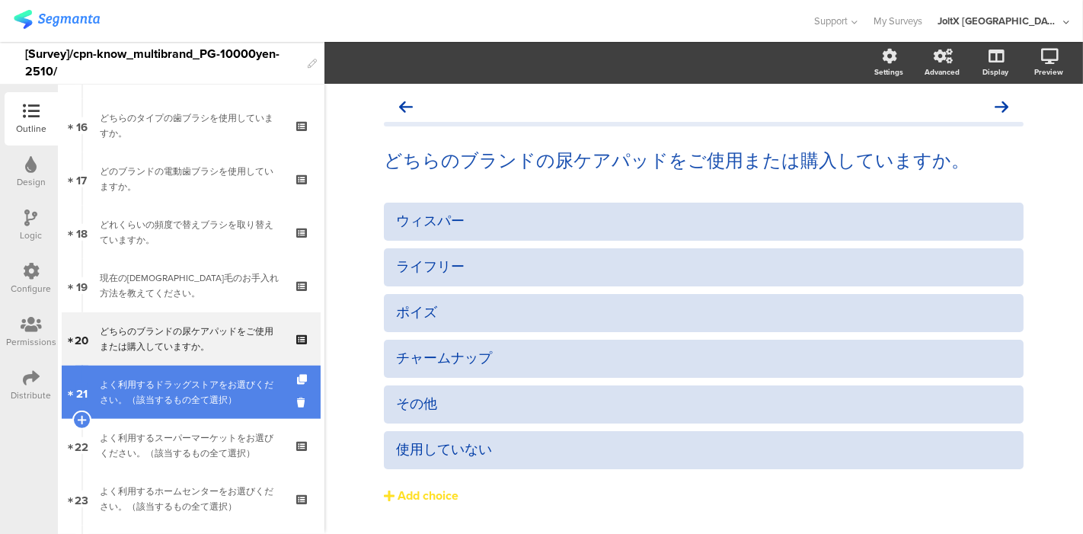
scroll to position [931, 0]
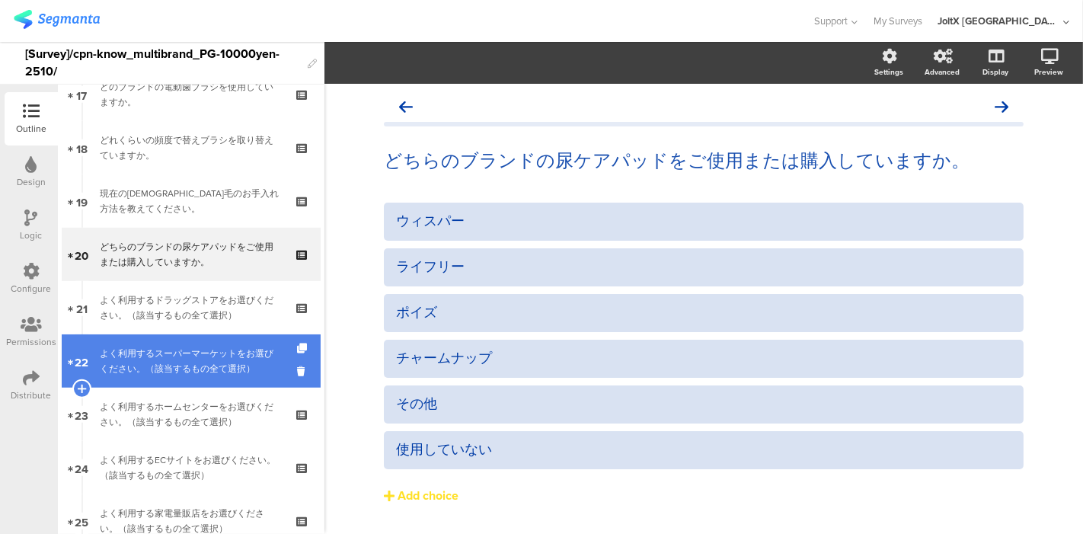
click at [188, 363] on div "よく利用するスーパーマーケットをお選びください。（該当するもの全て選択）" at bounding box center [191, 361] width 182 height 30
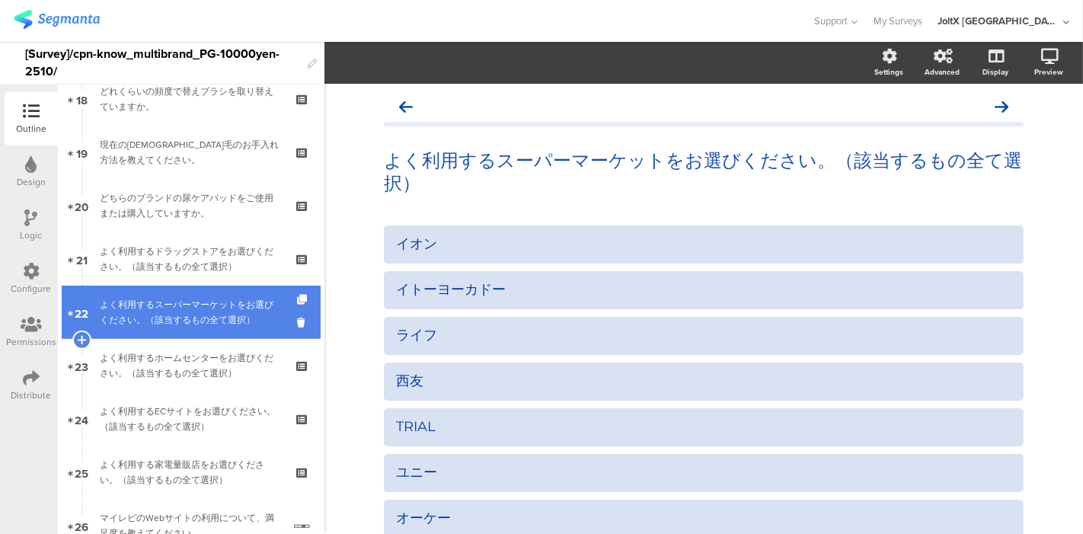
scroll to position [1015, 0]
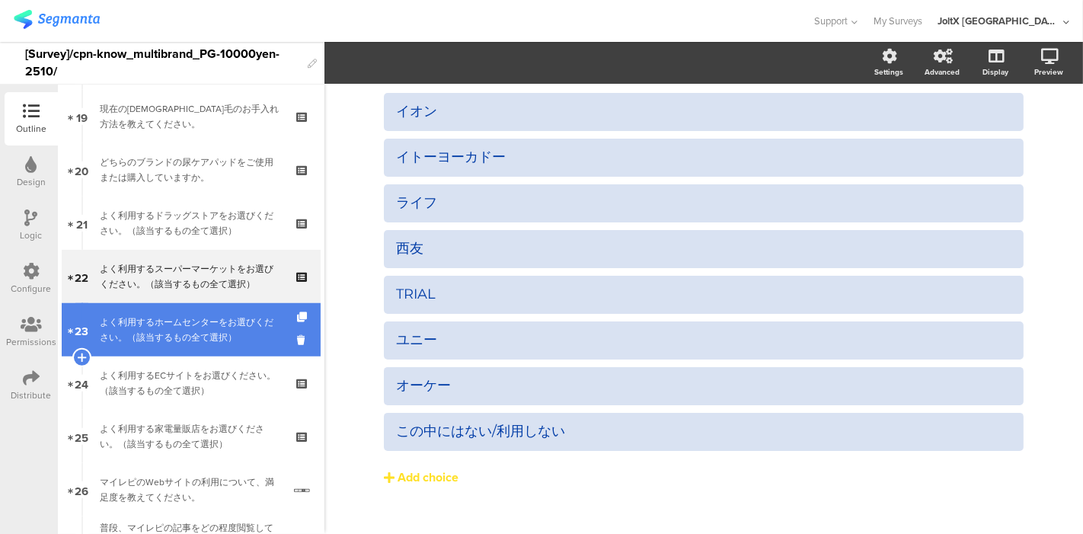
click at [215, 338] on div "よく利用するホームセンターをお選びください。（該当するもの全て選択）" at bounding box center [191, 330] width 182 height 30
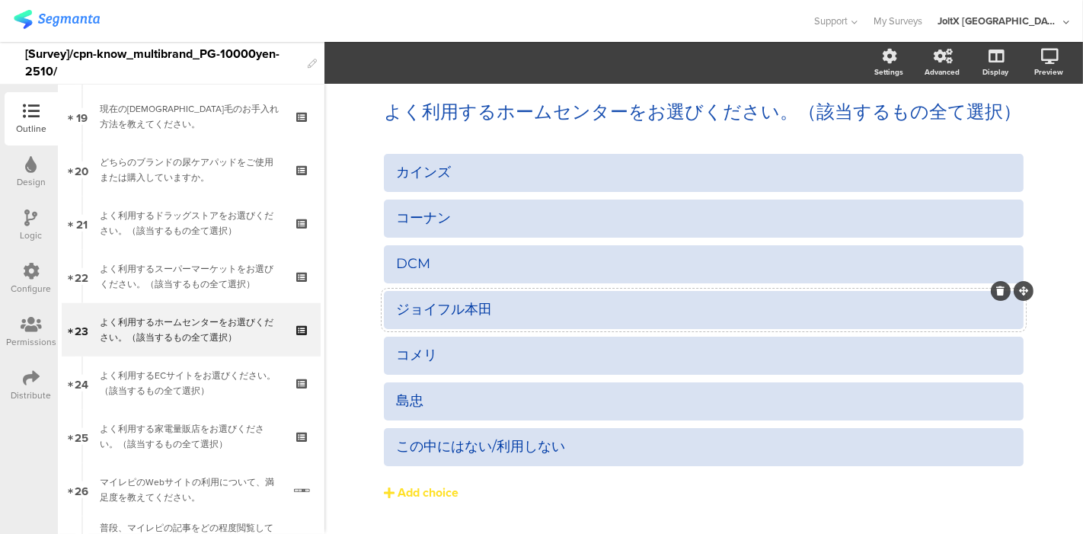
scroll to position [85, 0]
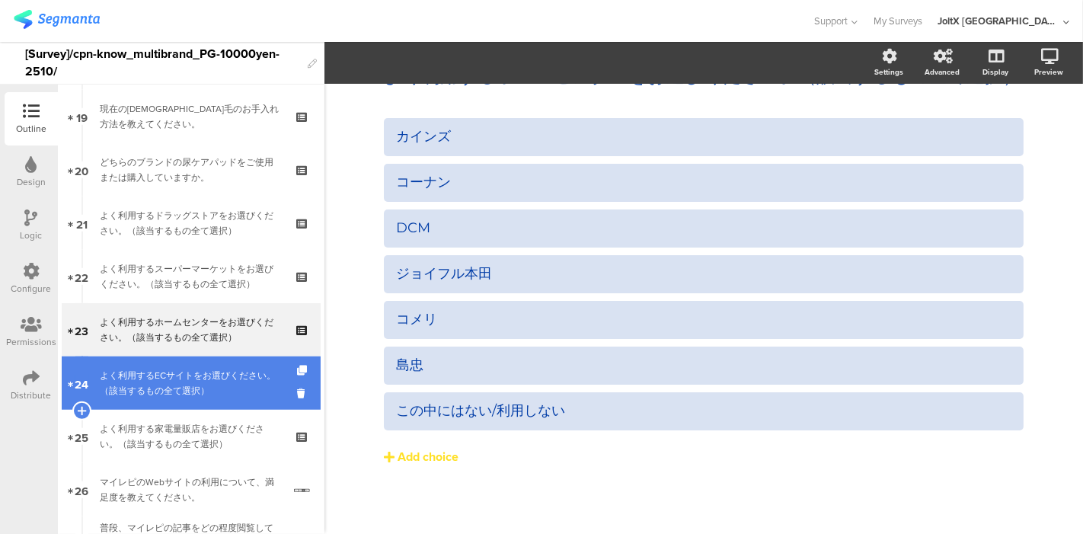
click at [148, 396] on div "よく利用するECサイトをお選びください。（該当するもの全て選択）" at bounding box center [191, 383] width 182 height 30
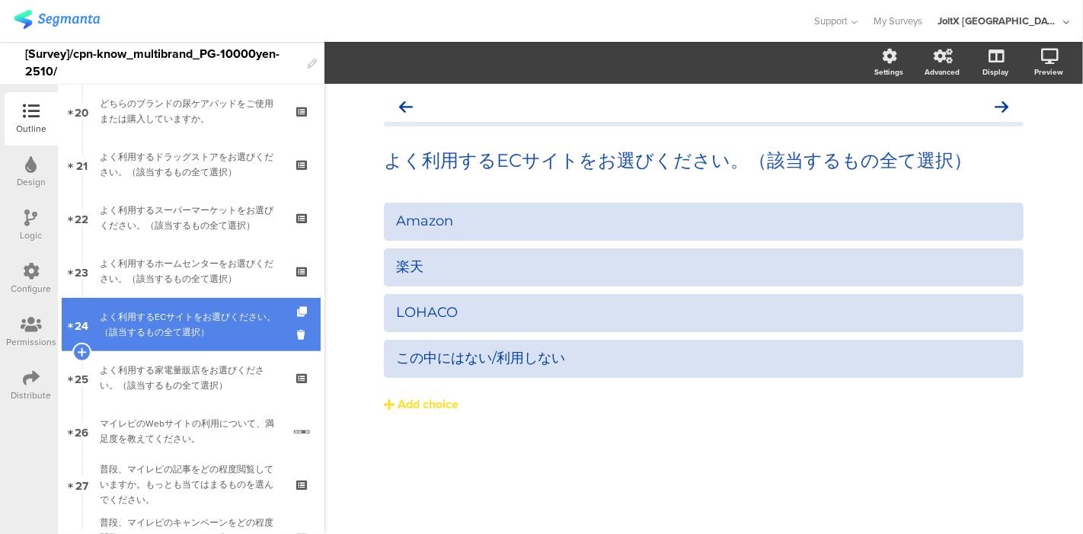
scroll to position [1100, 0]
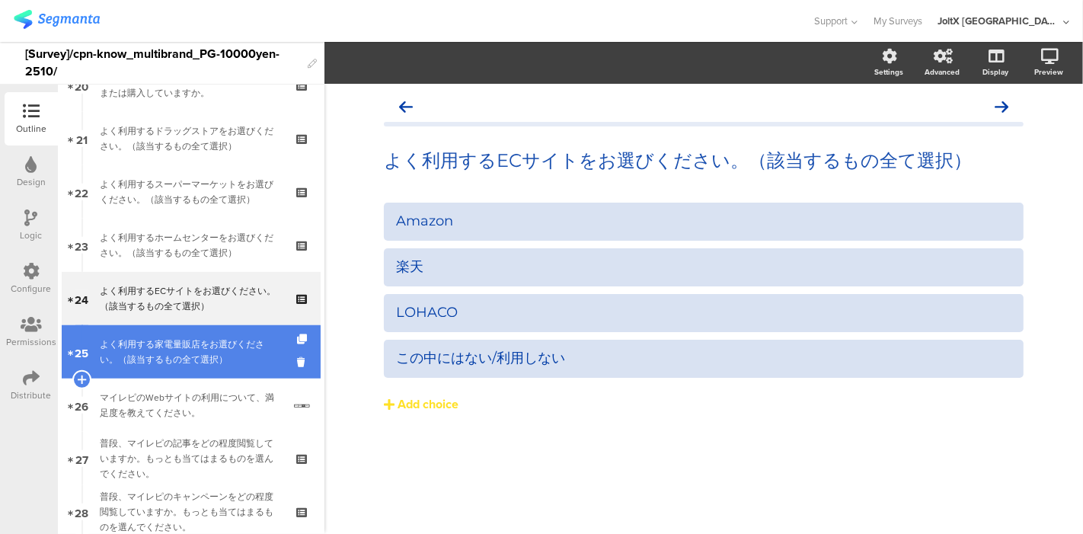
click at [150, 357] on div "よく利用する家電量販店をお選びください。（該当するもの全て選択）" at bounding box center [191, 352] width 182 height 30
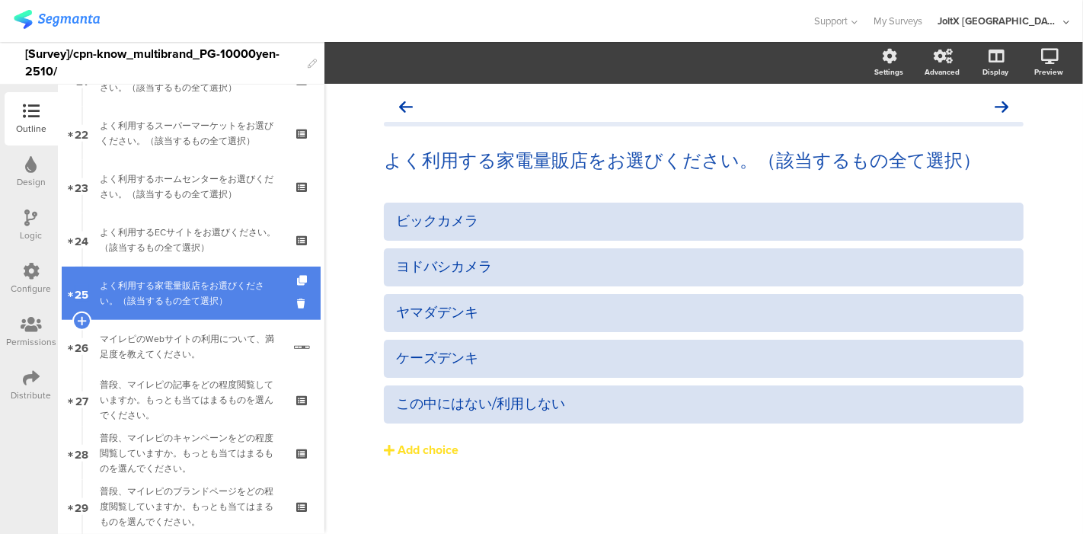
scroll to position [1184, 0]
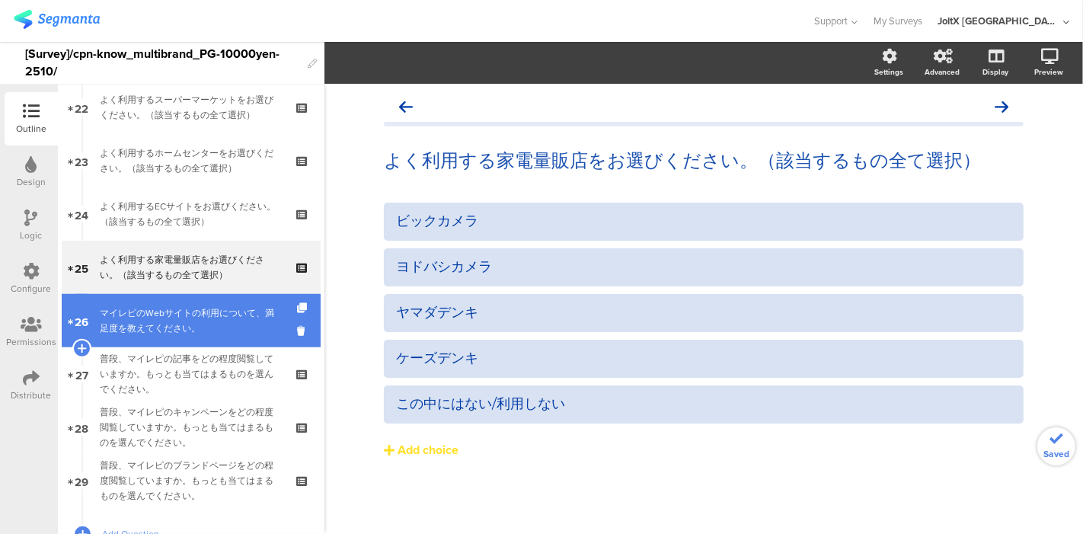
click at [151, 334] on div "マイレピのWebサイトの利用について、満足度を教えてください。" at bounding box center [191, 320] width 183 height 30
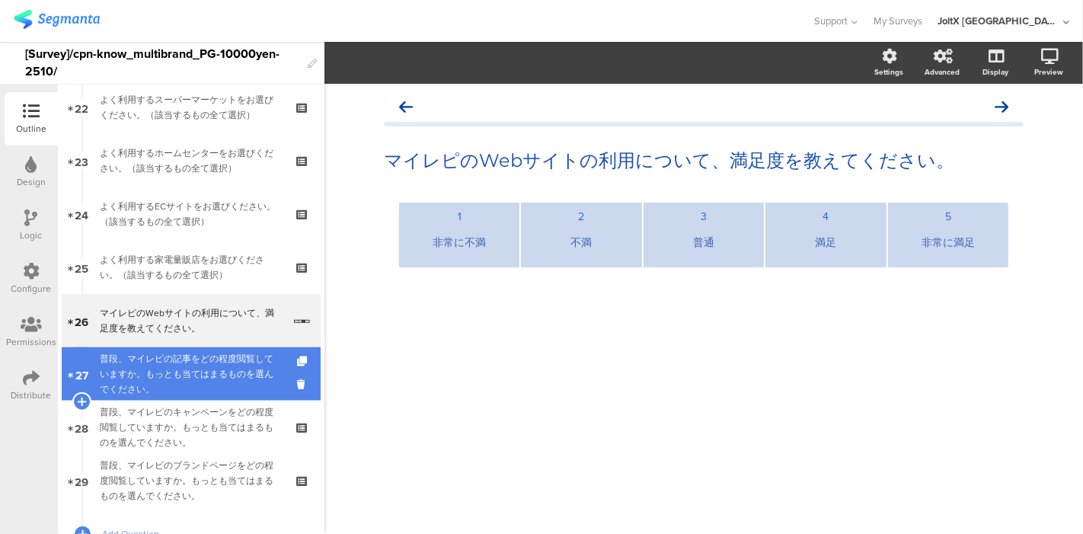
click at [152, 363] on div "普段、マイレピの記事をどの程度閲覧していますか。もっとも当てはまるものを選んでください。" at bounding box center [191, 374] width 182 height 46
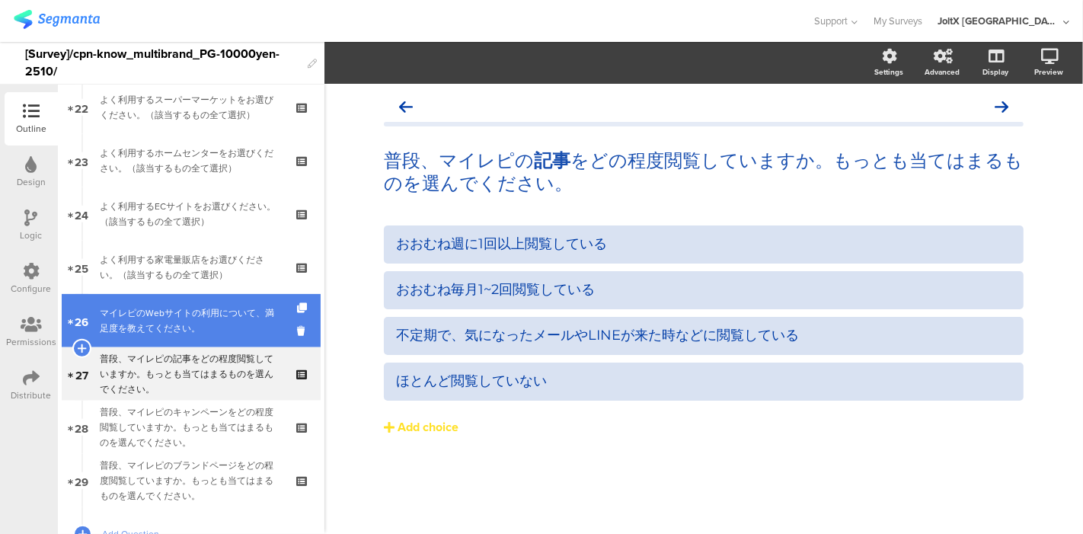
click at [154, 329] on div "マイレピのWebサイトの利用について、満足度を教えてください。" at bounding box center [191, 320] width 183 height 30
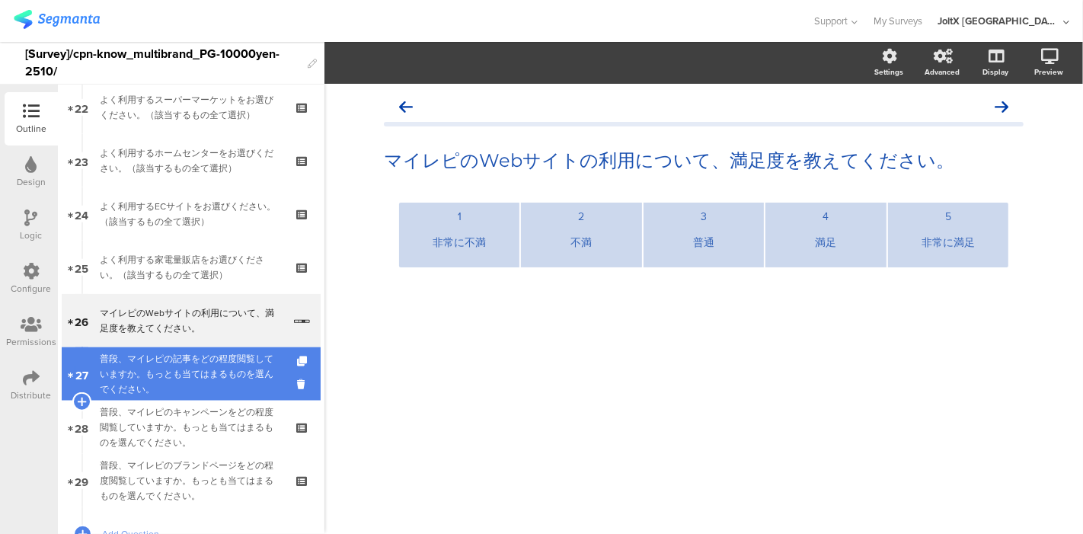
click at [149, 366] on div "普段、マイレピの記事をどの程度閲覧していますか。もっとも当てはまるものを選んでください。" at bounding box center [191, 374] width 182 height 46
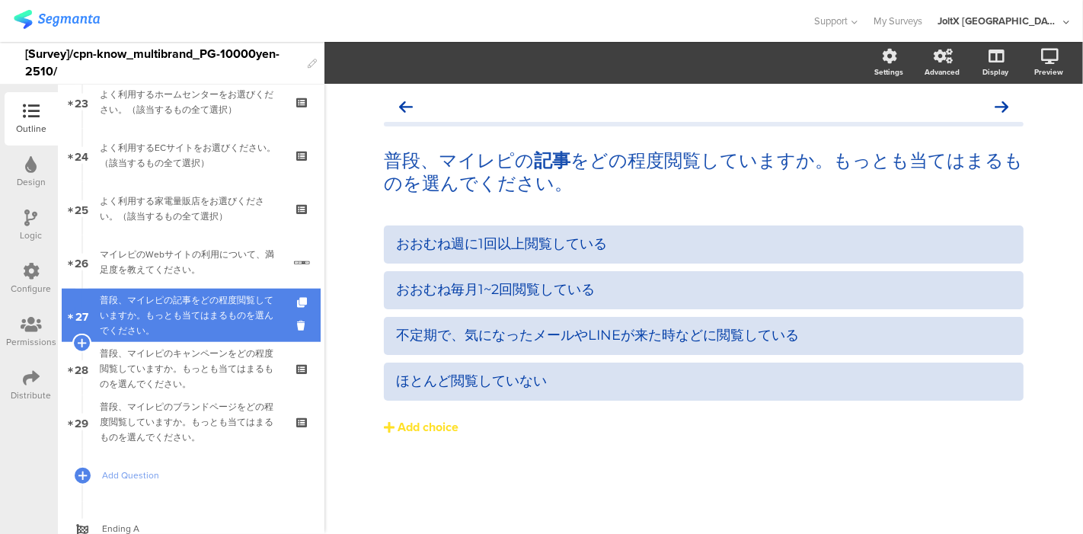
scroll to position [1269, 0]
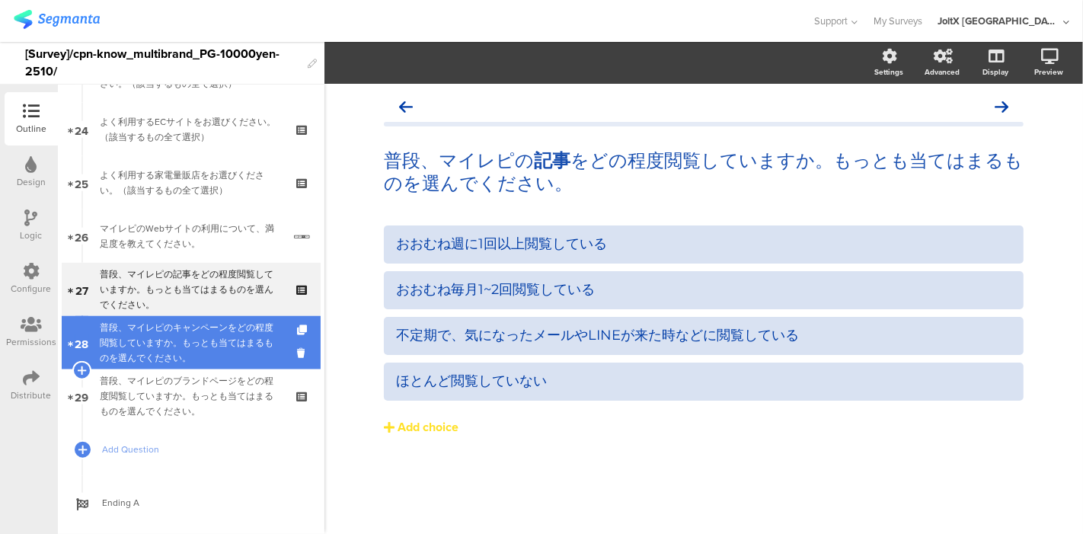
click at [150, 353] on div "普段、マイレピのキャンペーンをどの程度閲覧していますか。もっとも当てはまるものを選んでください。" at bounding box center [191, 343] width 182 height 46
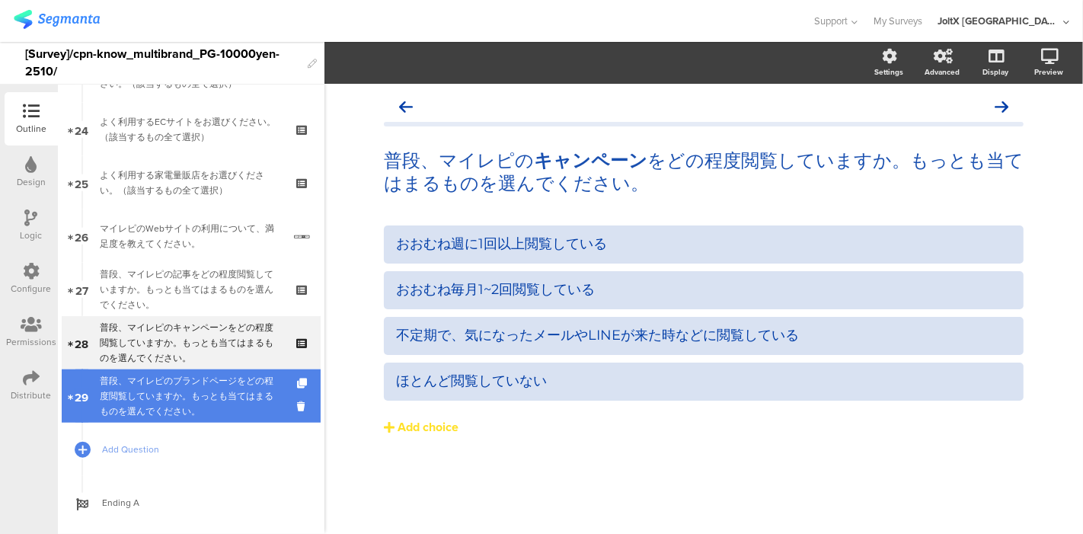
click at [154, 388] on div "普段、マイレピのブランドページをどの程度閲覧していますか。もっとも当てはまるものを選んでください。" at bounding box center [191, 396] width 182 height 46
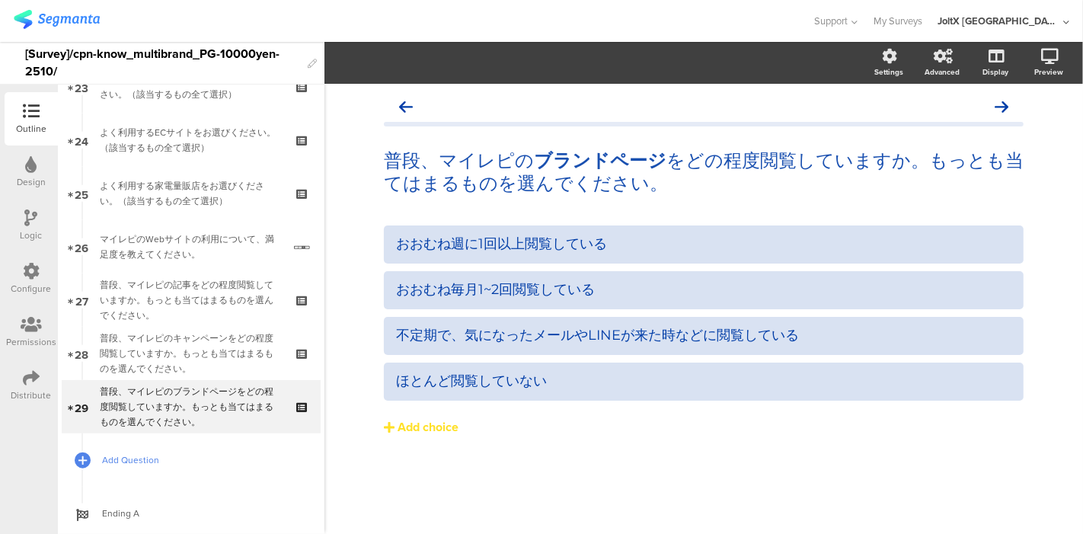
scroll to position [1298, 0]
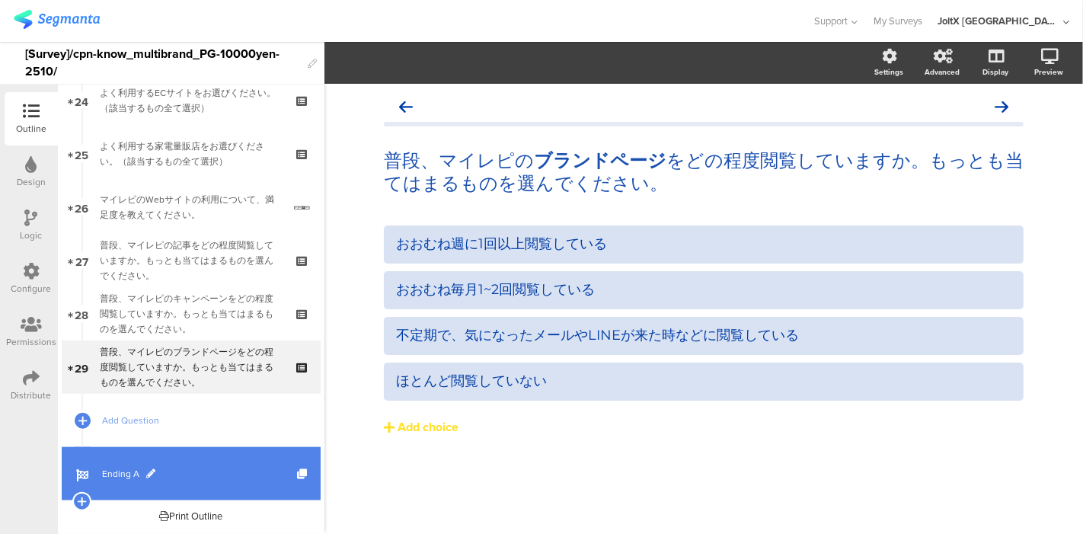
click at [113, 466] on span "Ending A" at bounding box center [199, 473] width 195 height 15
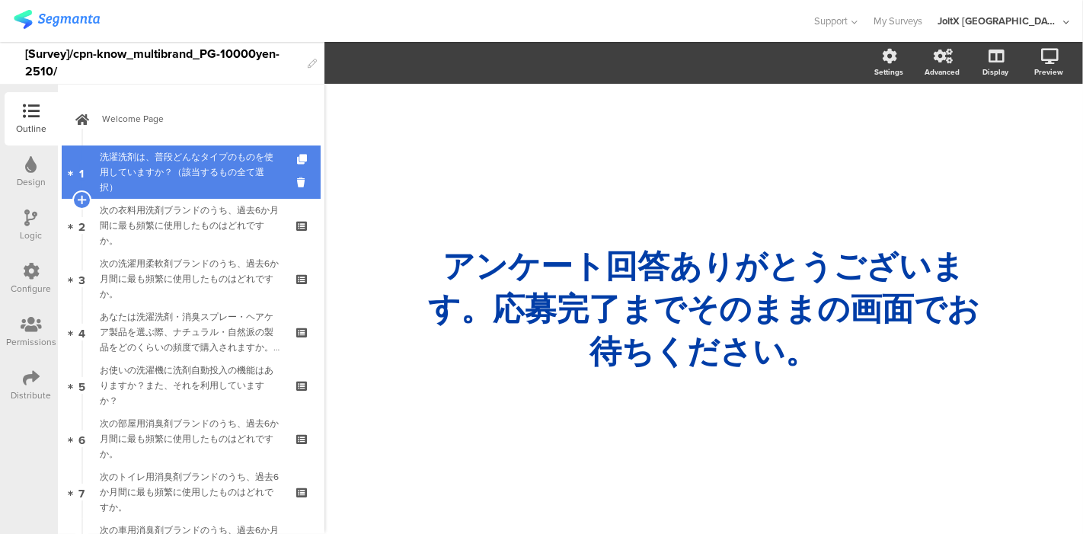
click at [164, 181] on div "洗濯洗剤は、普段どんなタイプのものを使用していますか？（該当するもの全て選択）" at bounding box center [191, 172] width 182 height 46
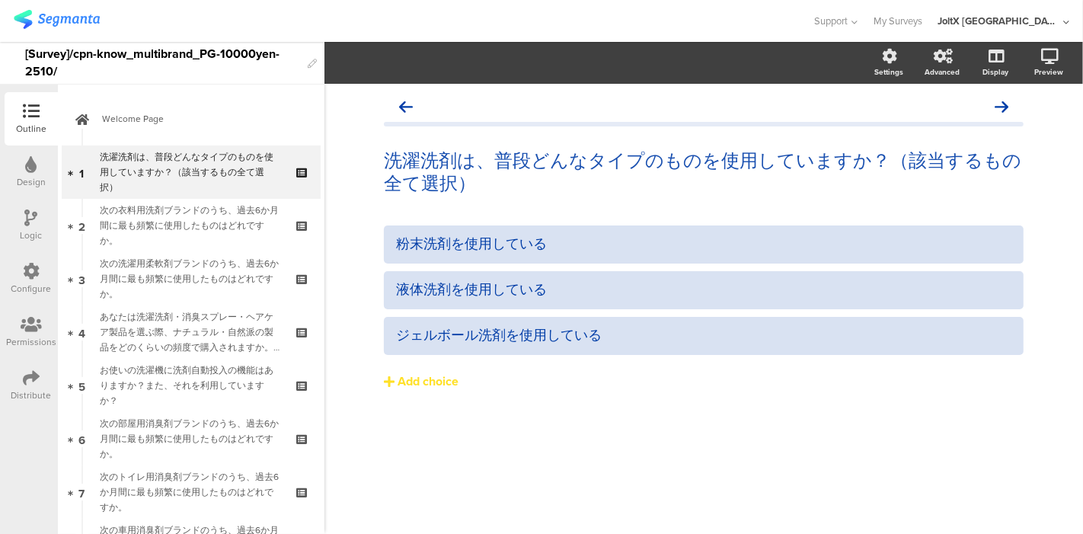
click at [456, 450] on div "粉末洗剤を使用している 液体洗剤を使用している ジェルボール洗剤を使用している Add choice" at bounding box center [704, 339] width 640 height 229
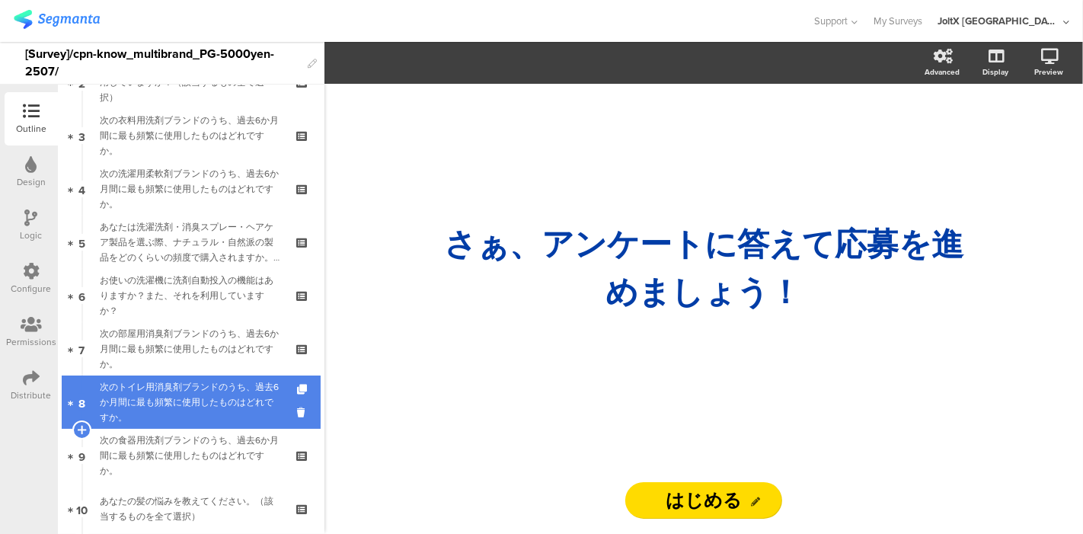
scroll to position [169, 0]
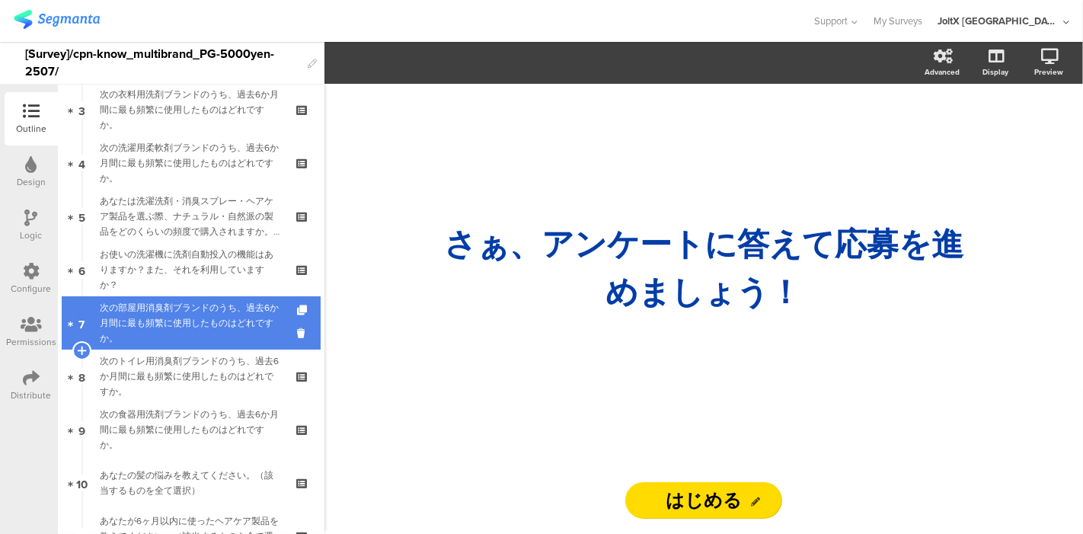
click at [200, 332] on div "次の部屋用消臭剤ブランドのうち、過去6か月間に最も頻繁に使用したものはどれですか。" at bounding box center [191, 323] width 182 height 46
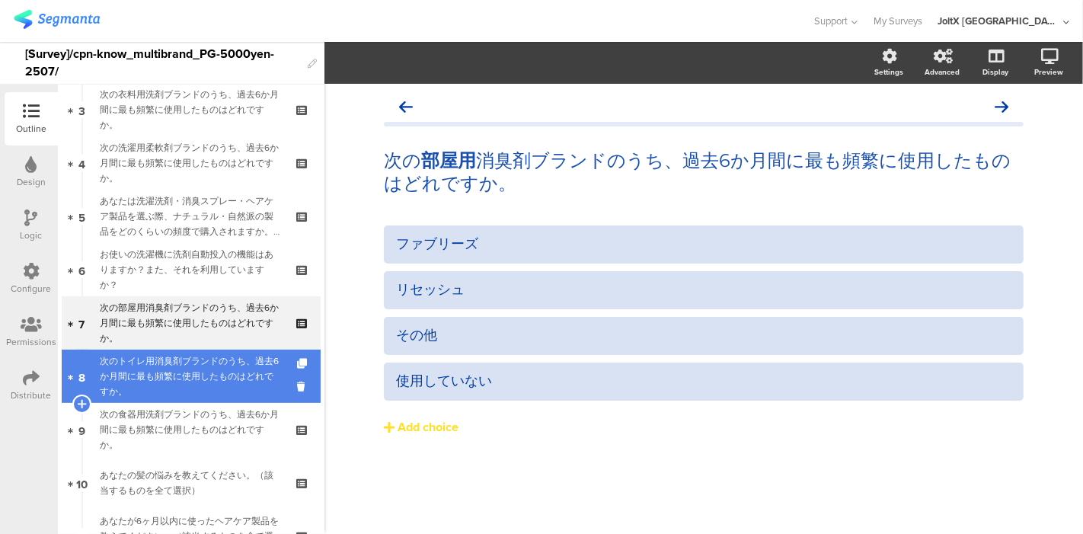
click at [200, 357] on div "次のトイレ用消臭剤ブランドのうち、過去6か月間に最も頻繁に使用したものはどれですか。" at bounding box center [191, 376] width 182 height 46
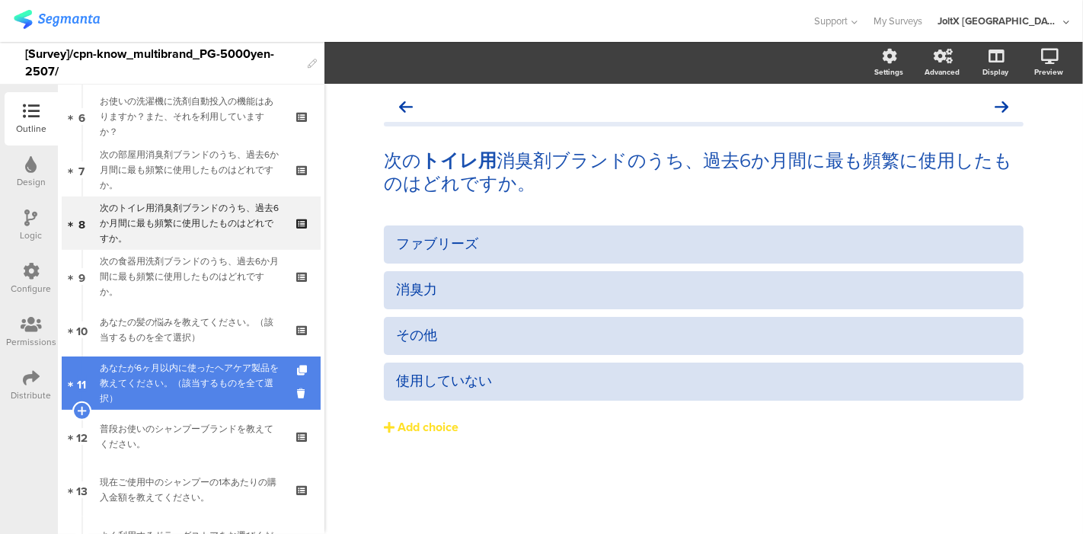
scroll to position [338, 0]
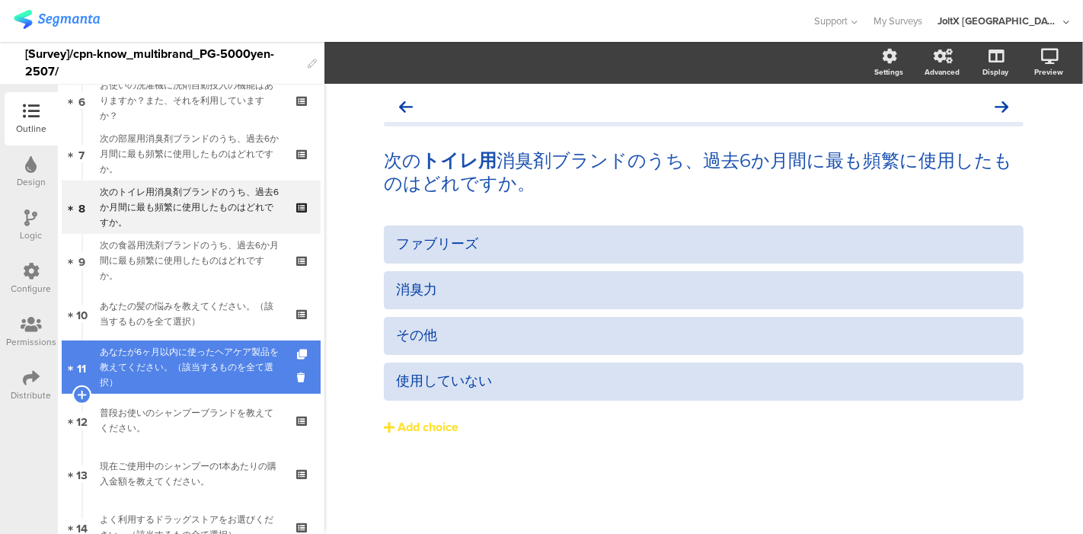
click at [198, 344] on div "あなたが6ヶ月以内に使ったヘアケア製品を教えてください。（該当するものを全て選択）" at bounding box center [191, 367] width 182 height 46
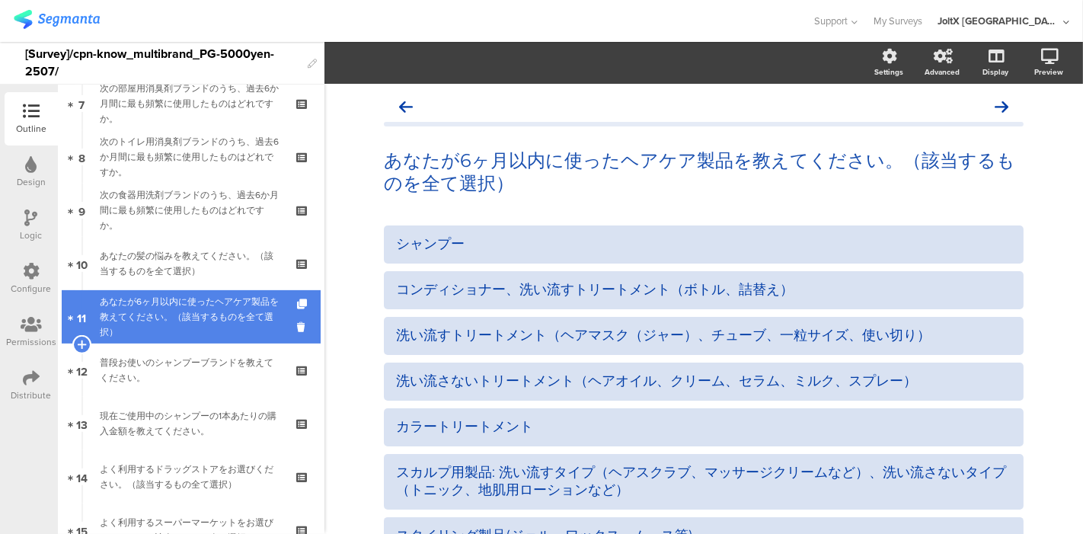
scroll to position [423, 0]
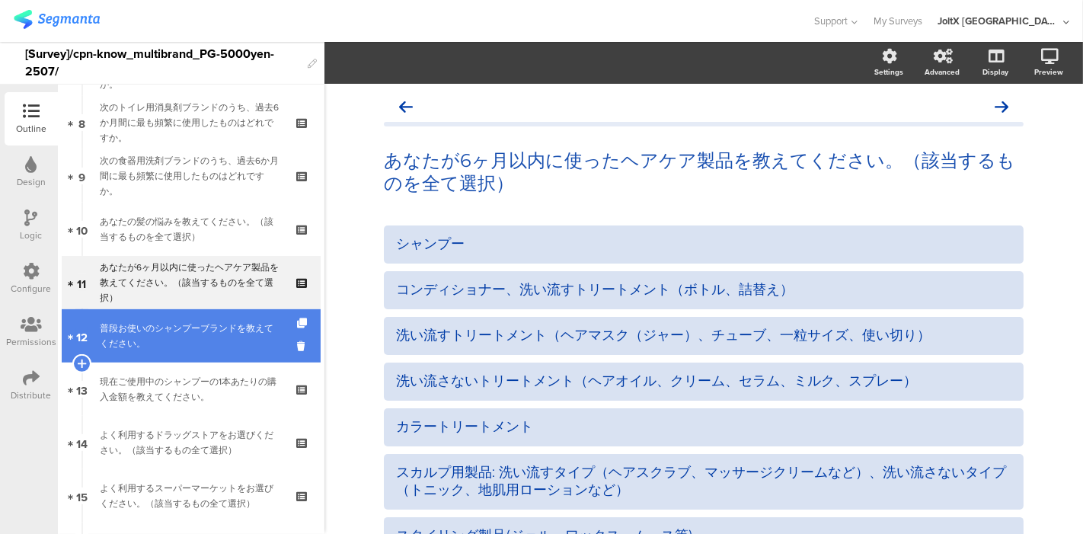
click at [197, 357] on link "12 普段お使いのシャンプーブランドを教えてください。" at bounding box center [191, 335] width 259 height 53
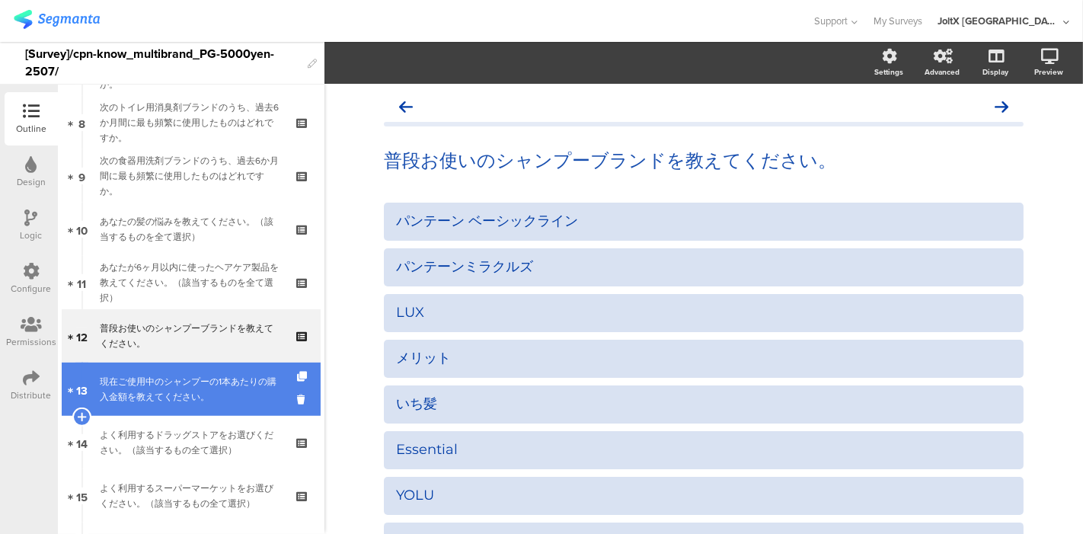
click at [188, 382] on div "現在ご使用中のシャンプーの1本あたりの購入金額を教えてください。" at bounding box center [191, 389] width 182 height 30
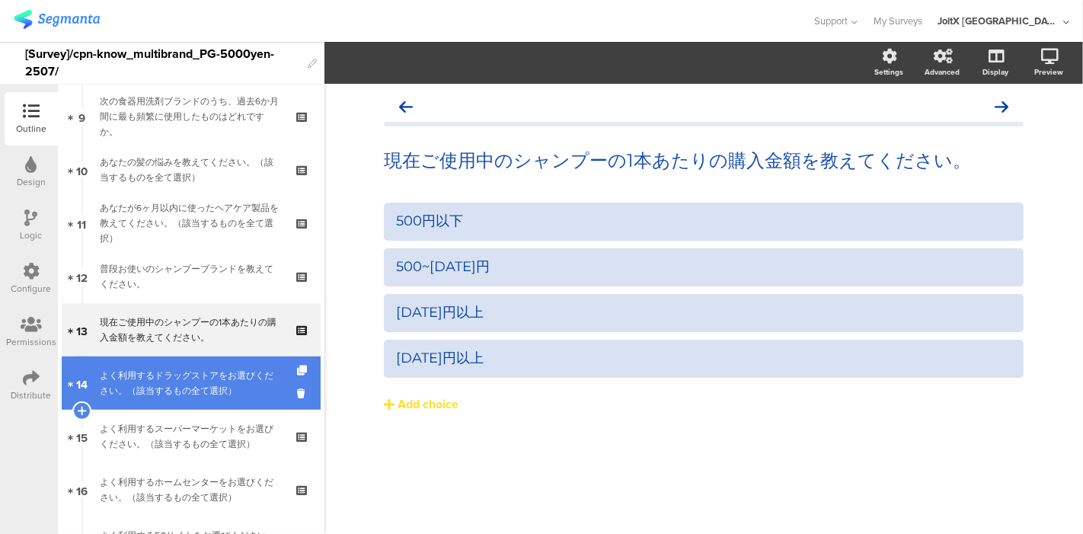
scroll to position [507, 0]
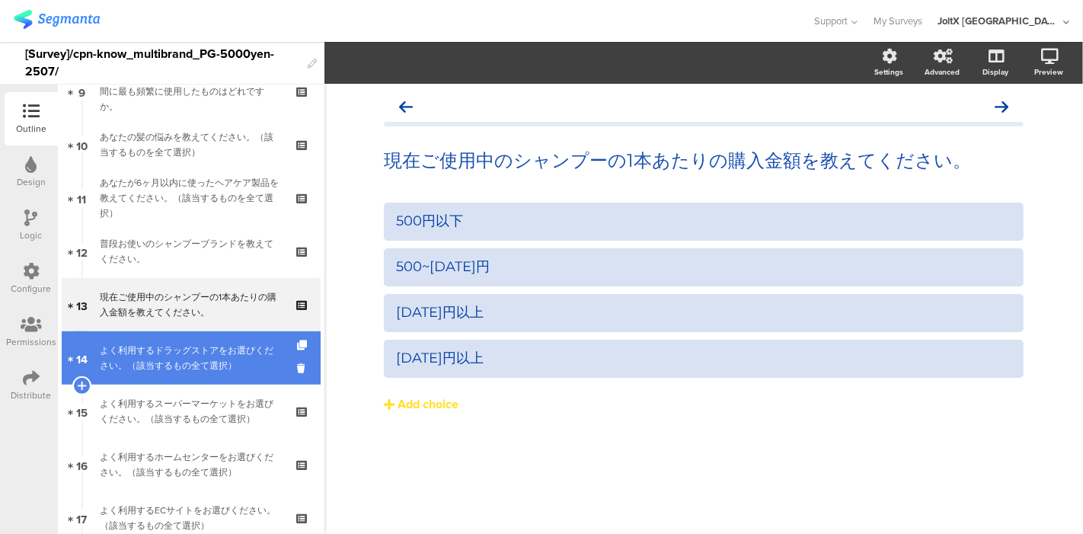
click at [193, 362] on div "よく利用するドラッグストアをお選びください。（該当するもの全て選択）" at bounding box center [191, 358] width 182 height 30
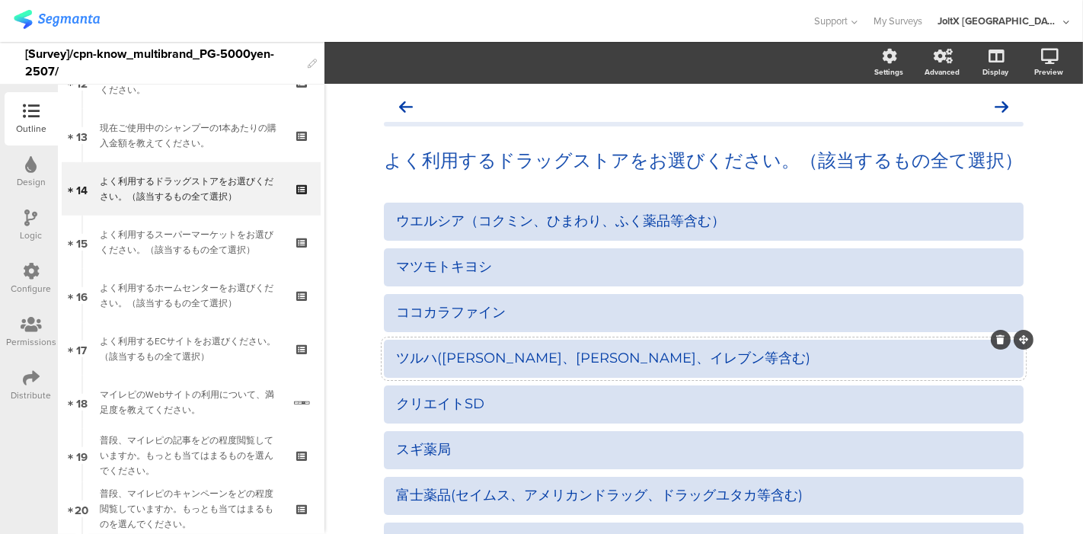
scroll to position [85, 0]
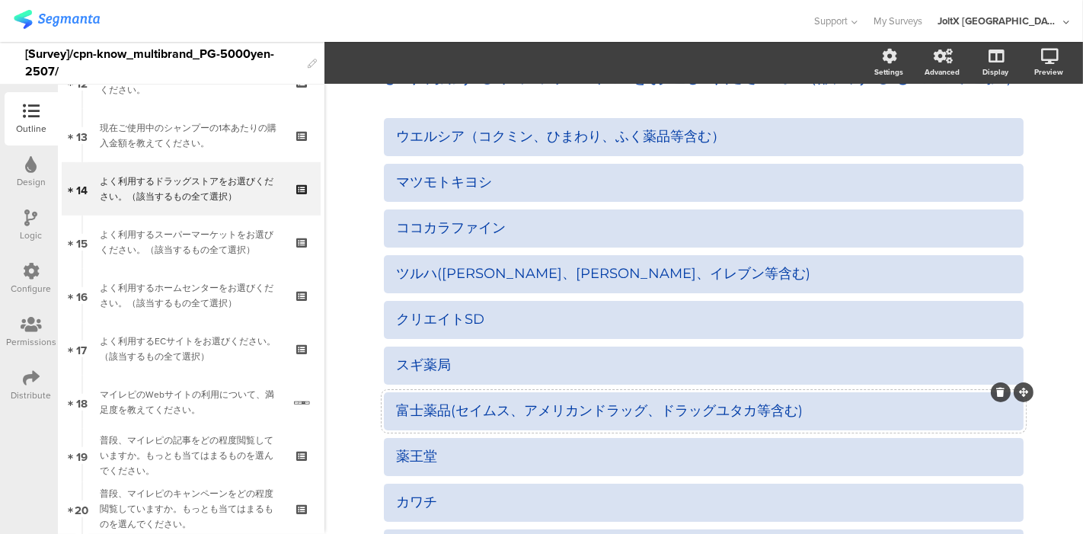
click at [566, 405] on div "富士薬品(セイムス、アメリカンドラッグ、ドラッグユタカ等含む)" at bounding box center [703, 411] width 615 height 18
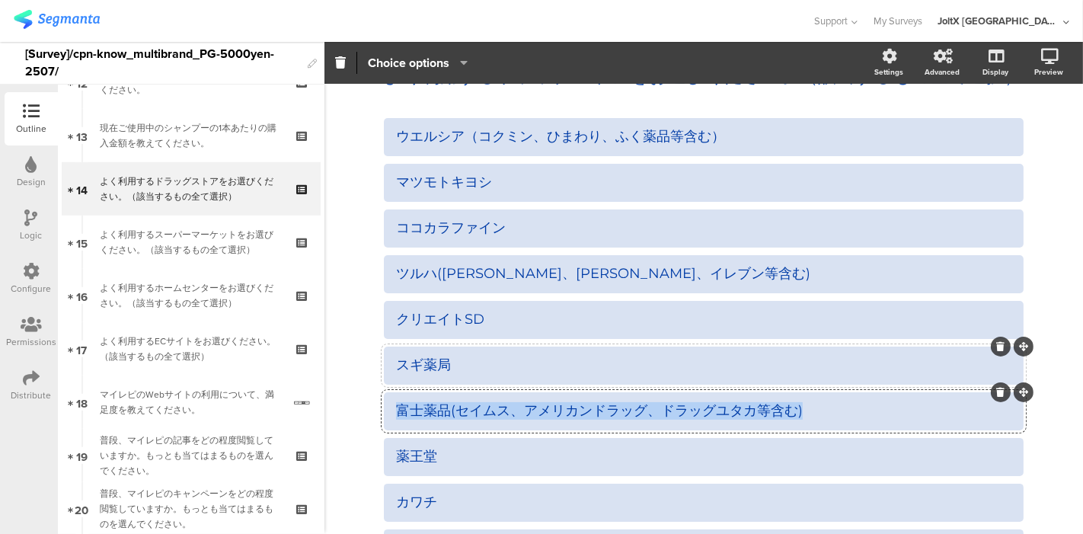
drag, startPoint x: 807, startPoint y: 415, endPoint x: 394, endPoint y: 350, distance: 417.9
click at [344, 417] on div "よく利用するドラッグストアをお選びください。（該当するもの全て選択） よく利用するドラッグストアをお選びください。（該当するもの全て選択） ウエルシア（コクミ…" at bounding box center [703, 382] width 759 height 766
copy div "富士薬品(セイムス、アメリカンドラッグ、ドラッグユタカ等含む)"
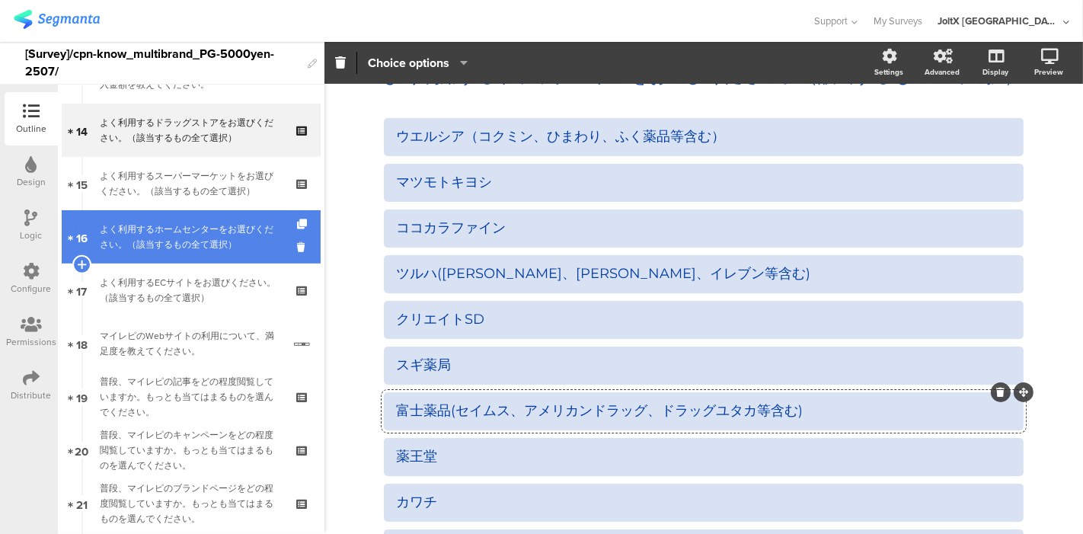
scroll to position [762, 0]
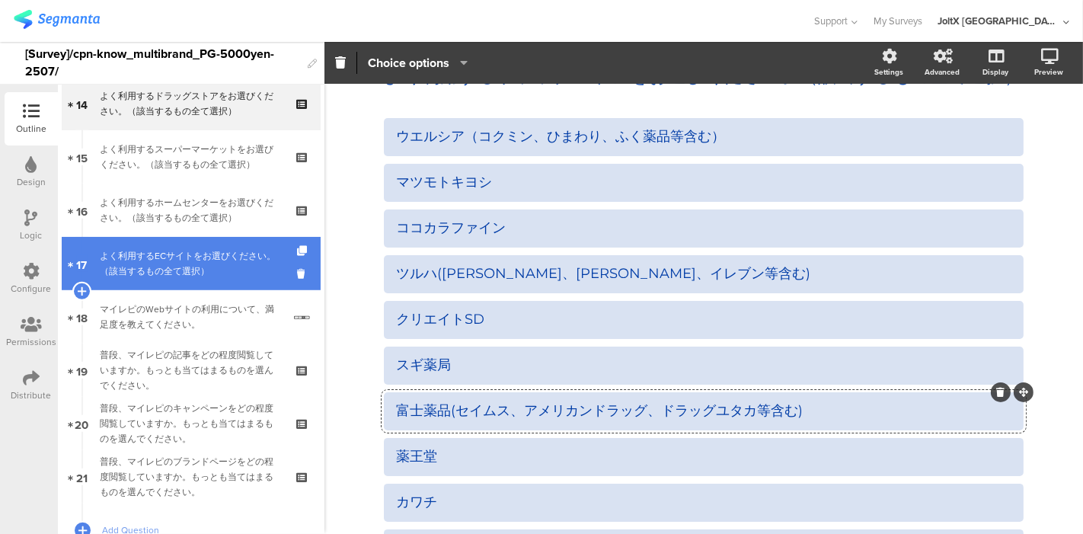
click at [164, 277] on div "よく利用するECサイトをお選びください。（該当するもの全て選択）" at bounding box center [191, 263] width 182 height 30
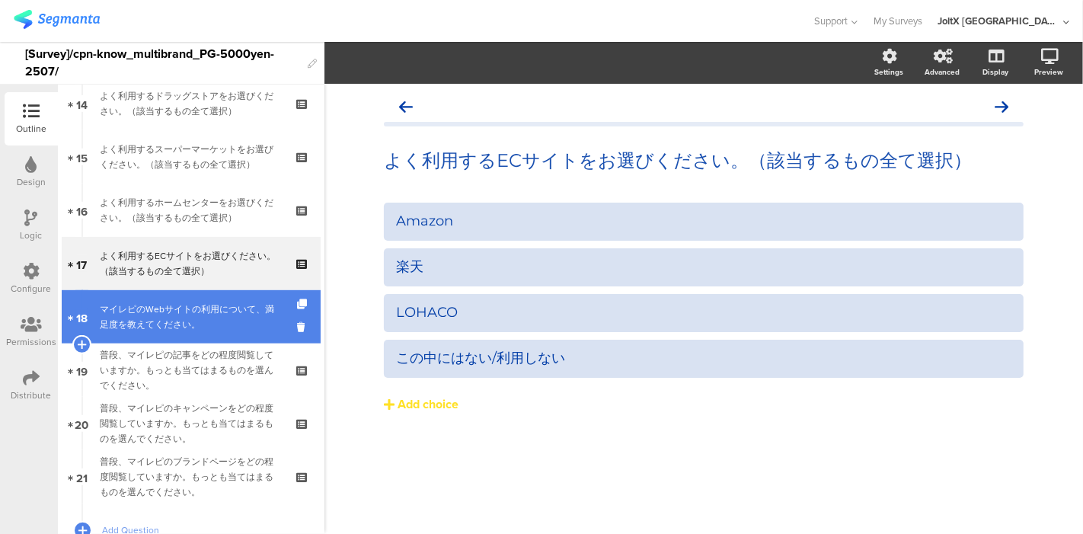
click at [152, 324] on div "マイレピのWebサイトの利用について、満足度を教えてください。" at bounding box center [191, 317] width 183 height 30
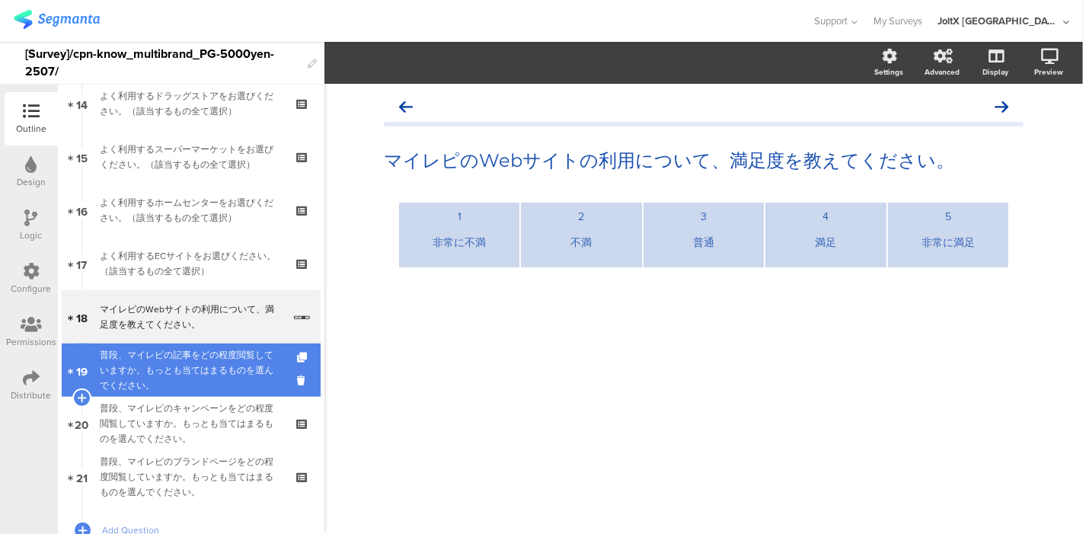
click at [156, 364] on div "普段、マイレピの記事をどの程度閲覧していますか。もっとも当てはまるものを選んでください。" at bounding box center [191, 370] width 182 height 46
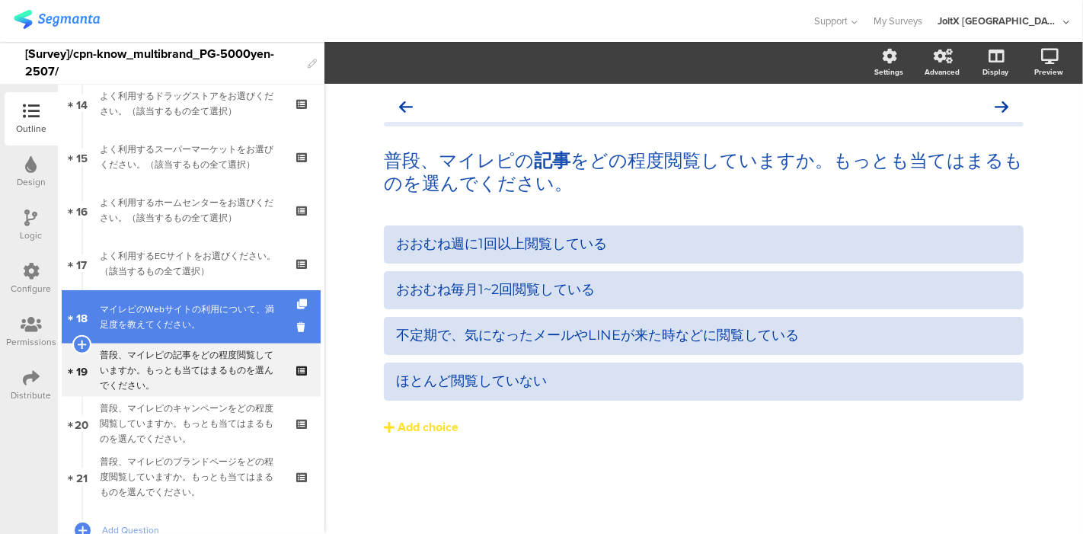
click at [158, 331] on link "18 マイレピのWebサイトの利用について、満足度を教えてください。" at bounding box center [191, 316] width 259 height 53
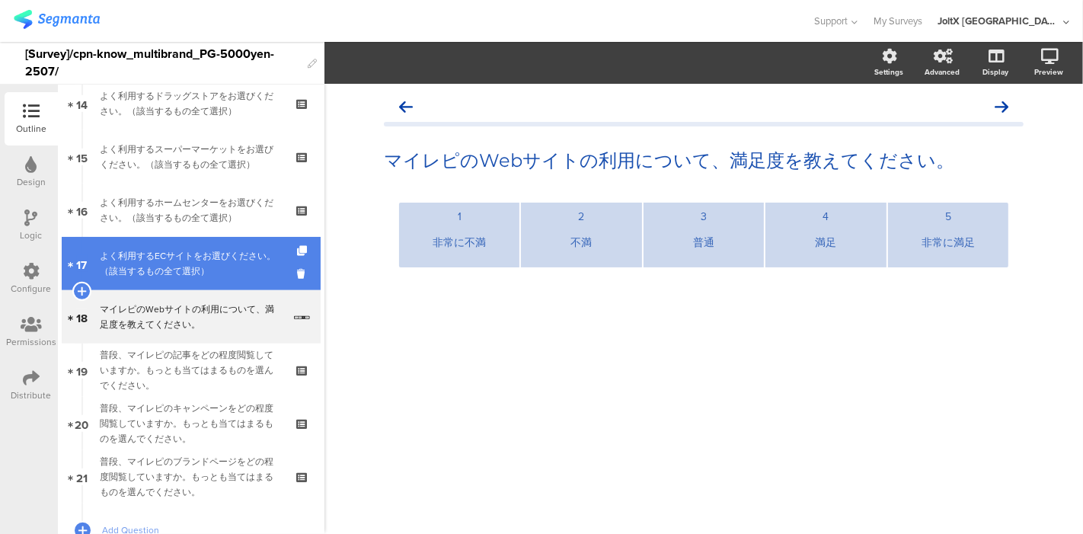
click at [163, 281] on link "17 よく利用するECサイトをお選びください。（該当するもの全て選択）" at bounding box center [191, 263] width 259 height 53
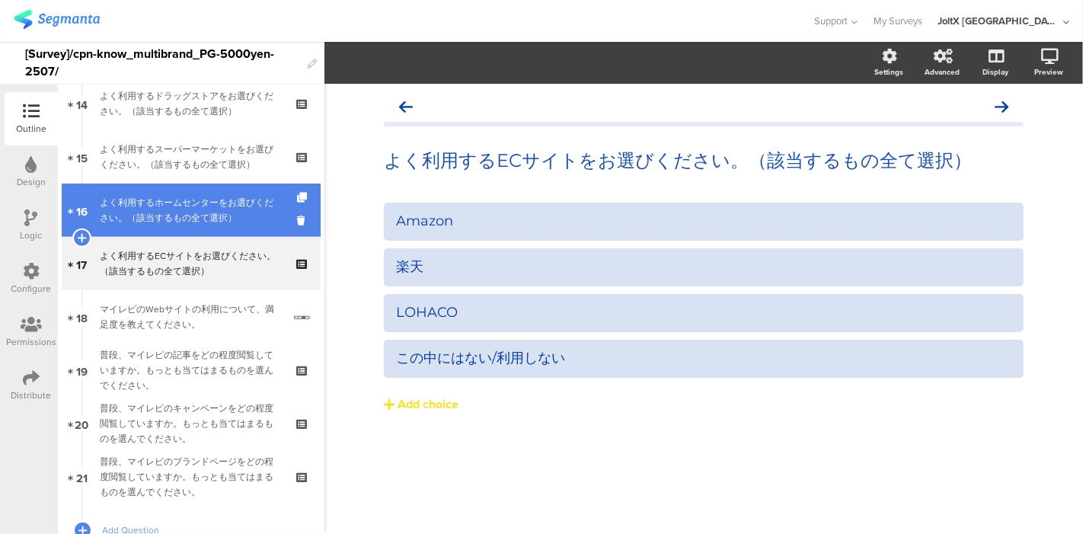
click at [177, 221] on div "よく利用するホームセンターをお選びください。（該当するもの全て選択）" at bounding box center [191, 210] width 182 height 30
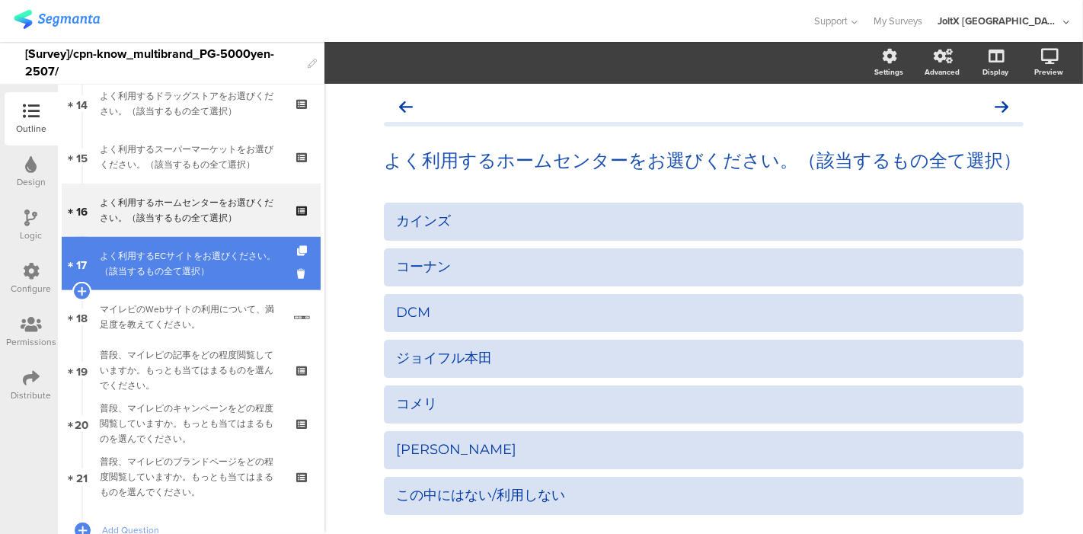
click at [162, 270] on div "よく利用するECサイトをお選びください。（該当するもの全て選択）" at bounding box center [191, 263] width 182 height 30
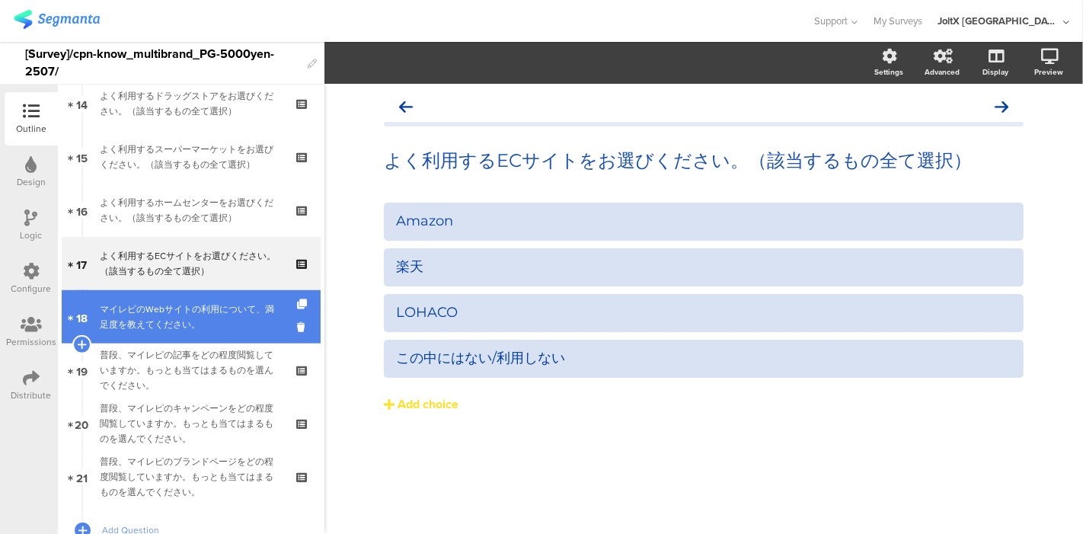
click at [161, 318] on div "マイレピのWebサイトの利用について、満足度を教えてください。" at bounding box center [191, 317] width 183 height 30
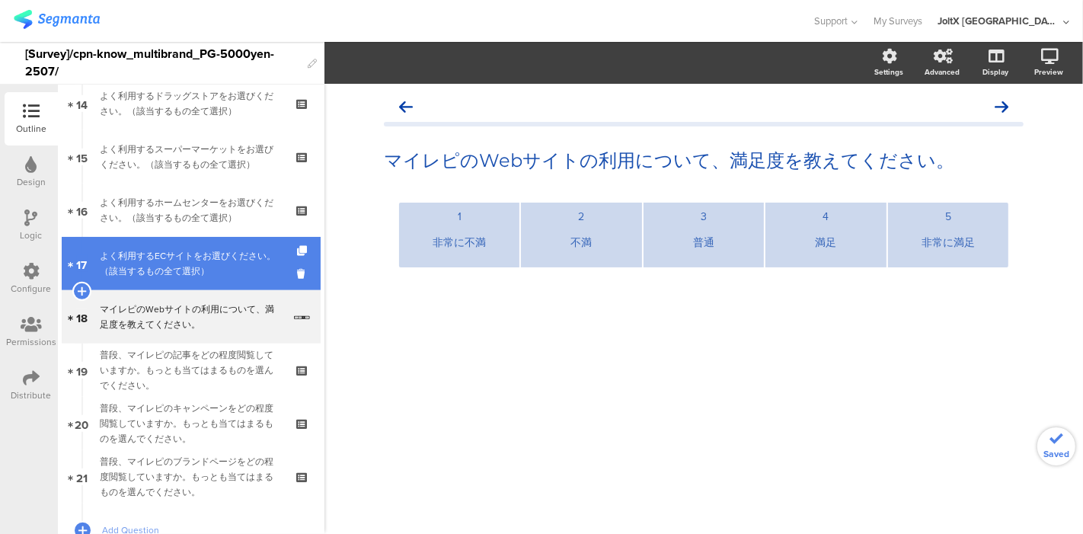
click at [184, 264] on div "よく利用するECサイトをお選びください。（該当するもの全て選択）" at bounding box center [191, 263] width 182 height 30
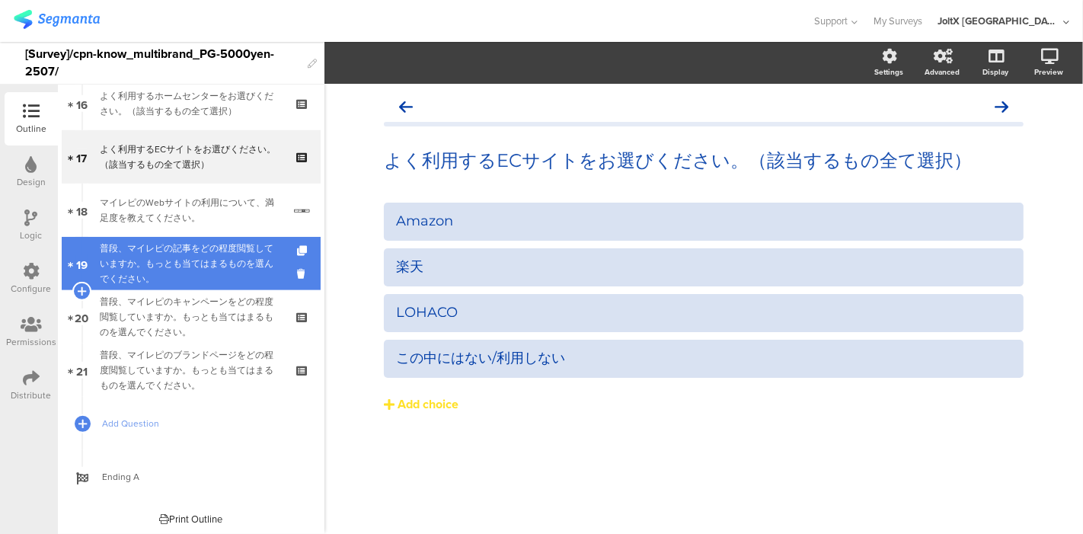
scroll to position [871, 0]
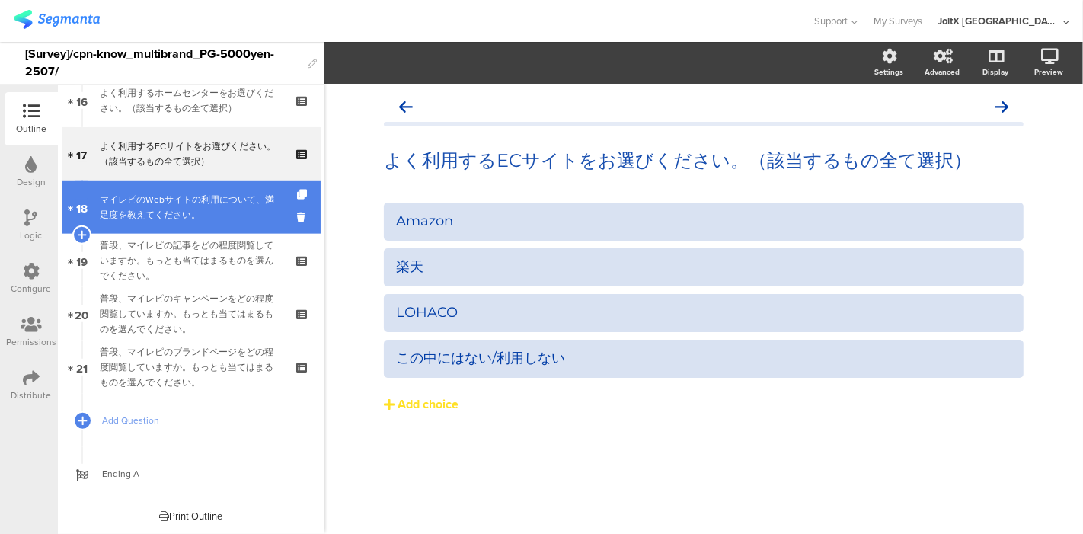
drag, startPoint x: 174, startPoint y: 206, endPoint x: 181, endPoint y: 226, distance: 21.7
click at [174, 206] on div "マイレピのWebサイトの利用について、満足度を教えてください。" at bounding box center [191, 207] width 183 height 30
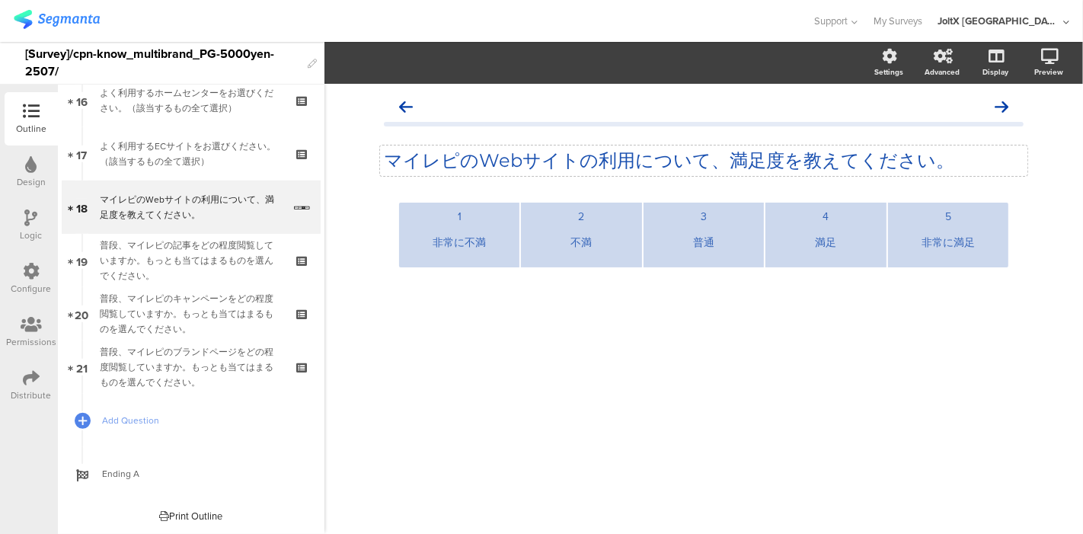
click at [614, 155] on p "マイレピのWebサイトの利用について、満足度を教えてください。" at bounding box center [704, 160] width 640 height 23
click at [491, 254] on div "非常に不満" at bounding box center [459, 242] width 108 height 37
drag, startPoint x: 491, startPoint y: 248, endPoint x: 421, endPoint y: 247, distance: 70.1
click at [421, 247] on div "非常に不満" at bounding box center [459, 242] width 108 height 37
copy div "非常に不満"
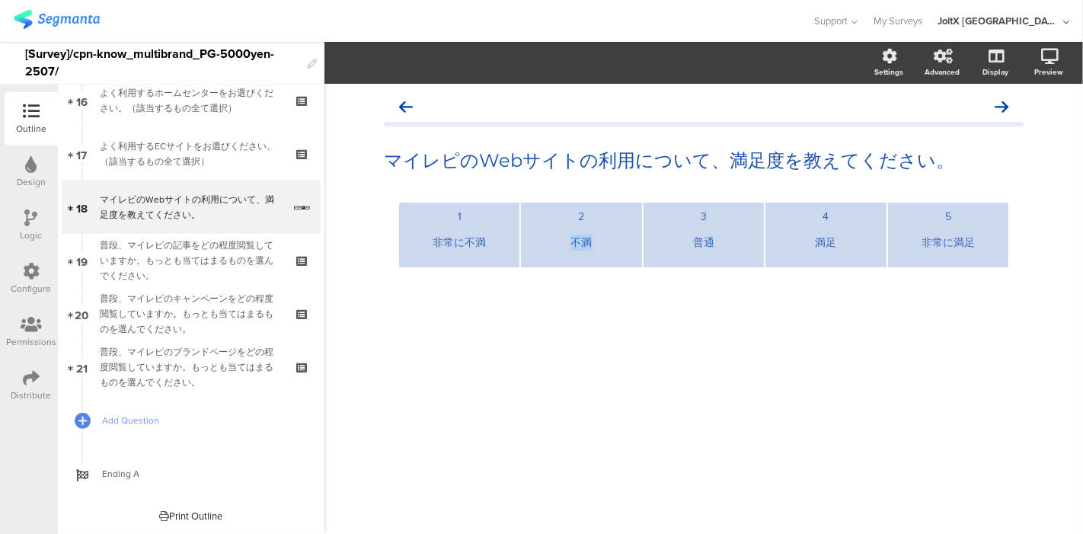
drag, startPoint x: 609, startPoint y: 247, endPoint x: 568, endPoint y: 248, distance: 41.1
click at [568, 248] on div "不満" at bounding box center [581, 242] width 108 height 37
copy div "不満"
drag, startPoint x: 716, startPoint y: 241, endPoint x: 686, endPoint y: 249, distance: 30.7
click at [687, 249] on div "普通" at bounding box center [704, 242] width 108 height 37
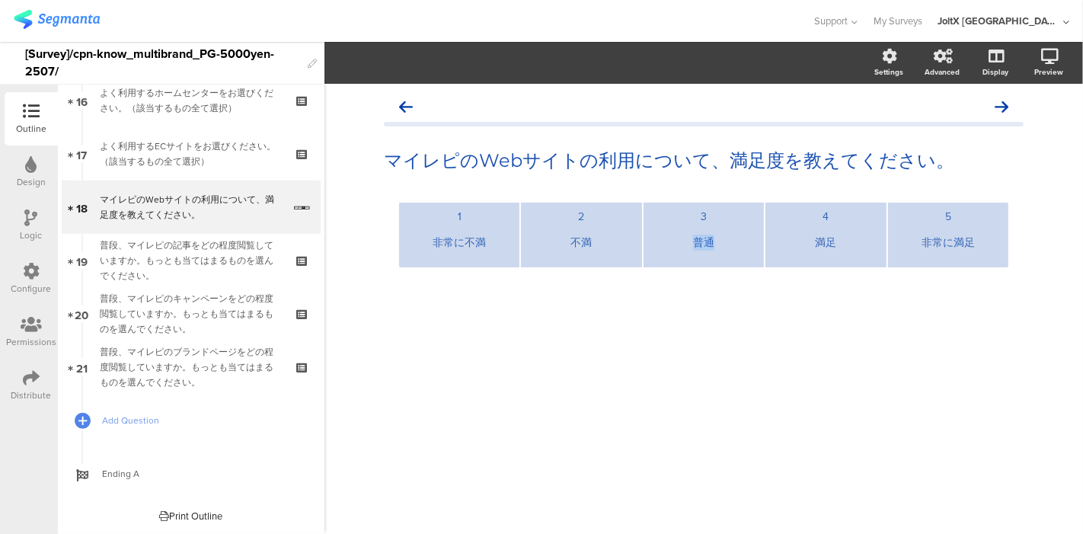
copy div "普通"
click at [820, 247] on div "満足" at bounding box center [826, 242] width 108 height 37
drag, startPoint x: 839, startPoint y: 245, endPoint x: 782, endPoint y: 245, distance: 57.1
click at [783, 245] on div "満足" at bounding box center [826, 242] width 108 height 37
copy div "満足"
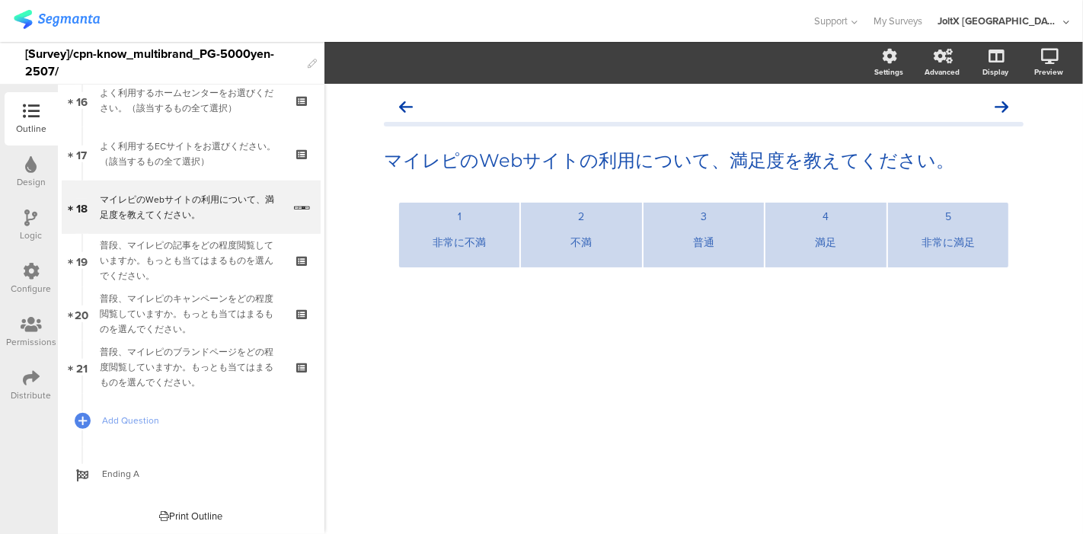
click at [960, 246] on div "非常に満足" at bounding box center [948, 243] width 53 height 16
copy div "非常に満足"
click at [560, 299] on div "1 非常に不満 2 不満 3 普通 4 満足 5 非常に満足" at bounding box center [704, 262] width 640 height 118
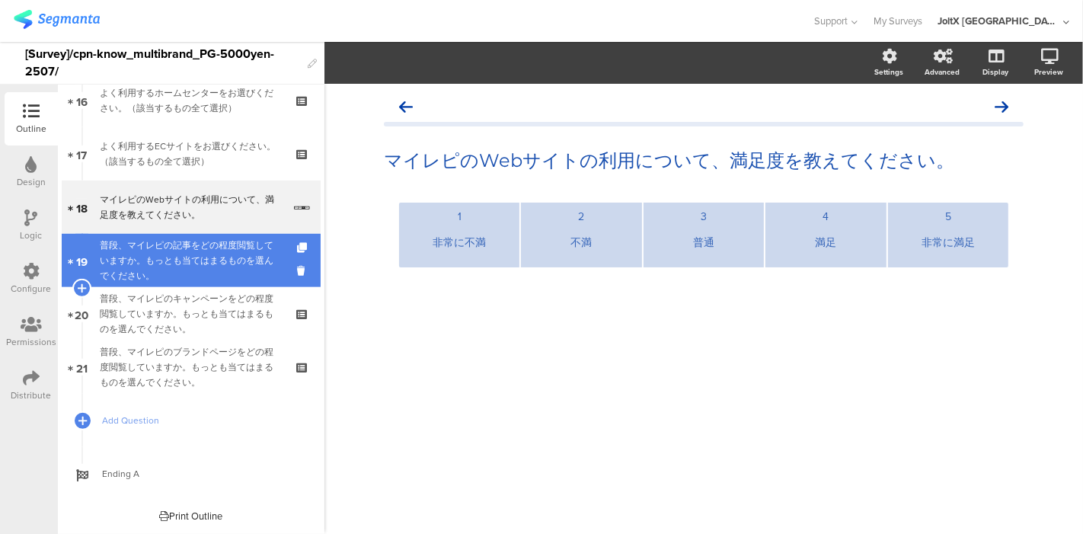
click at [167, 262] on div "普段、マイレピの記事をどの程度閲覧していますか。もっとも当てはまるものを選んでください。" at bounding box center [191, 261] width 182 height 46
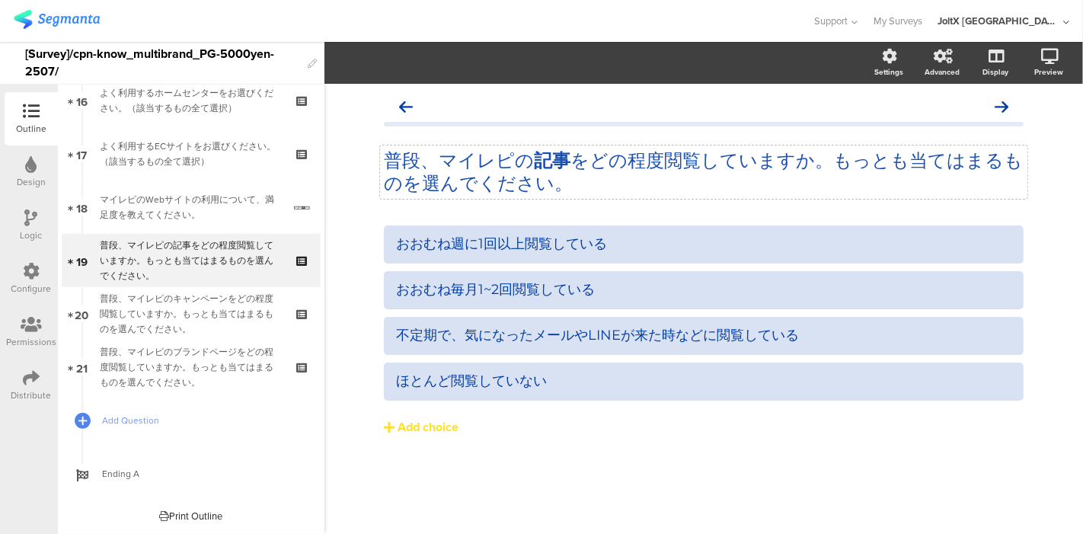
click at [622, 177] on p "普段、マイレピの 記事 をどの程度閲覧していますか。もっとも当てはまるものを選んでください。" at bounding box center [704, 172] width 640 height 46
click at [587, 447] on div "おおむね週に1回以上閲覧している おおむね毎月1~2回閲覧している 不定期で、気になったメールやLINEが来た時などに閲覧している" at bounding box center [704, 362] width 640 height 274
drag, startPoint x: 635, startPoint y: 245, endPoint x: 320, endPoint y: 267, distance: 316.1
click at [322, 268] on div "Outline Design Logic Configure Permissions Distribute New question Import quest…" at bounding box center [541, 288] width 1083 height 492
copy div "おおむね週に1回以上閲覧している"
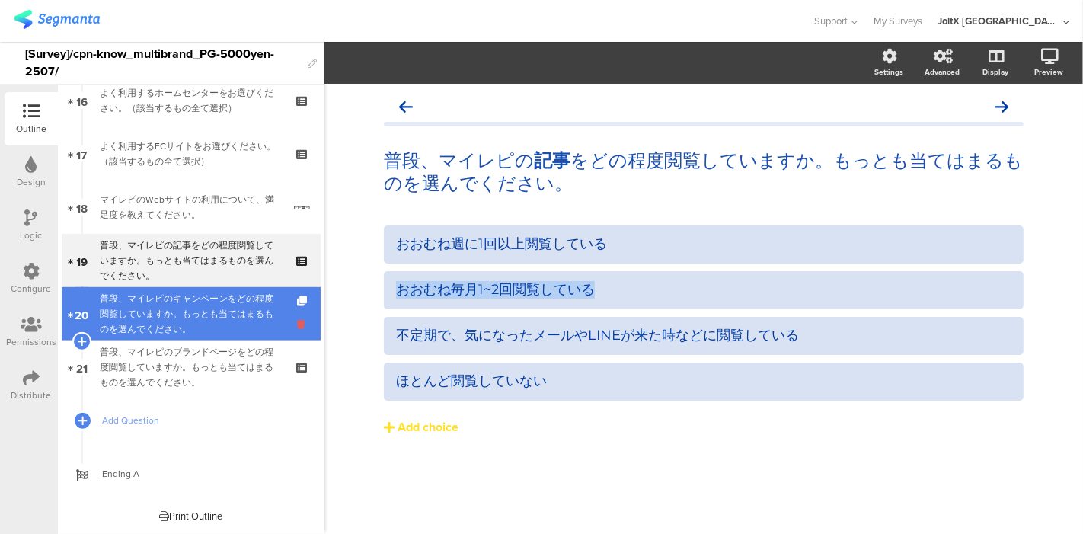
drag, startPoint x: 634, startPoint y: 287, endPoint x: 287, endPoint y: 321, distance: 348.2
click at [287, 321] on div "Outline Design Logic Configure Permissions Distribute New question Import quest…" at bounding box center [541, 288] width 1083 height 492
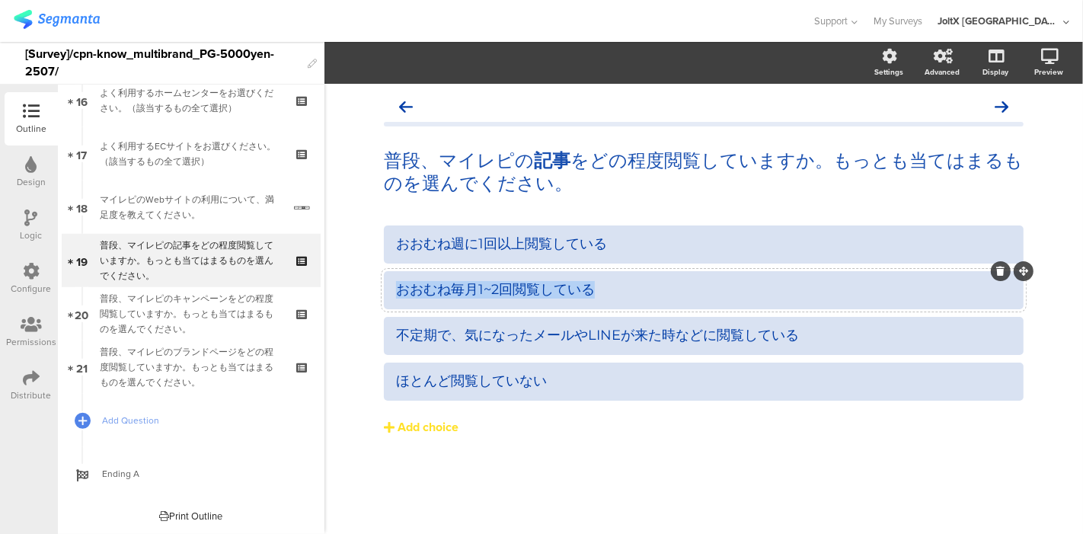
copy div "おおむね毎月1~2回閲覧している"
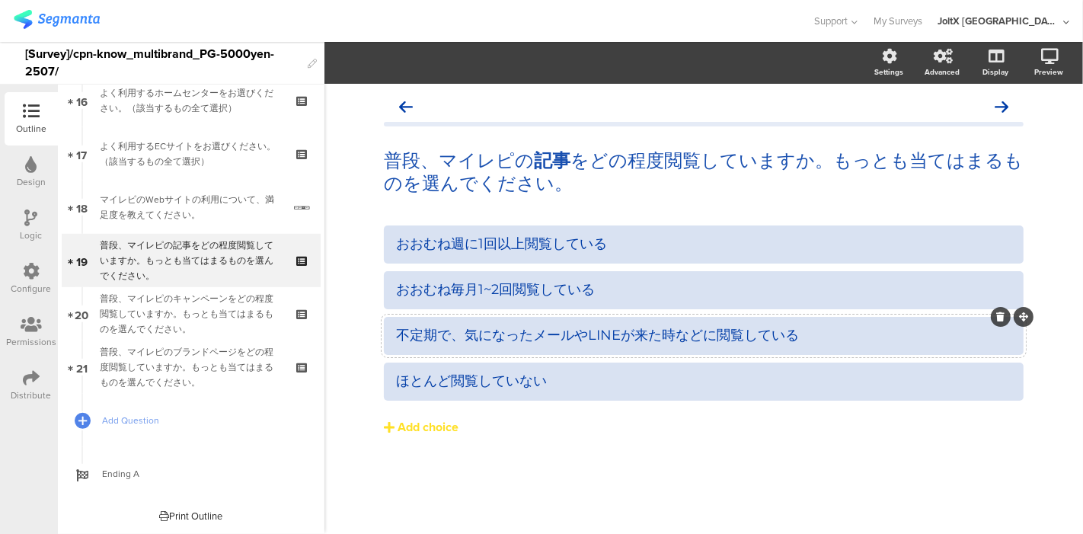
click at [594, 329] on div "不定期で、気になったメールやLINEが来た時などに閲覧している" at bounding box center [703, 336] width 615 height 18
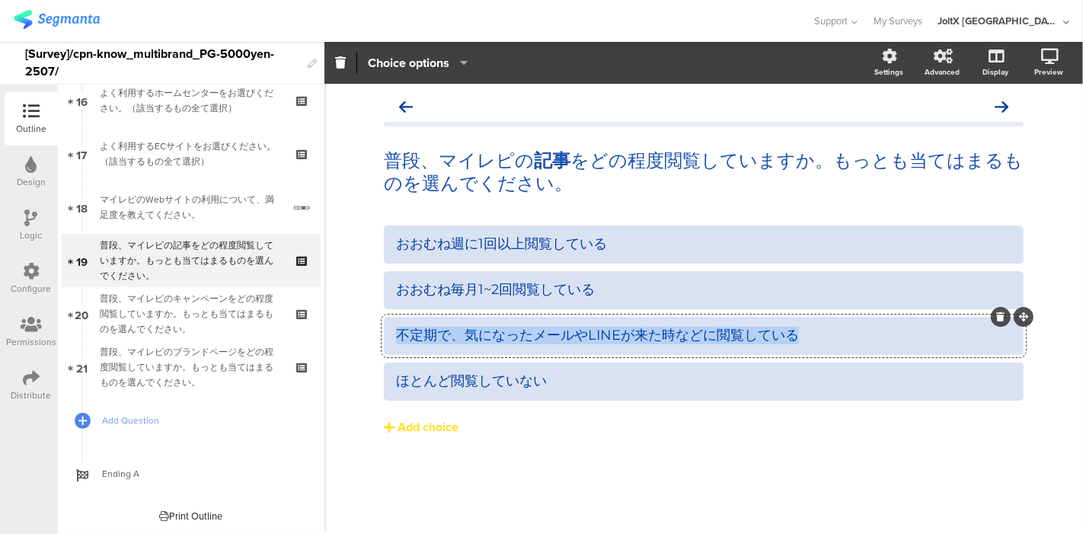
copy div "不定期で、気になったメールやLINEが来た時などに閲覧している"
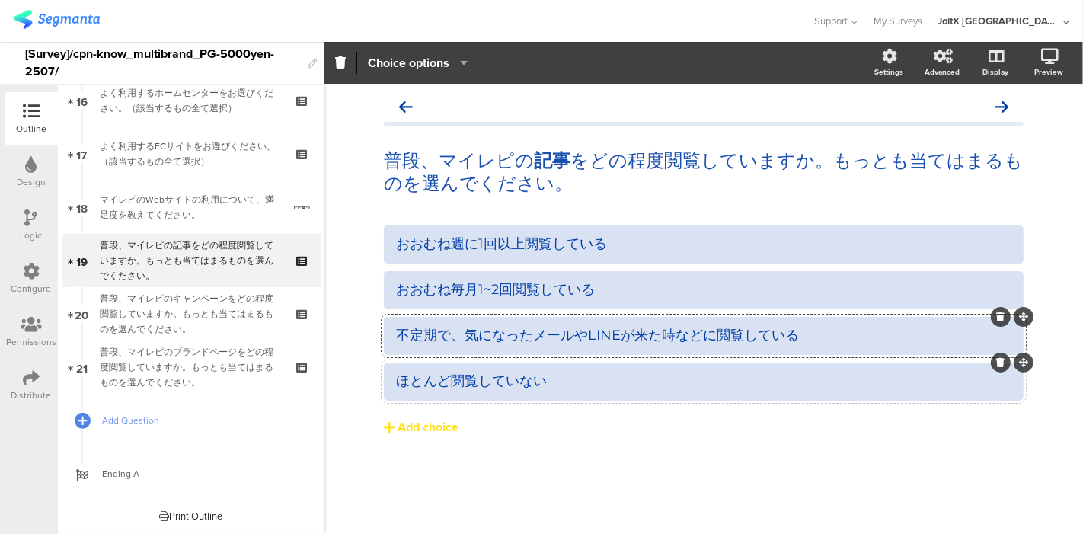
click at [564, 375] on div "ほとんど閲覧していない" at bounding box center [703, 381] width 615 height 18
copy div "ほとんど閲覧していない"
click at [424, 491] on div "おおむね週に1回以上閲覧している おおむね毎月1~2回閲覧している 不定期で、気になったメールやLINEが来た時などに閲覧している" at bounding box center [704, 362] width 640 height 274
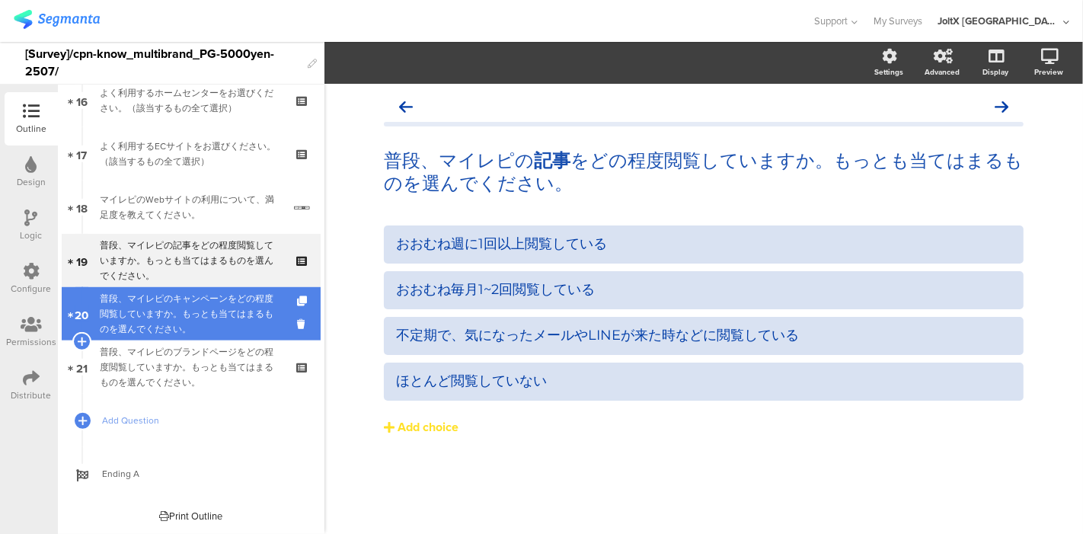
click at [178, 305] on div "普段、マイレピのキャンペーンをどの程度閲覧していますか。もっとも当てはまるものを選んでください。" at bounding box center [191, 314] width 182 height 46
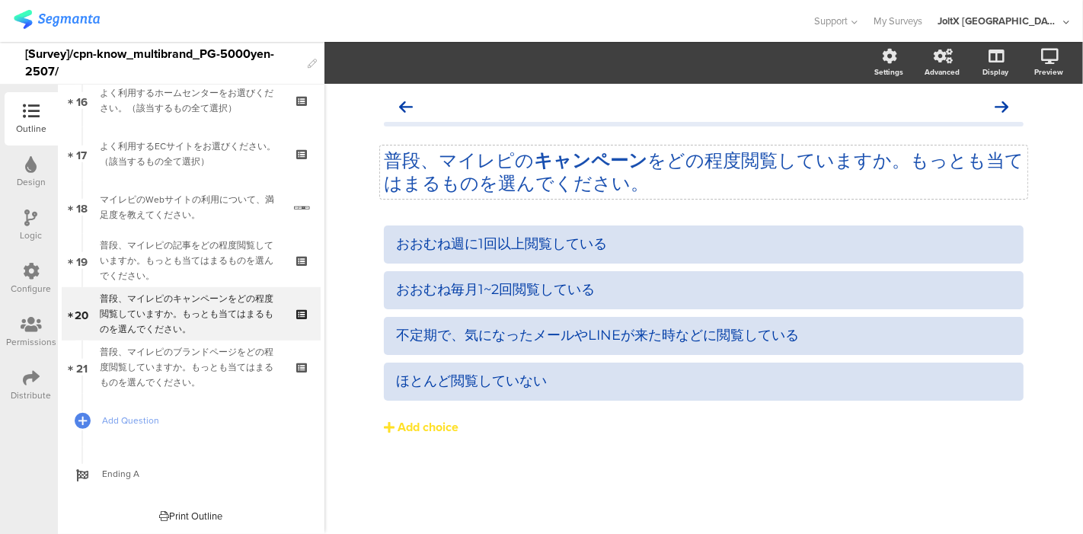
click at [645, 179] on p "普段、マイレピの キャンペーン をどの程度閲覧していますか。もっとも当てはまるものを選んでください。" at bounding box center [704, 172] width 640 height 46
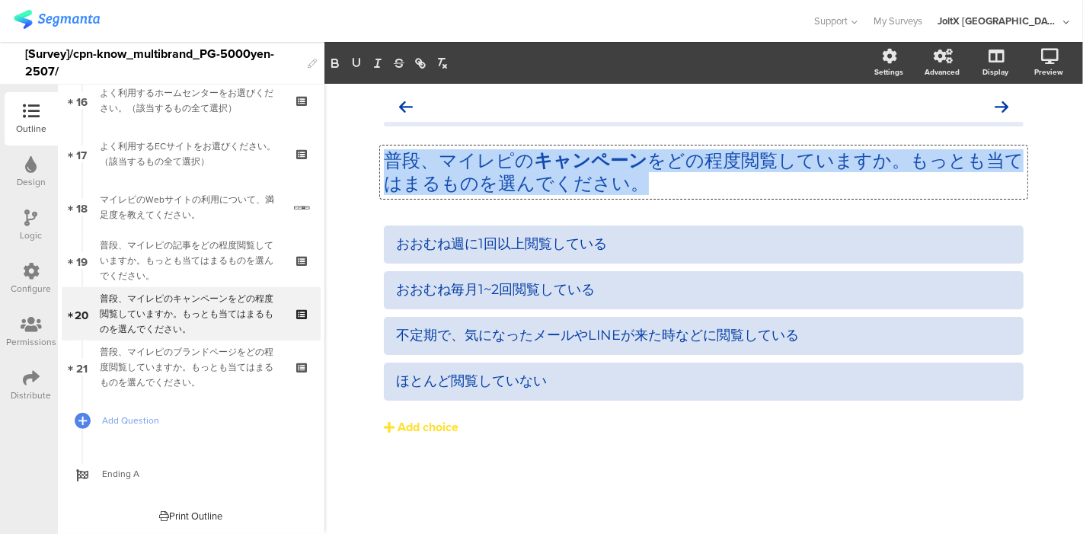
drag, startPoint x: 641, startPoint y: 188, endPoint x: 376, endPoint y: 177, distance: 266.1
click at [337, 142] on div "普段、マイレピの キャンペーン をどの程度閲覧していますか。もっとも当てはまるものを選んでください。 普段、マイレピの キャンペーン をどの程度閲覧しています…" at bounding box center [703, 309] width 759 height 450
click at [596, 436] on button "Add choice" at bounding box center [704, 427] width 640 height 38
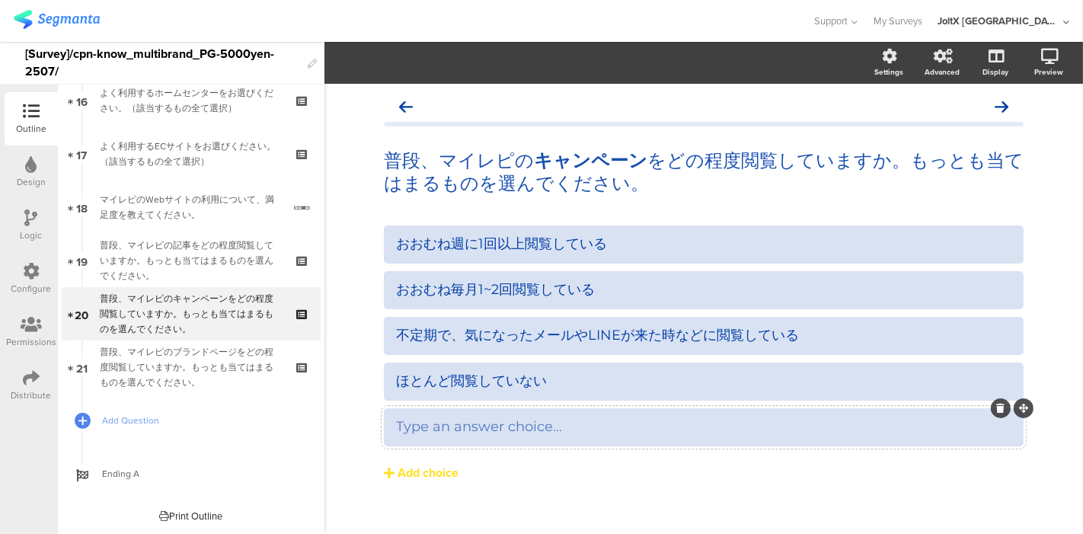
click at [997, 407] on icon at bounding box center [1001, 408] width 8 height 9
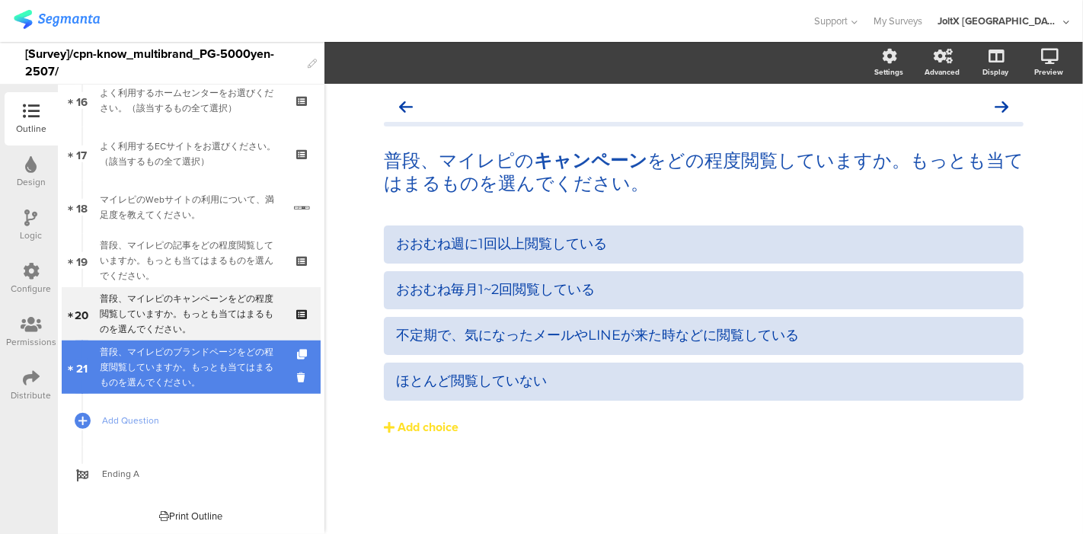
click at [200, 372] on div "普段、マイレピのブランドページをどの程度閲覧していますか。もっとも当てはまるものを選んでください。" at bounding box center [191, 367] width 182 height 46
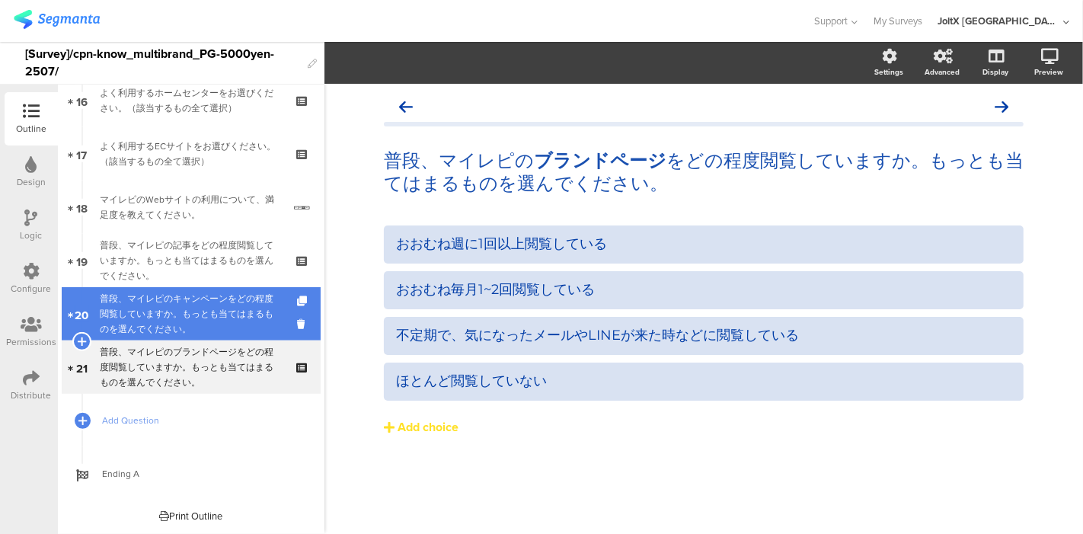
click at [175, 323] on div "普段、マイレピのキャンペーンをどの程度閲覧していますか。もっとも当てはまるものを選んでください。" at bounding box center [191, 314] width 182 height 46
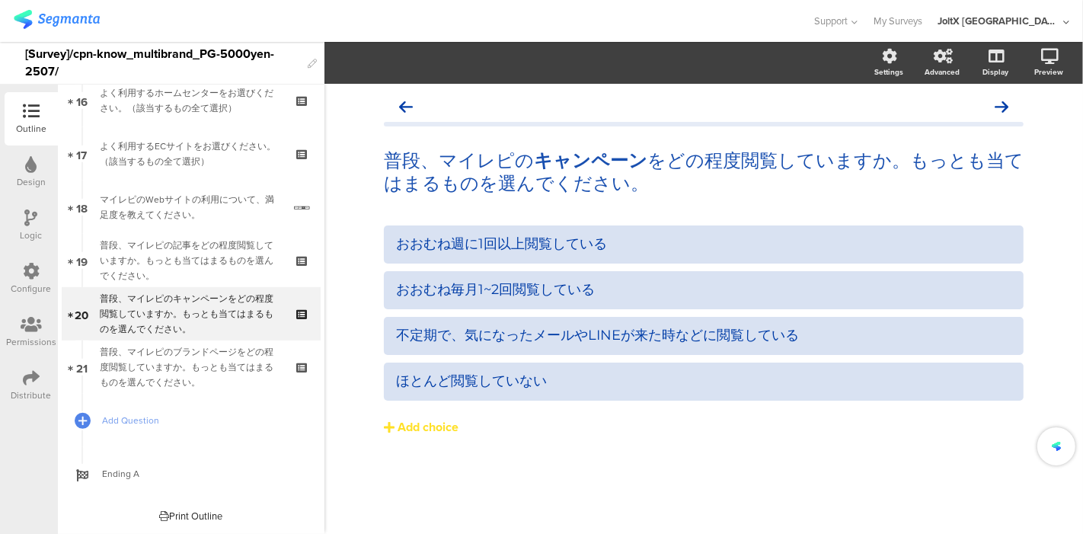
scroll to position [818, 0]
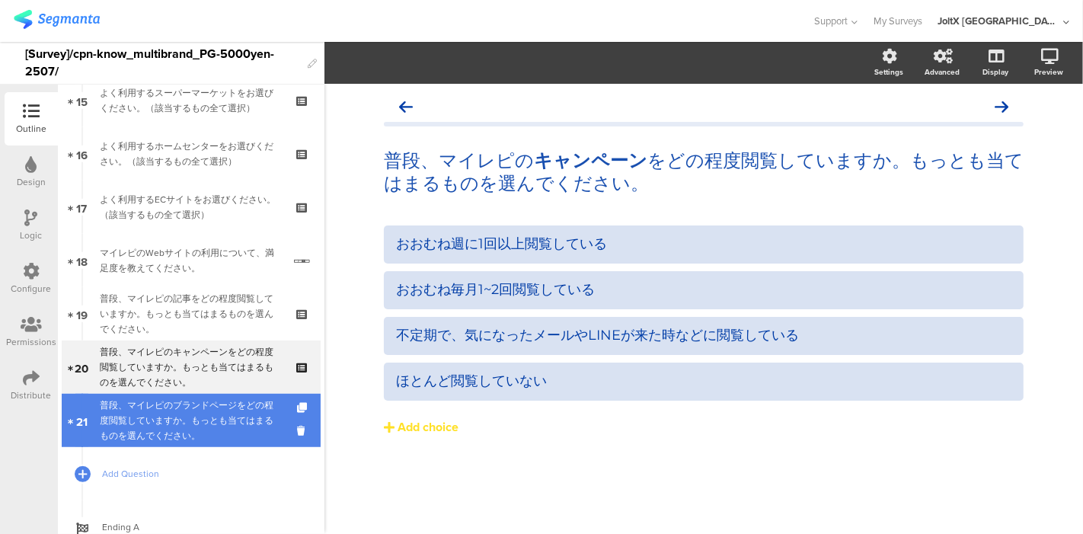
click at [161, 423] on div "普段、マイレピのブランドページをどの程度閲覧していますか。もっとも当てはまるものを選んでください。" at bounding box center [191, 421] width 182 height 46
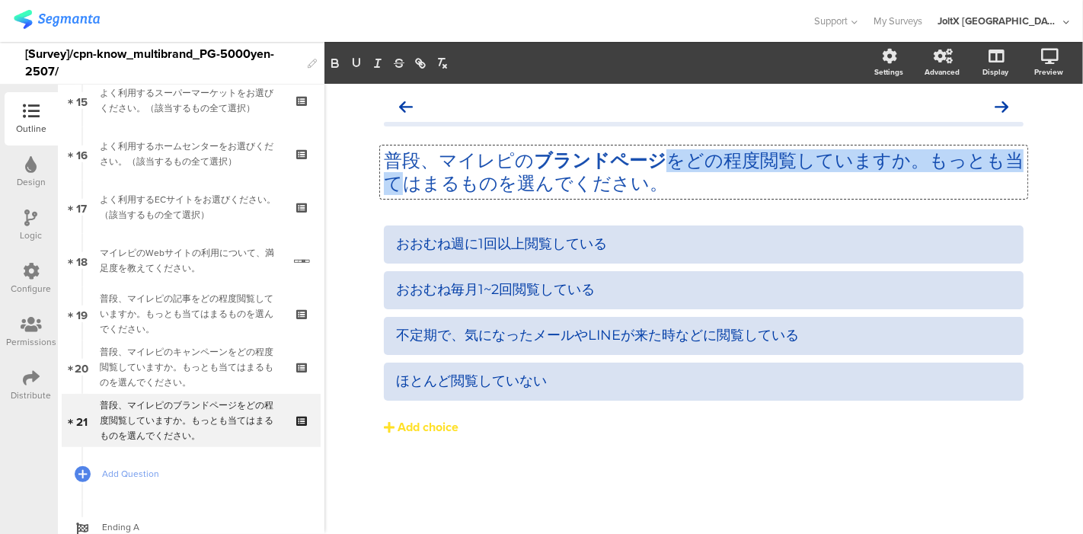
drag, startPoint x: 644, startPoint y: 190, endPoint x: 369, endPoint y: 183, distance: 274.3
click at [369, 183] on div "普段、マイレピの ブランドページ をどの程度閲覧していますか。もっとも当てはまるものを選んでください。 普段、マイレピの ブランドページ をどの程度閲覧してい…" at bounding box center [704, 296] width 670 height 424
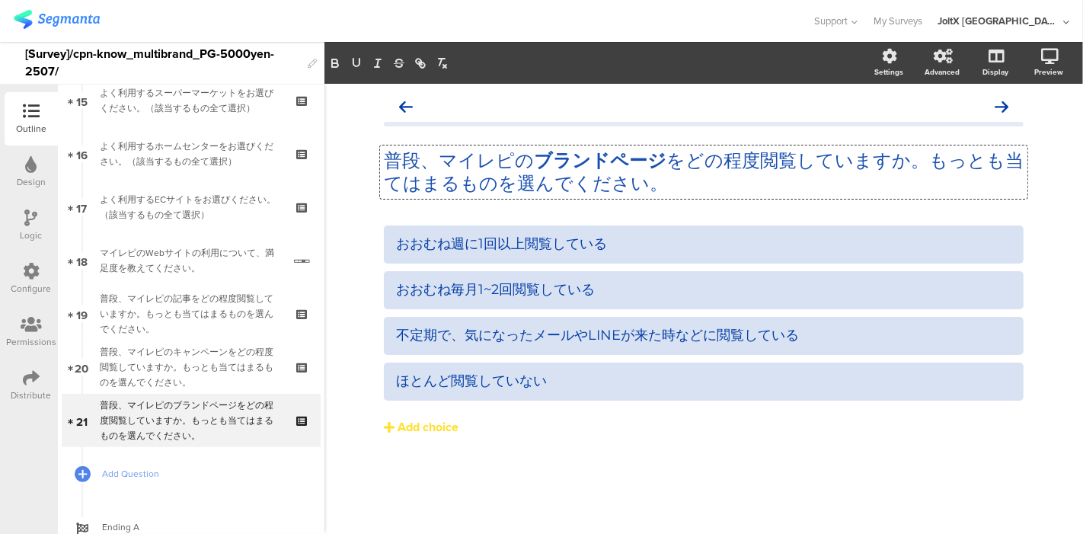
click at [659, 187] on p "普段、マイレピの ブランドページ をどの程度閲覧していますか。もっとも当てはまるものを選んでください。" at bounding box center [704, 172] width 640 height 46
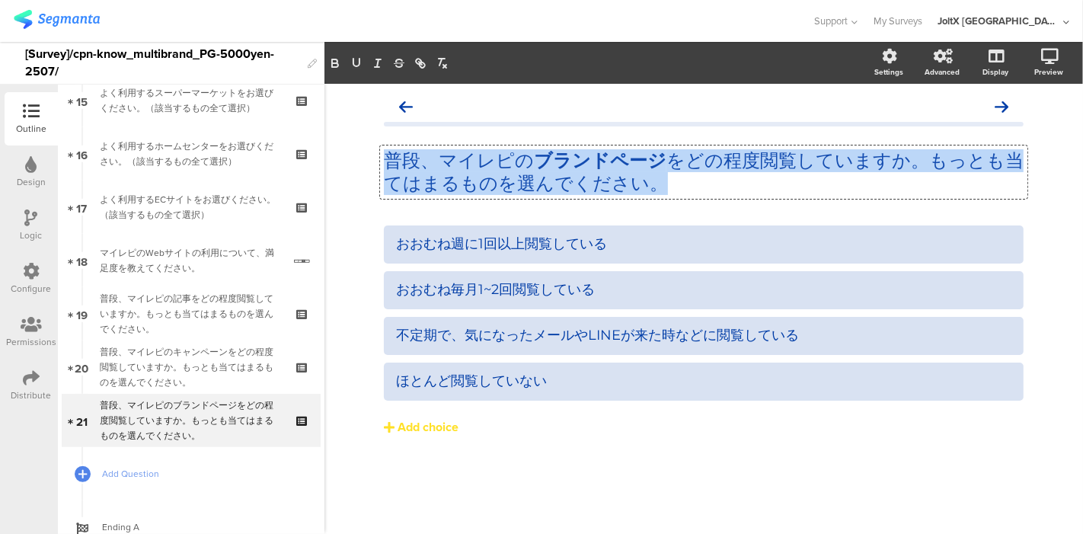
drag, startPoint x: 655, startPoint y: 184, endPoint x: 384, endPoint y: 161, distance: 272.1
click at [384, 161] on p "普段、マイレピの ブランドページ をどの程度閲覧していますか。もっとも当てはまるものを選んでください。" at bounding box center [704, 172] width 640 height 46
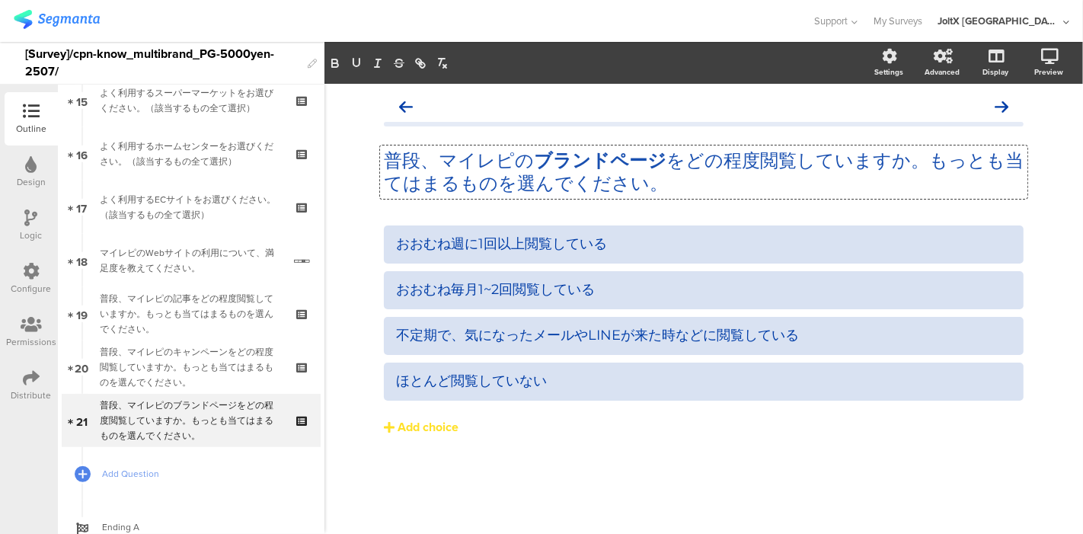
click at [539, 499] on div "普段、マイレピの ブランドページ をどの程度閲覧していますか。もっとも当てはまるものを選んでください。 普段、マイレピの ブランドページ をどの程度閲覧してい…" at bounding box center [704, 296] width 670 height 424
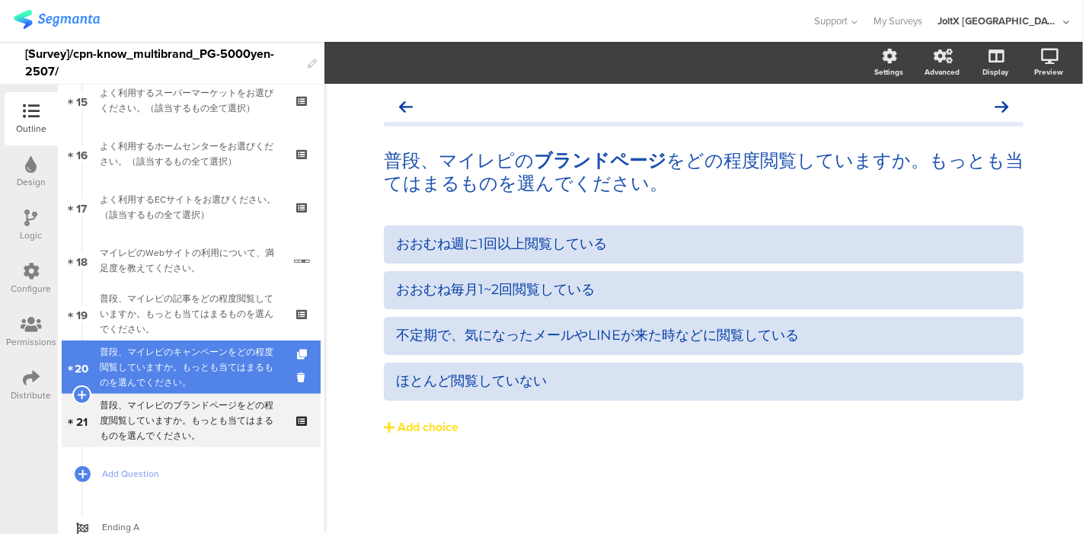
click at [156, 358] on div "普段、マイレピのキャンペーンをどの程度閲覧していますか。もっとも当てはまるものを選んでください。" at bounding box center [191, 367] width 182 height 46
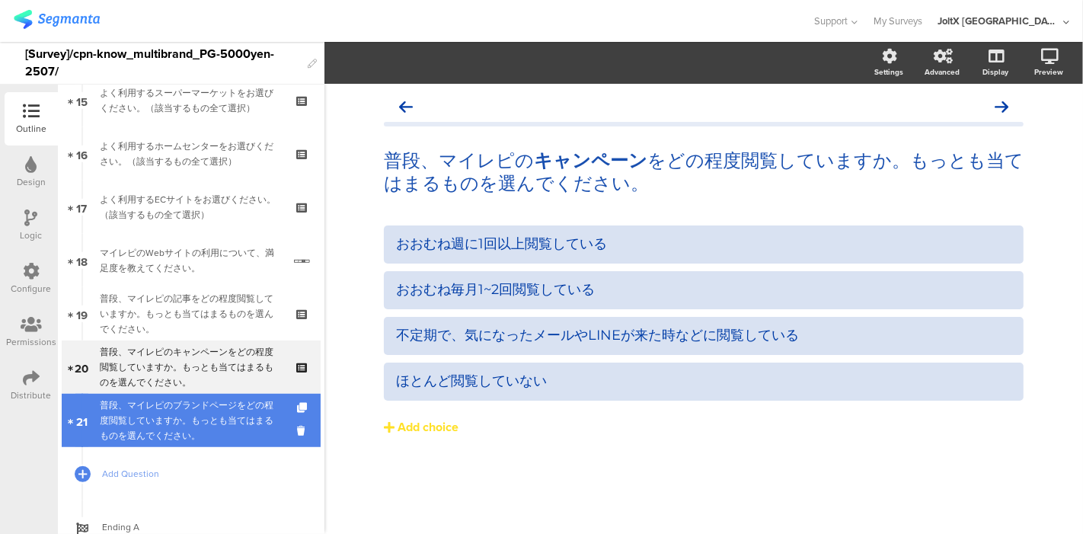
click at [217, 414] on div "普段、マイレピのブランドページをどの程度閲覧していますか。もっとも当てはまるものを選んでください。" at bounding box center [191, 421] width 182 height 46
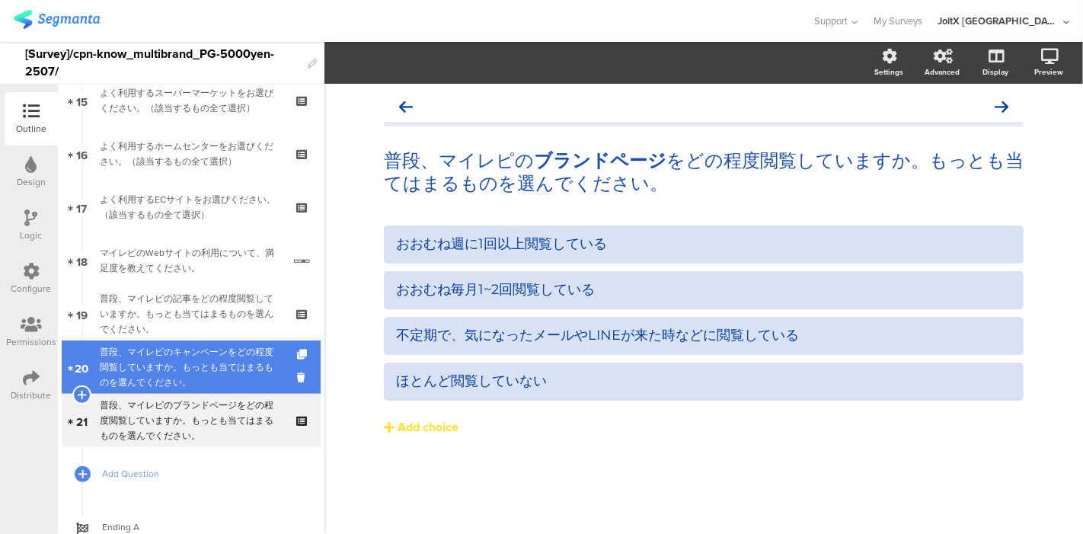
click at [168, 385] on div "普段、マイレピのキャンペーンをどの程度閲覧していますか。もっとも当てはまるものを選んでください。" at bounding box center [191, 367] width 182 height 46
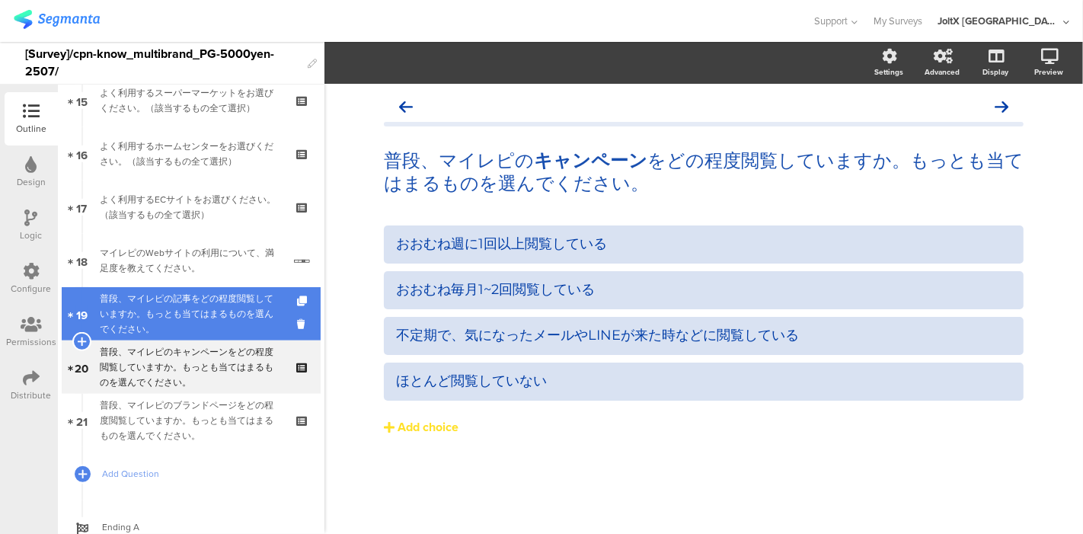
click at [154, 302] on div "普段、マイレピの記事をどの程度閲覧していますか。もっとも当てはまるものを選んでください。" at bounding box center [191, 314] width 182 height 46
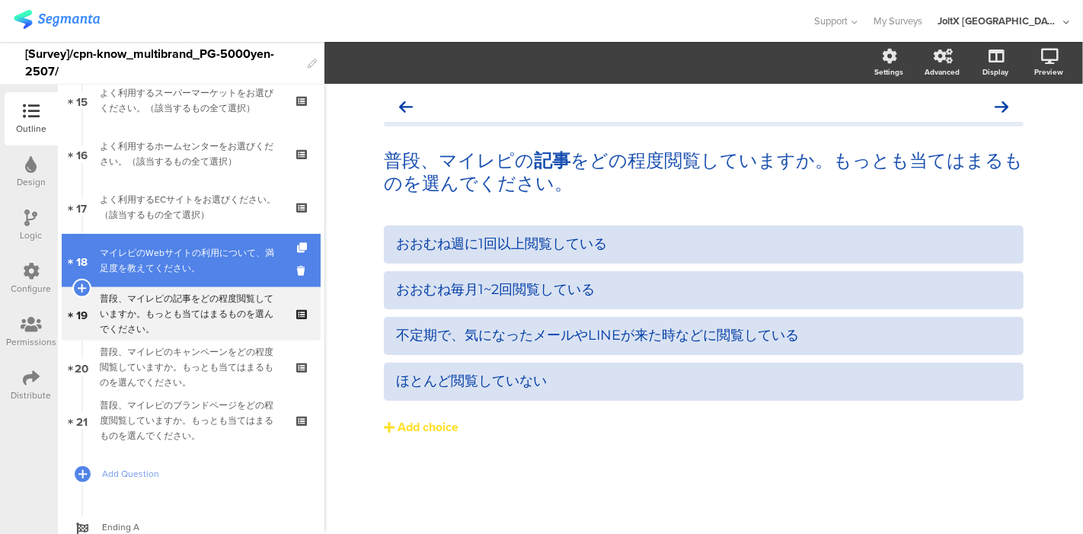
click at [178, 252] on div "マイレピのWebサイトの利用について、満足度を教えてください。" at bounding box center [191, 260] width 183 height 30
